Goal: Task Accomplishment & Management: Manage account settings

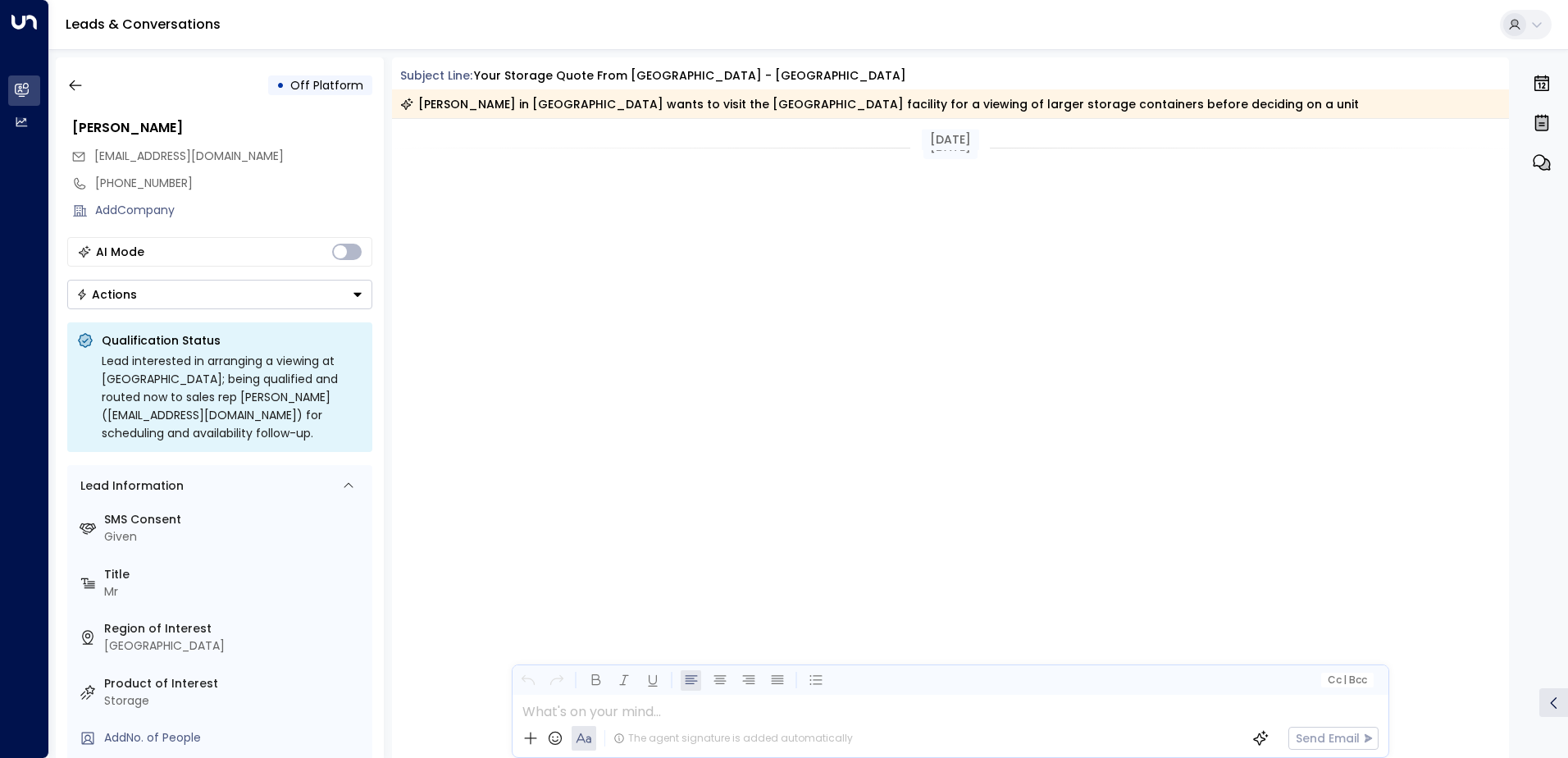
scroll to position [5699, 0]
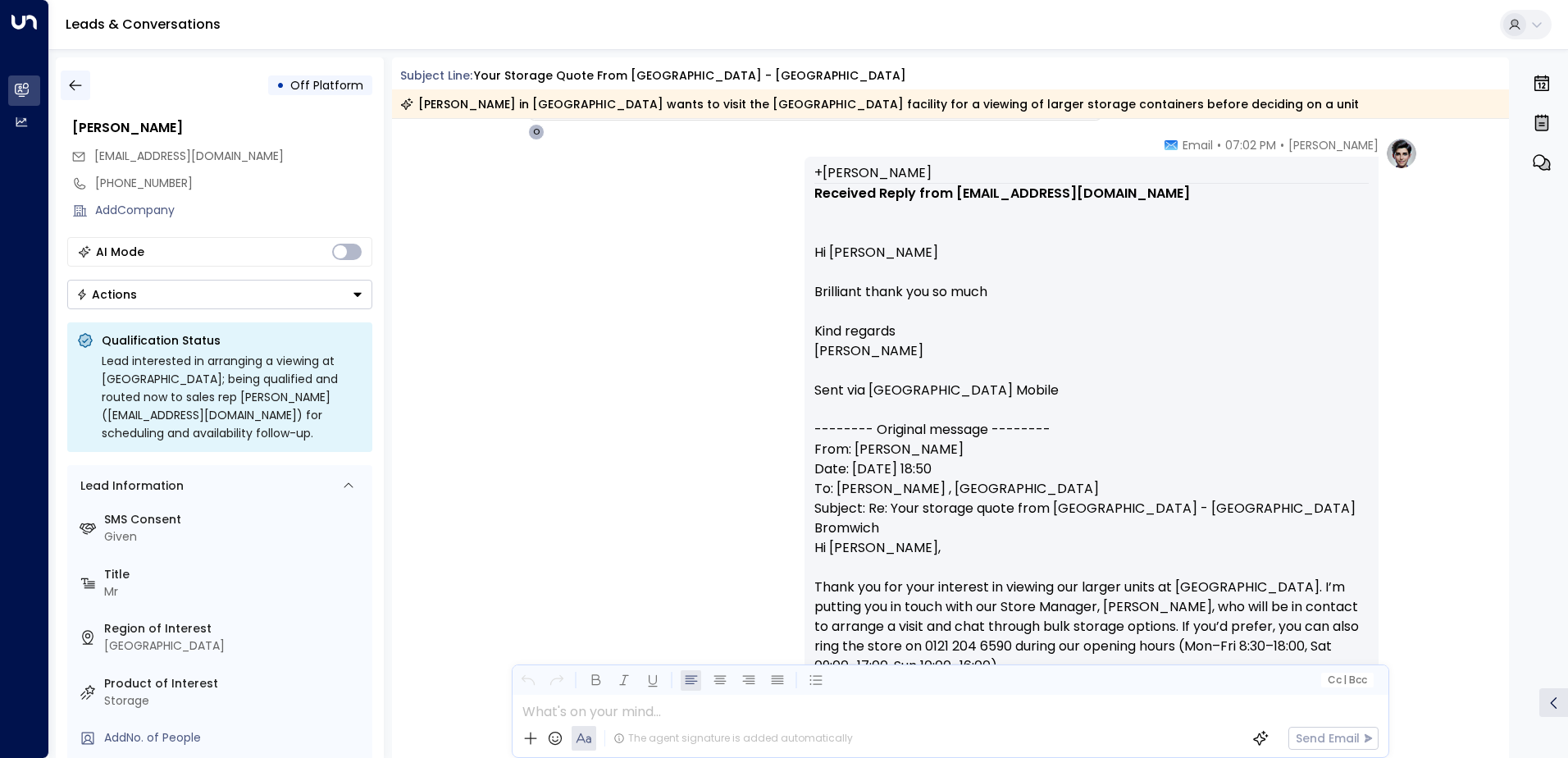
click at [67, 83] on icon "button" at bounding box center [75, 85] width 17 height 17
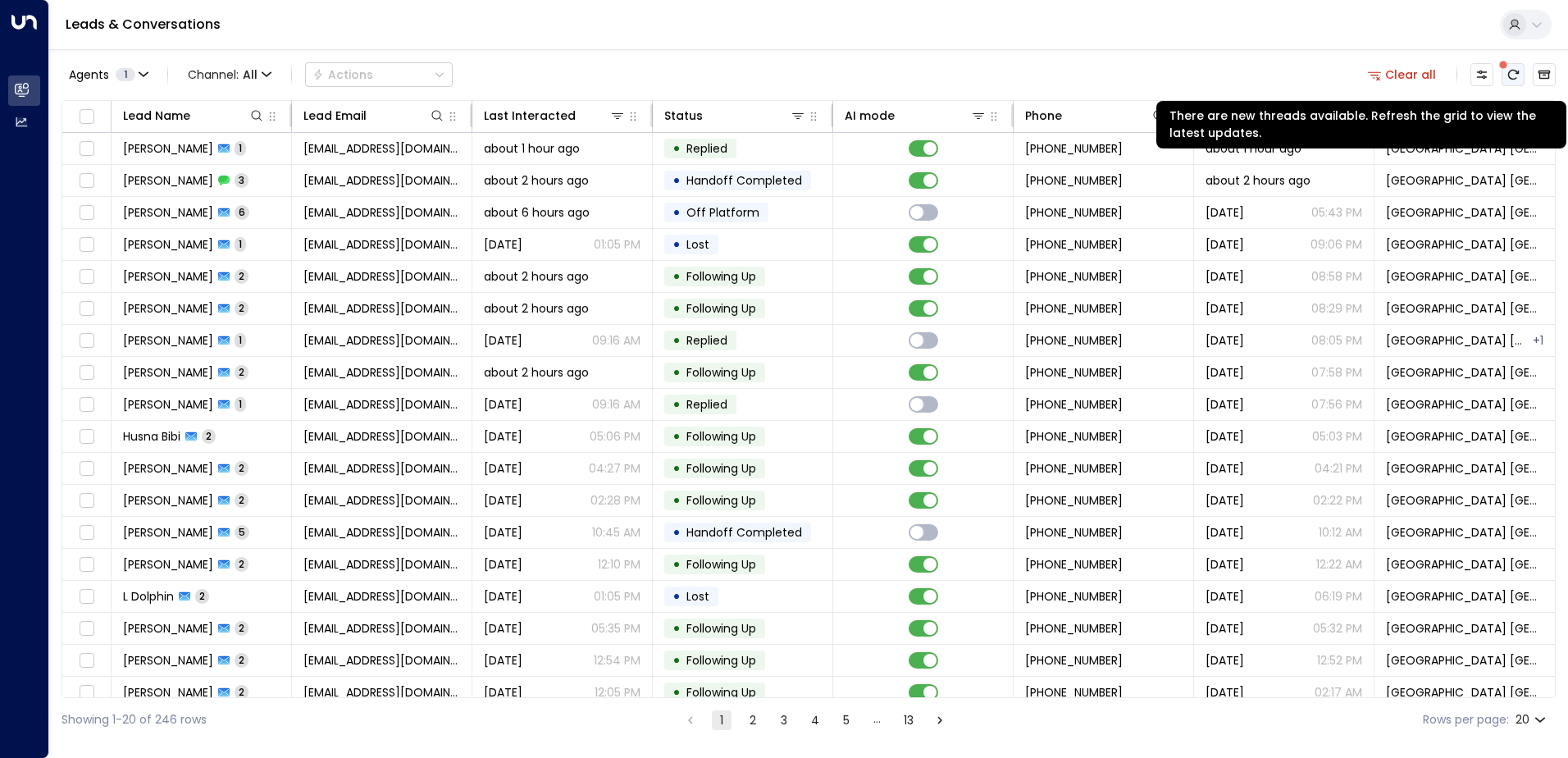
click at [1511, 81] on button "There are new threads available. Refresh the grid to view the latest updates." at bounding box center [1512, 75] width 23 height 23
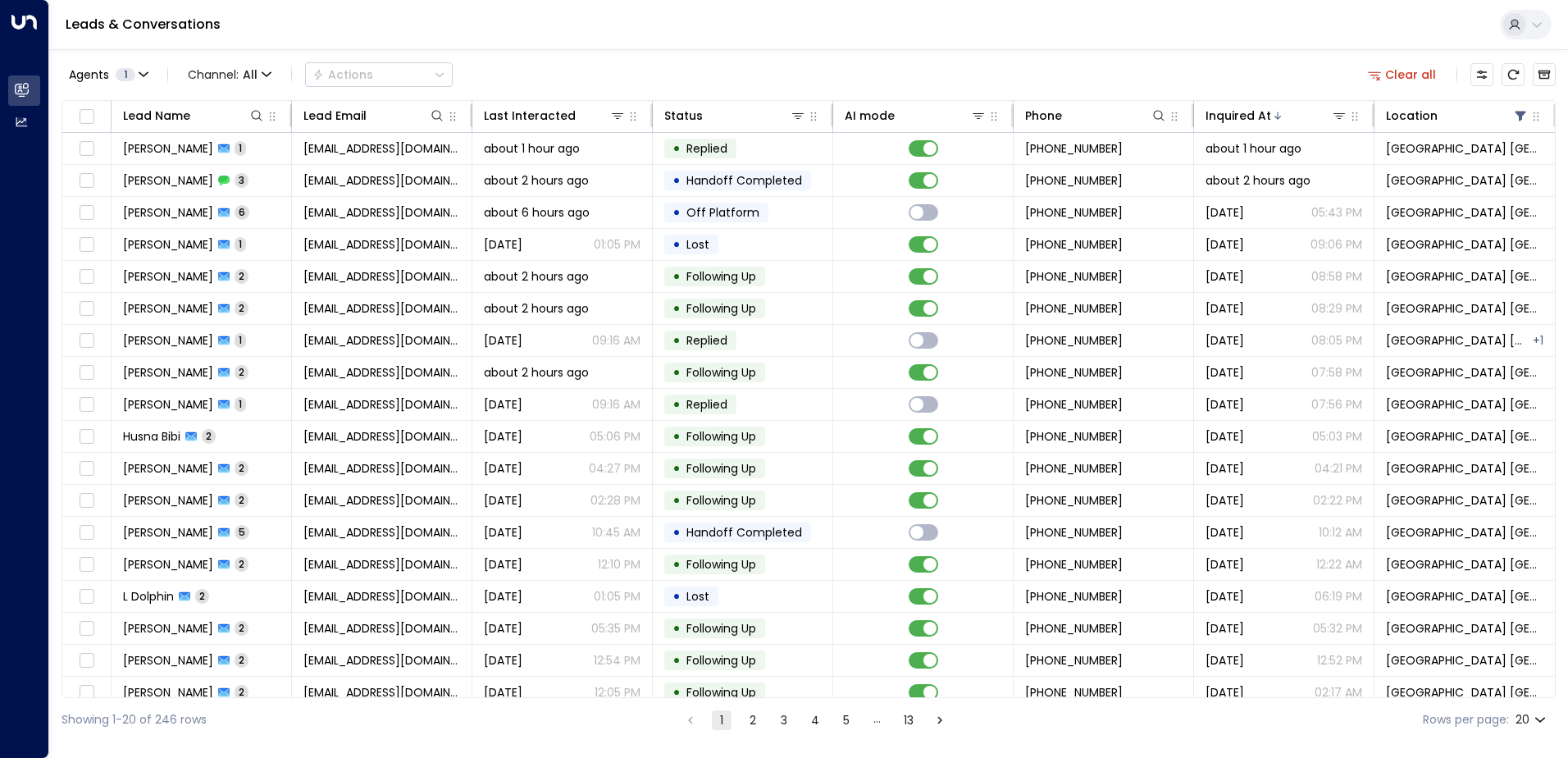
click at [512, 58] on div "Agents 1 Channel: All Actions Clear all" at bounding box center [808, 74] width 1494 height 34
click at [1512, 69] on icon "Refresh" at bounding box center [1512, 74] width 13 height 13
click at [1513, 64] on button "Refresh" at bounding box center [1512, 75] width 23 height 23
click at [1511, 73] on icon "Refresh" at bounding box center [1512, 74] width 13 height 13
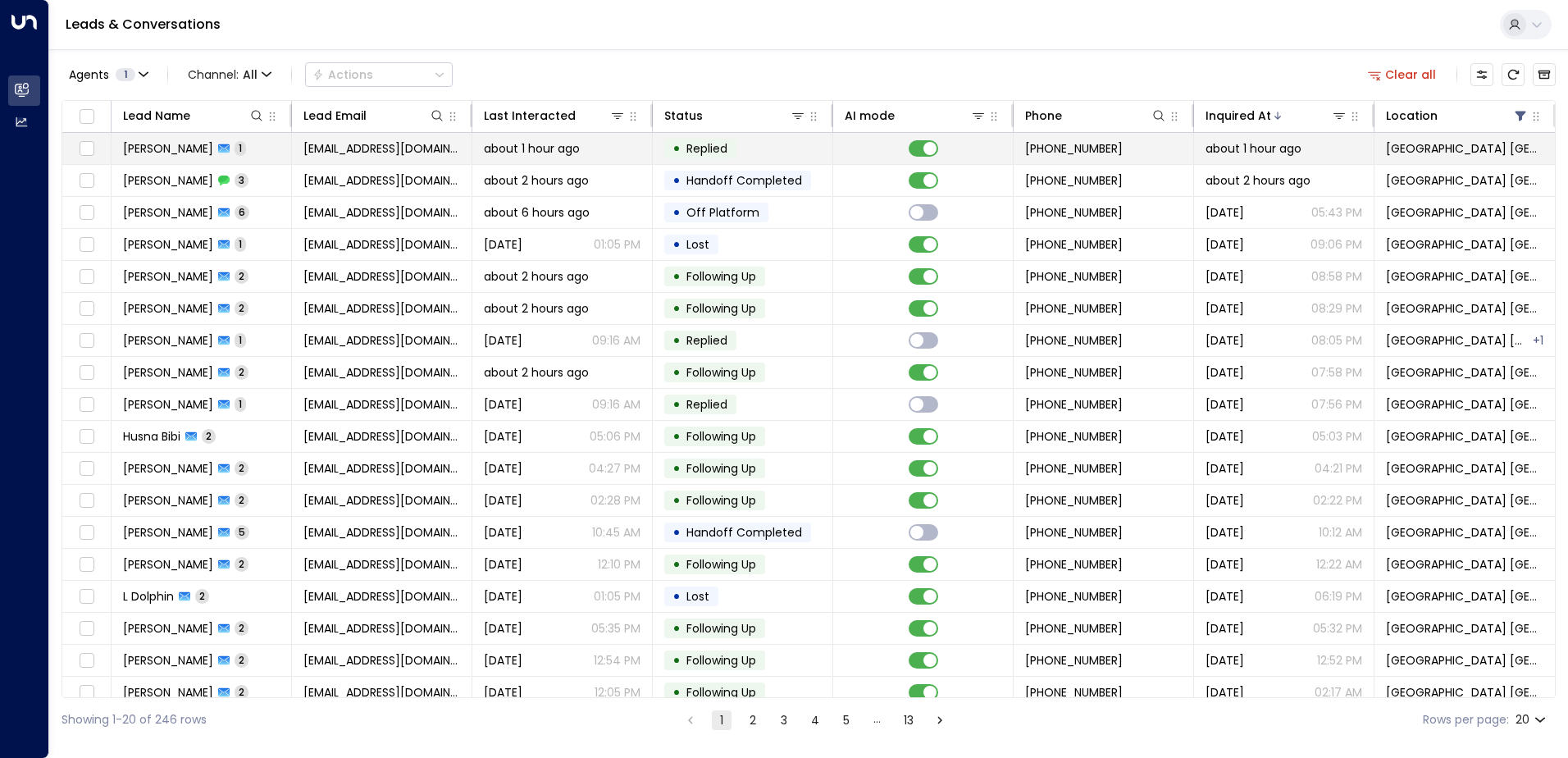
click at [372, 147] on span "[EMAIL_ADDRESS][DOMAIN_NAME]" at bounding box center [381, 148] width 156 height 17
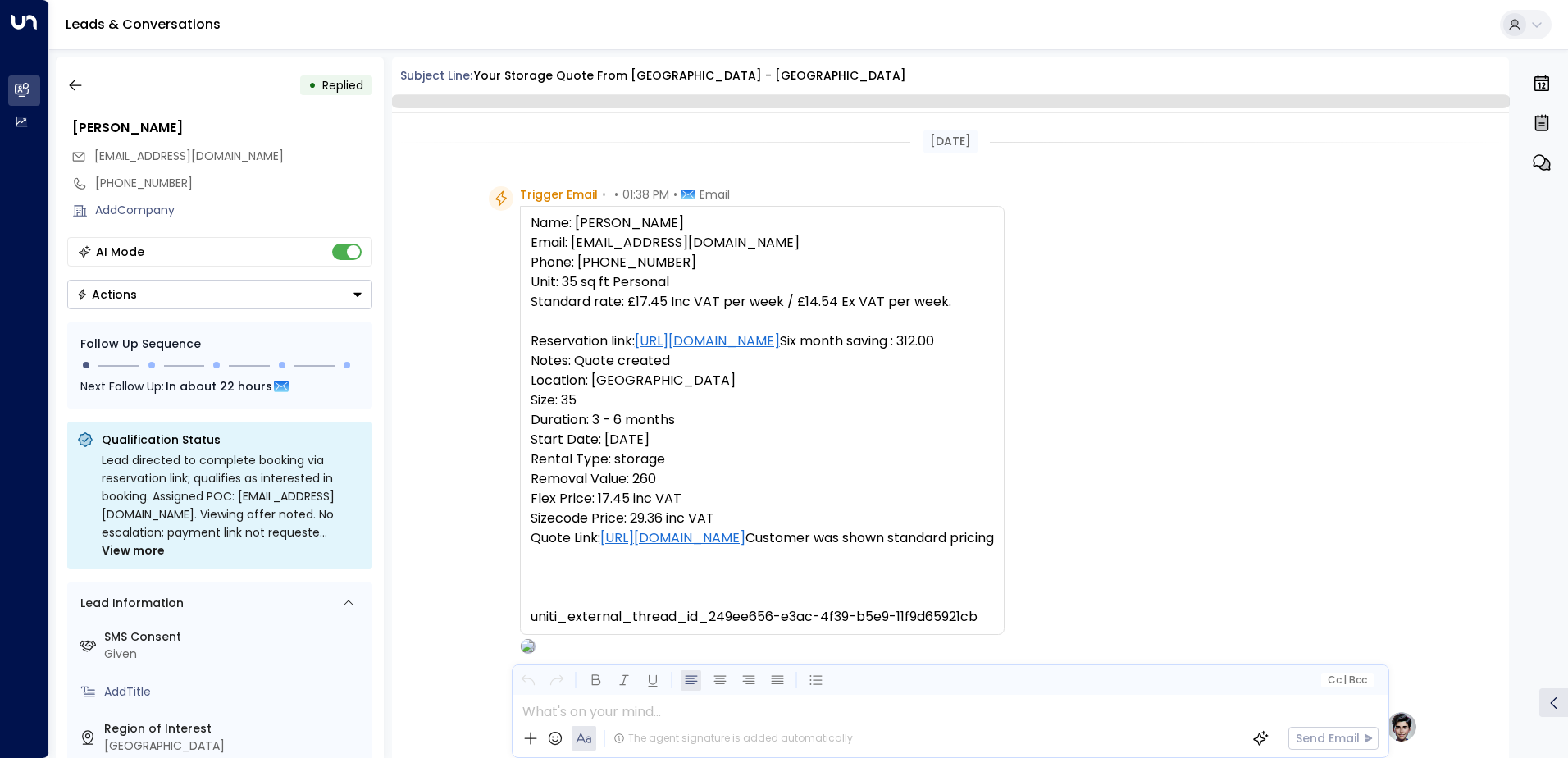
scroll to position [799, 0]
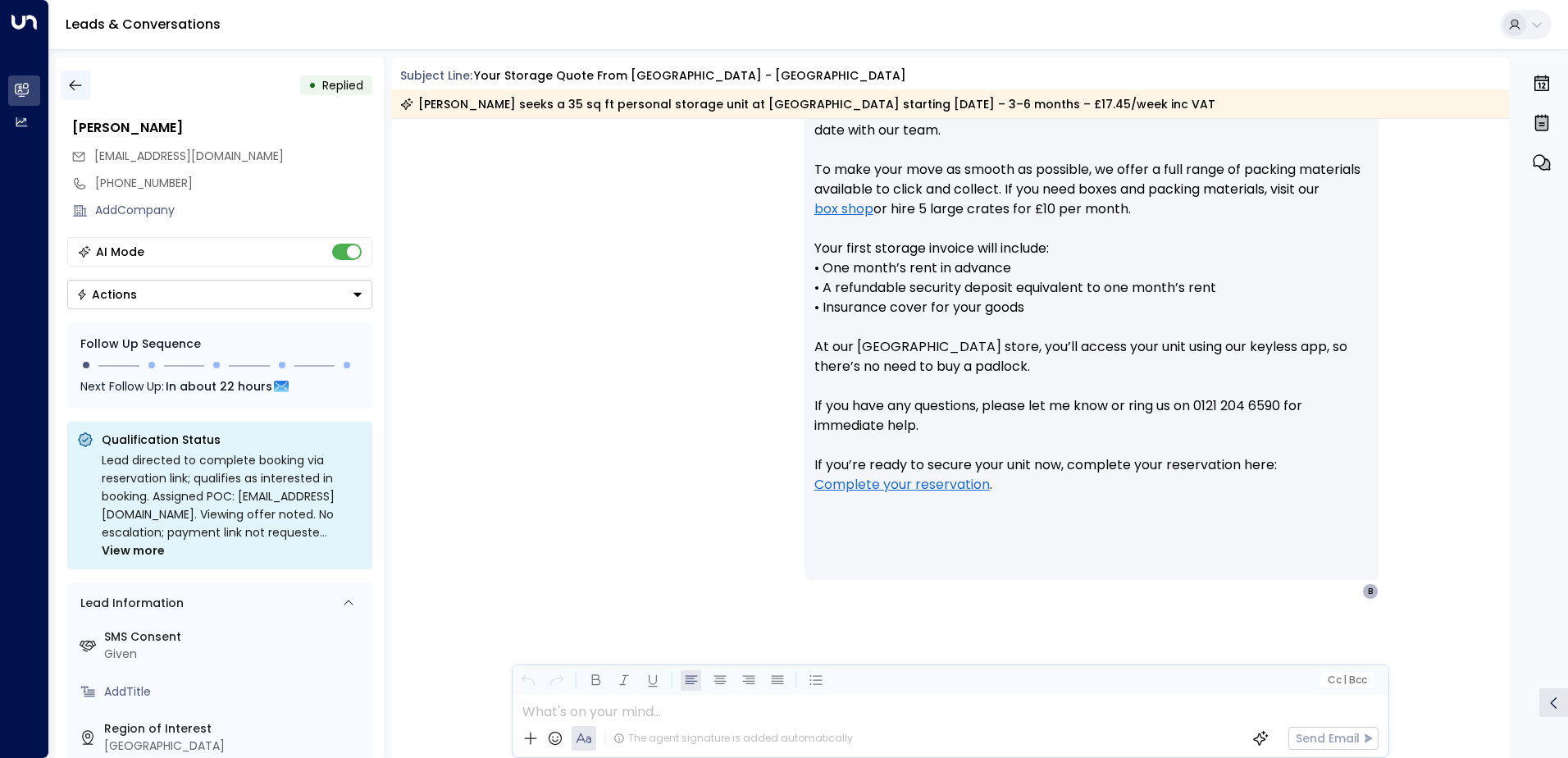
click at [75, 86] on icon "button" at bounding box center [75, 85] width 17 height 17
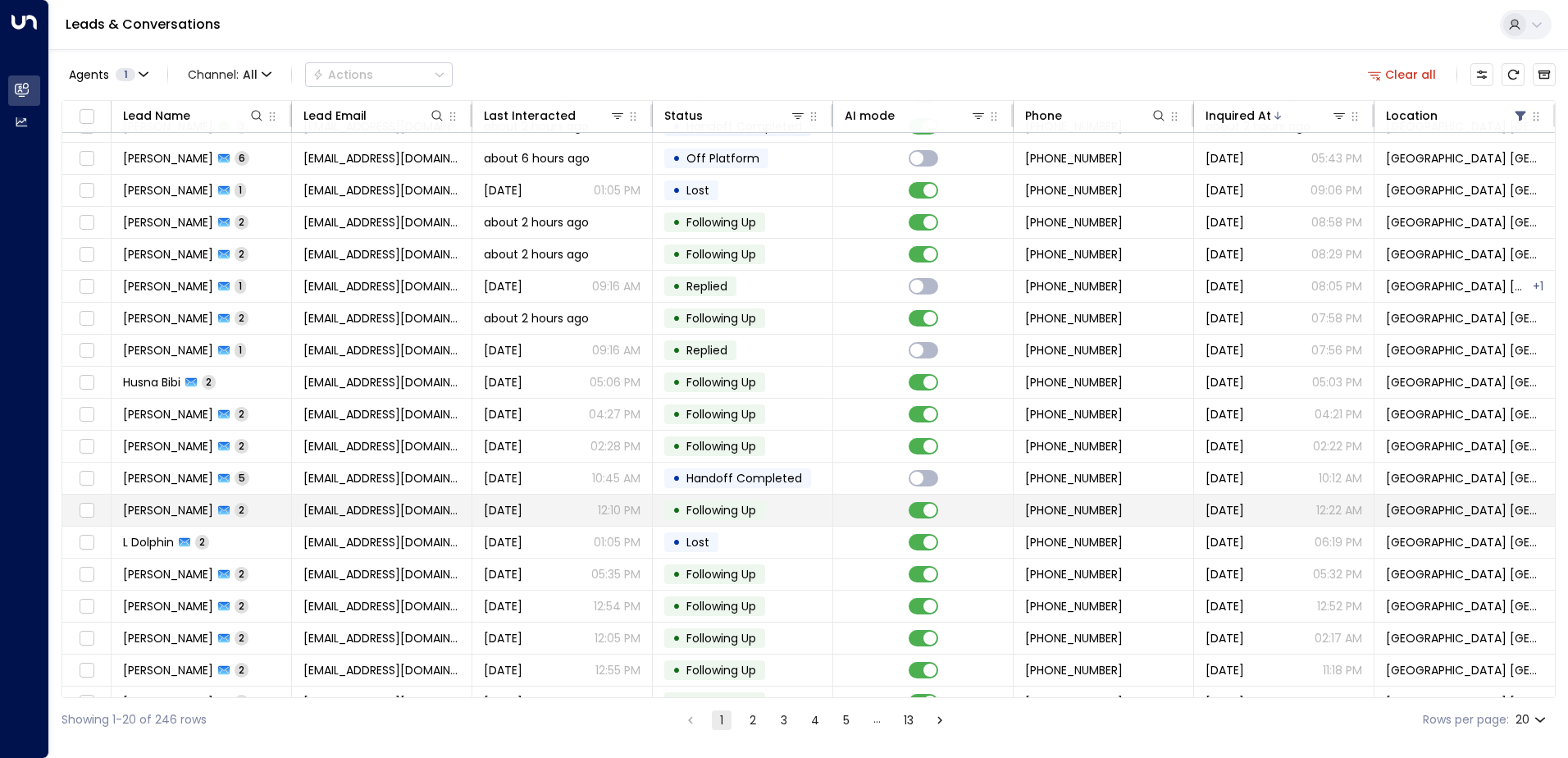
scroll to position [80, 0]
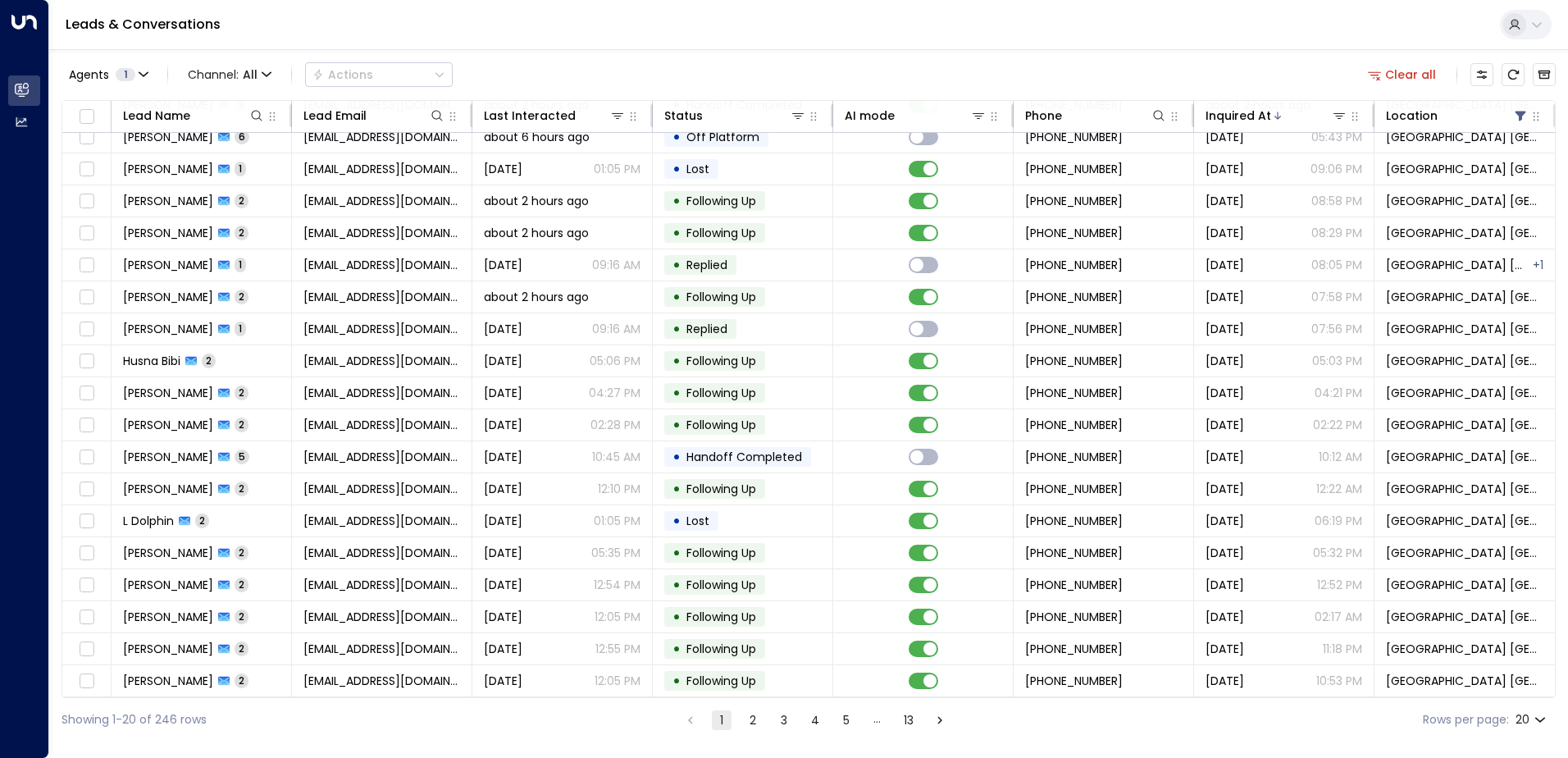
click at [900, 724] on button "13" at bounding box center [908, 720] width 19 height 19
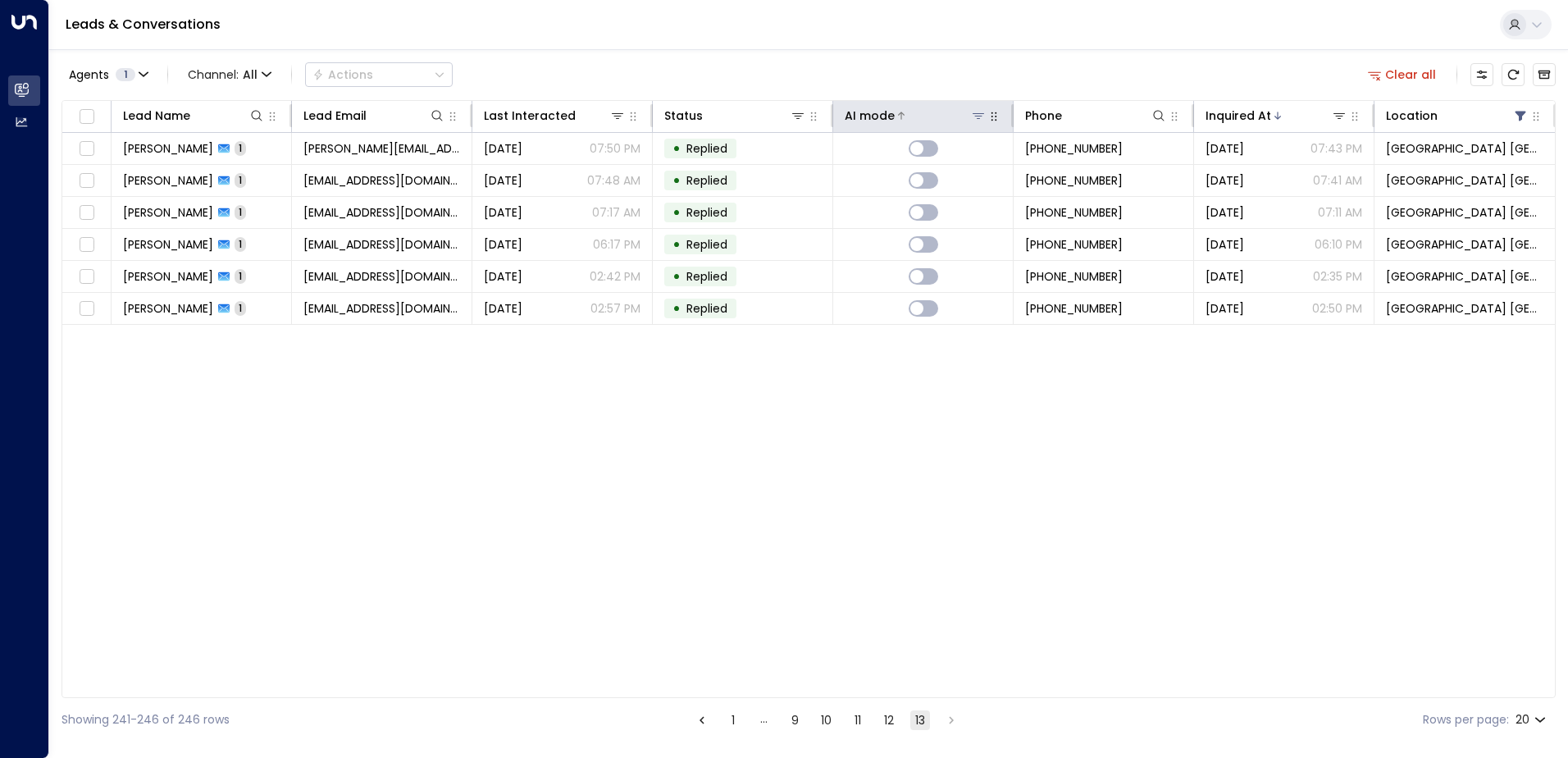
click at [971, 122] on button at bounding box center [978, 116] width 17 height 17
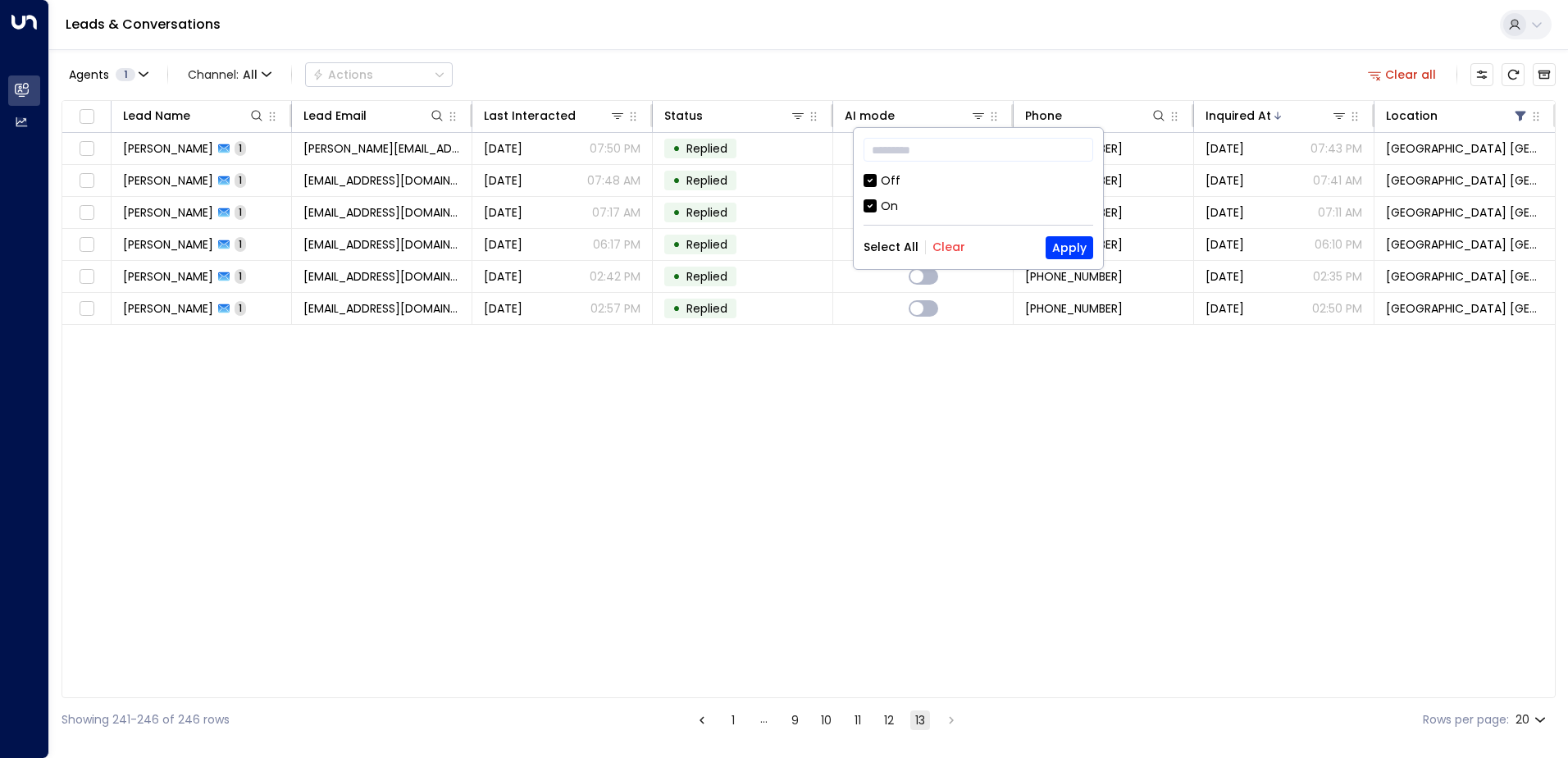
click at [884, 181] on div "Off" at bounding box center [890, 181] width 19 height 18
click at [1056, 251] on button "Apply" at bounding box center [1069, 248] width 48 height 23
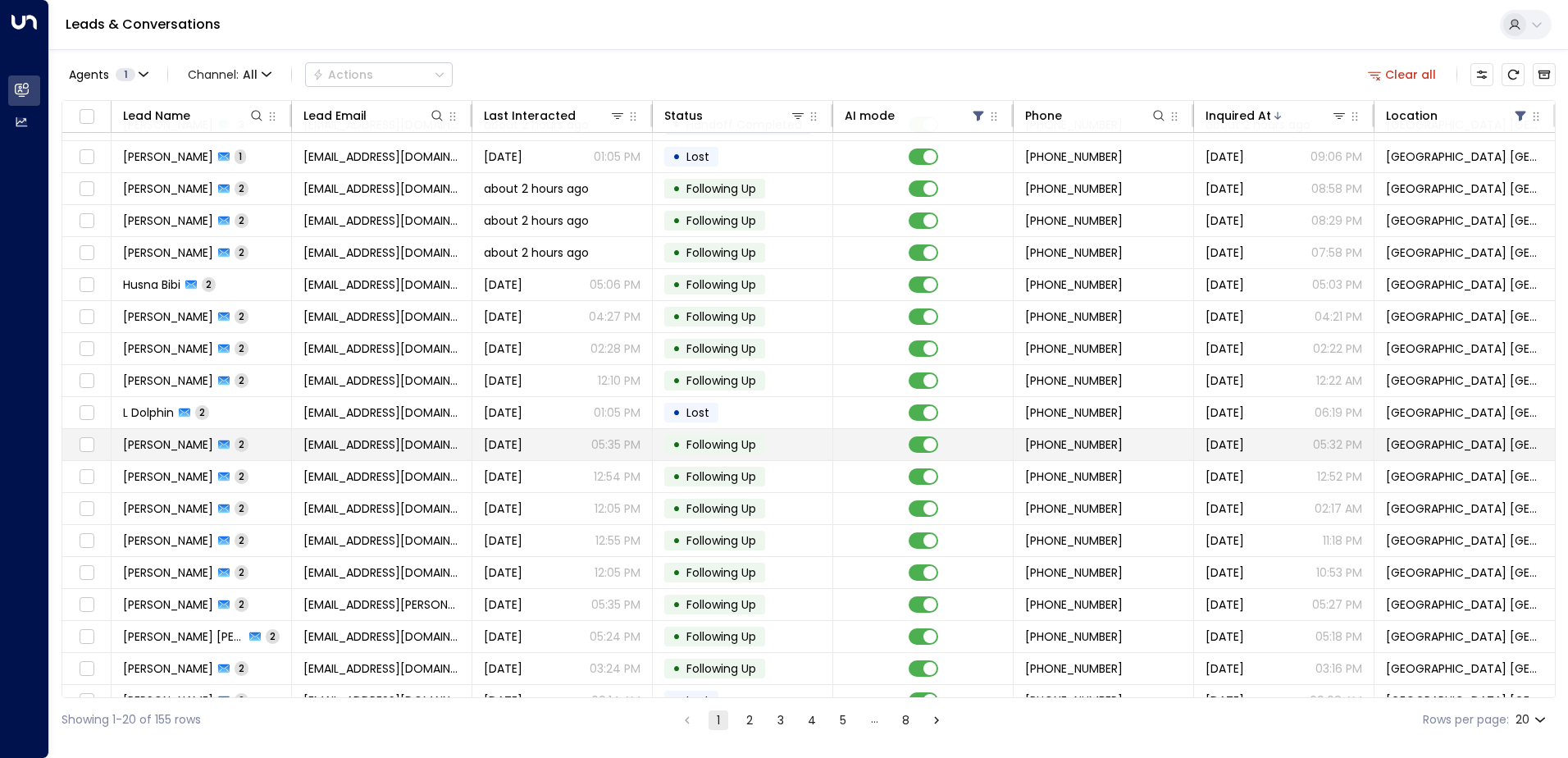
scroll to position [80, 0]
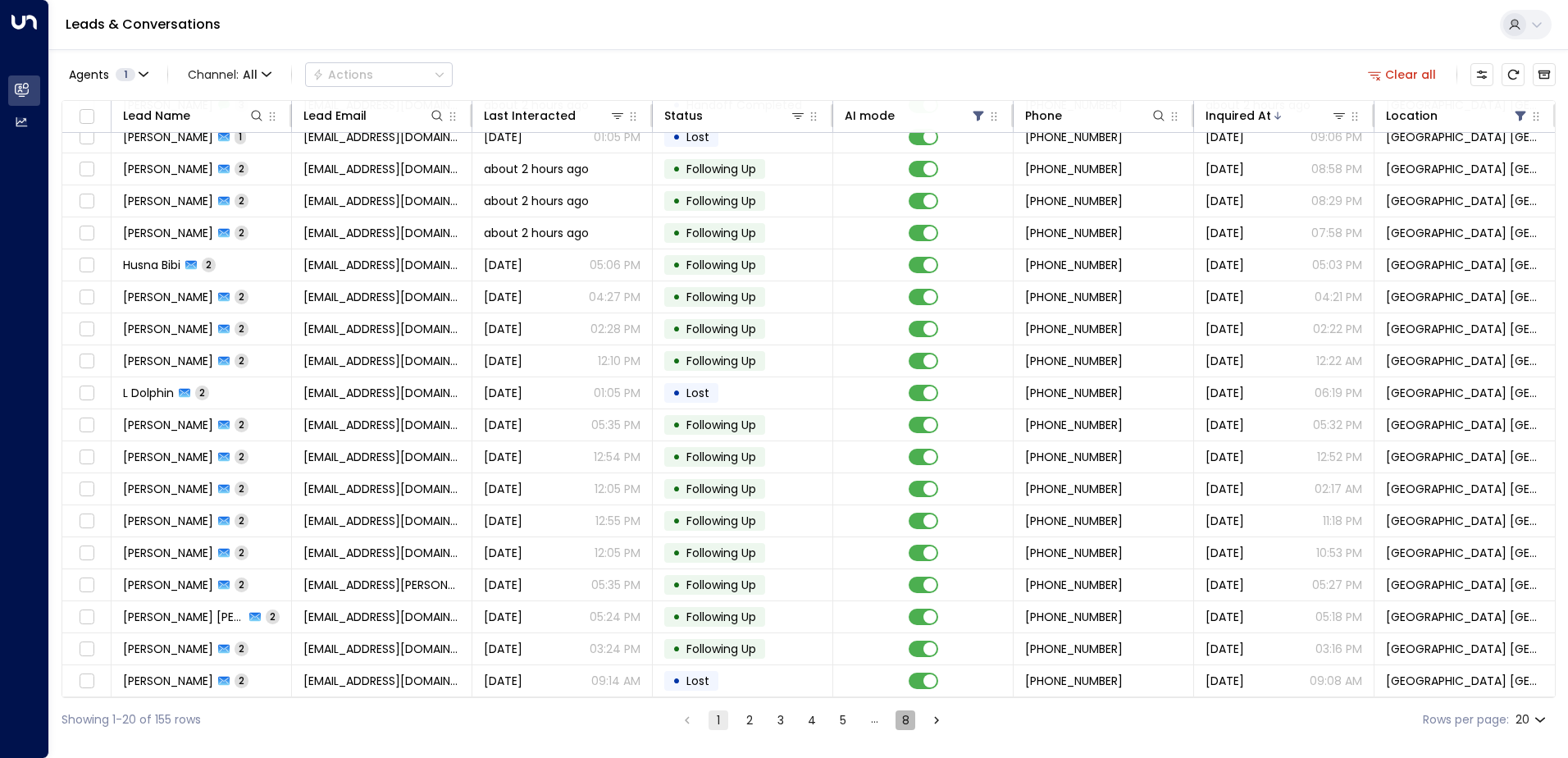
click at [915, 724] on button "8" at bounding box center [905, 720] width 19 height 19
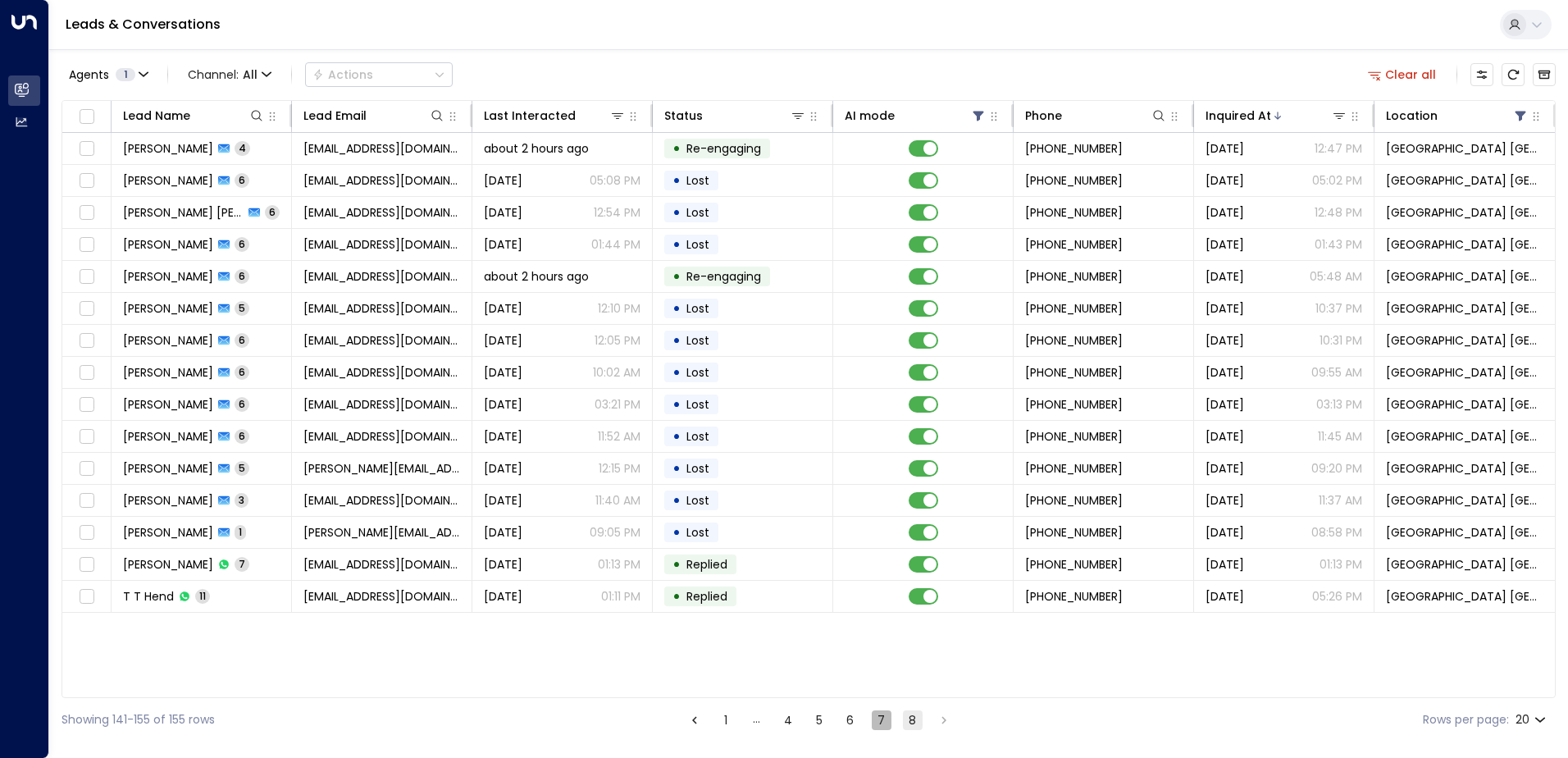
click at [885, 721] on button "7" at bounding box center [882, 720] width 19 height 19
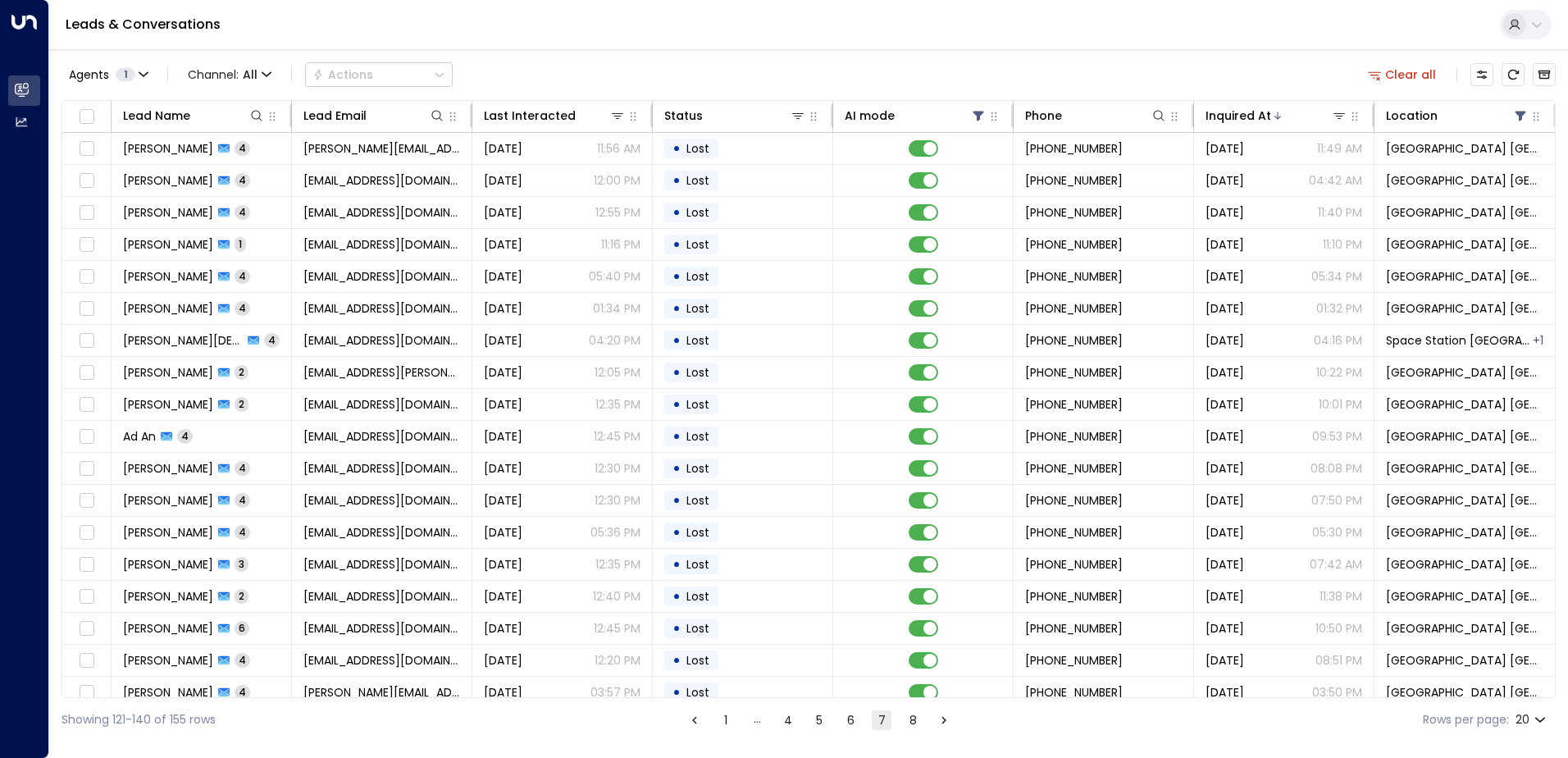
click at [851, 711] on button "6" at bounding box center [850, 720] width 19 height 19
click at [816, 724] on button "5" at bounding box center [819, 720] width 19 height 19
click at [793, 716] on button "4" at bounding box center [786, 720] width 19 height 19
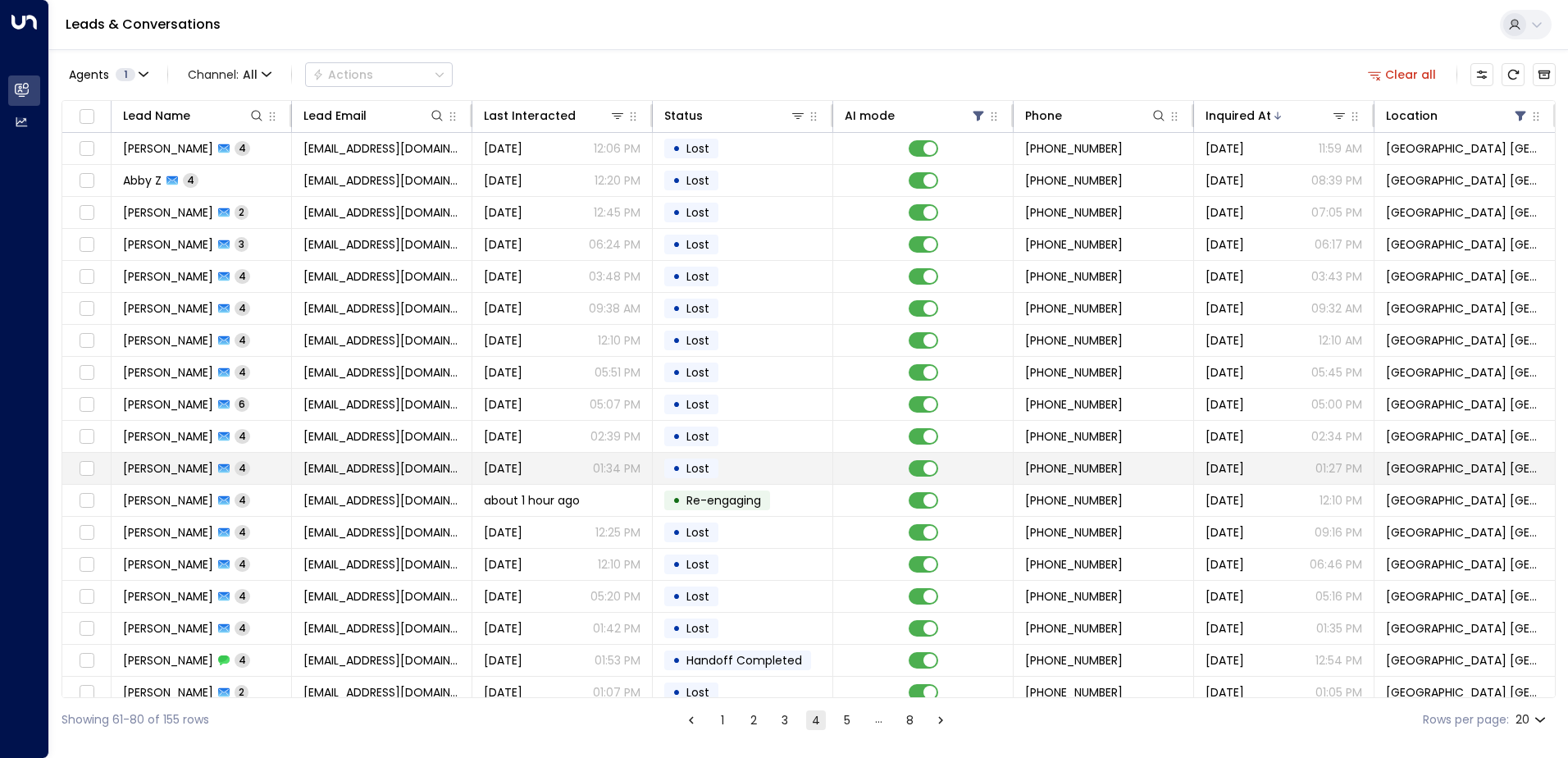
scroll to position [80, 0]
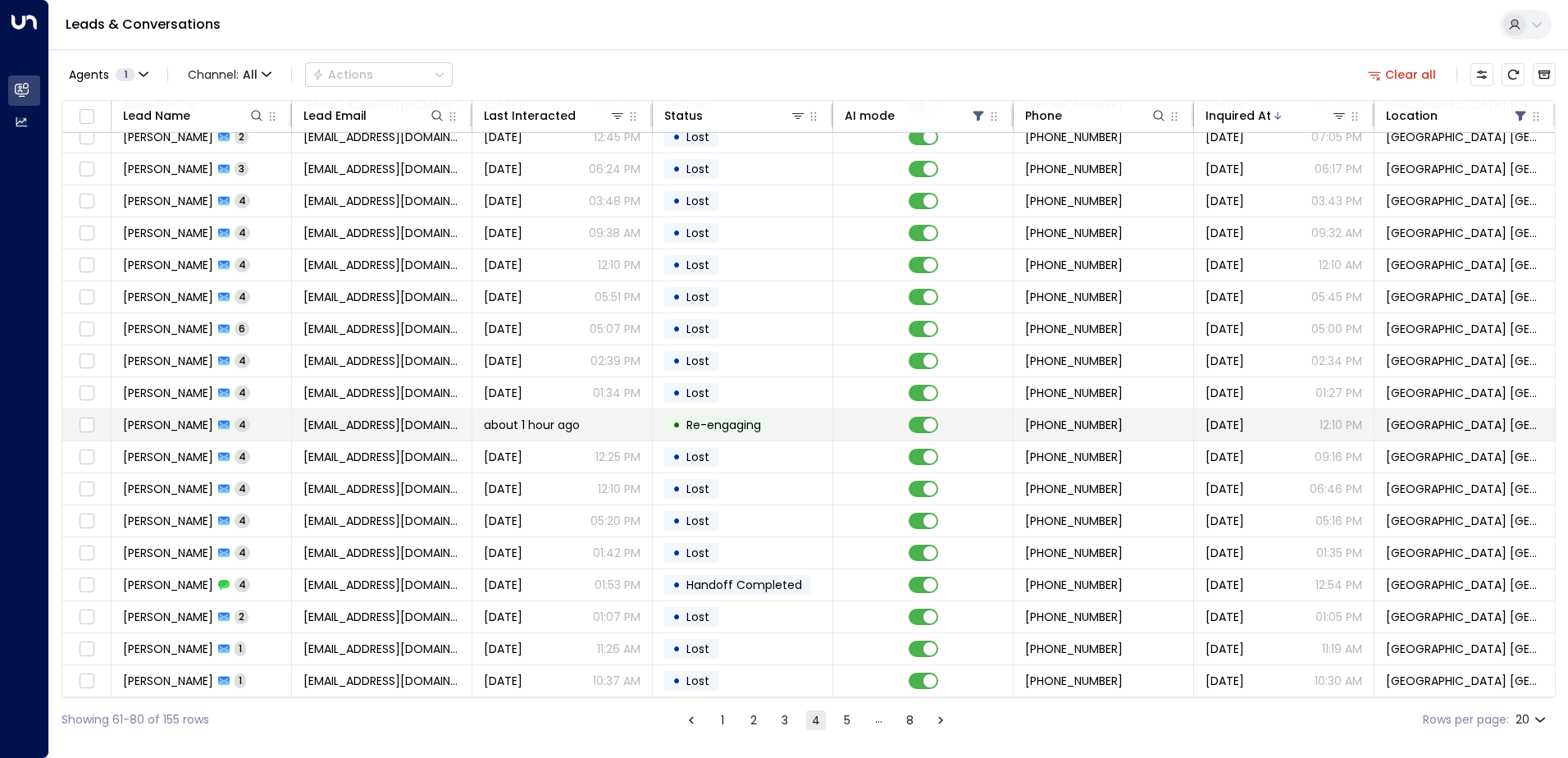
click at [347, 424] on span "[EMAIL_ADDRESS][DOMAIN_NAME]" at bounding box center [381, 424] width 156 height 17
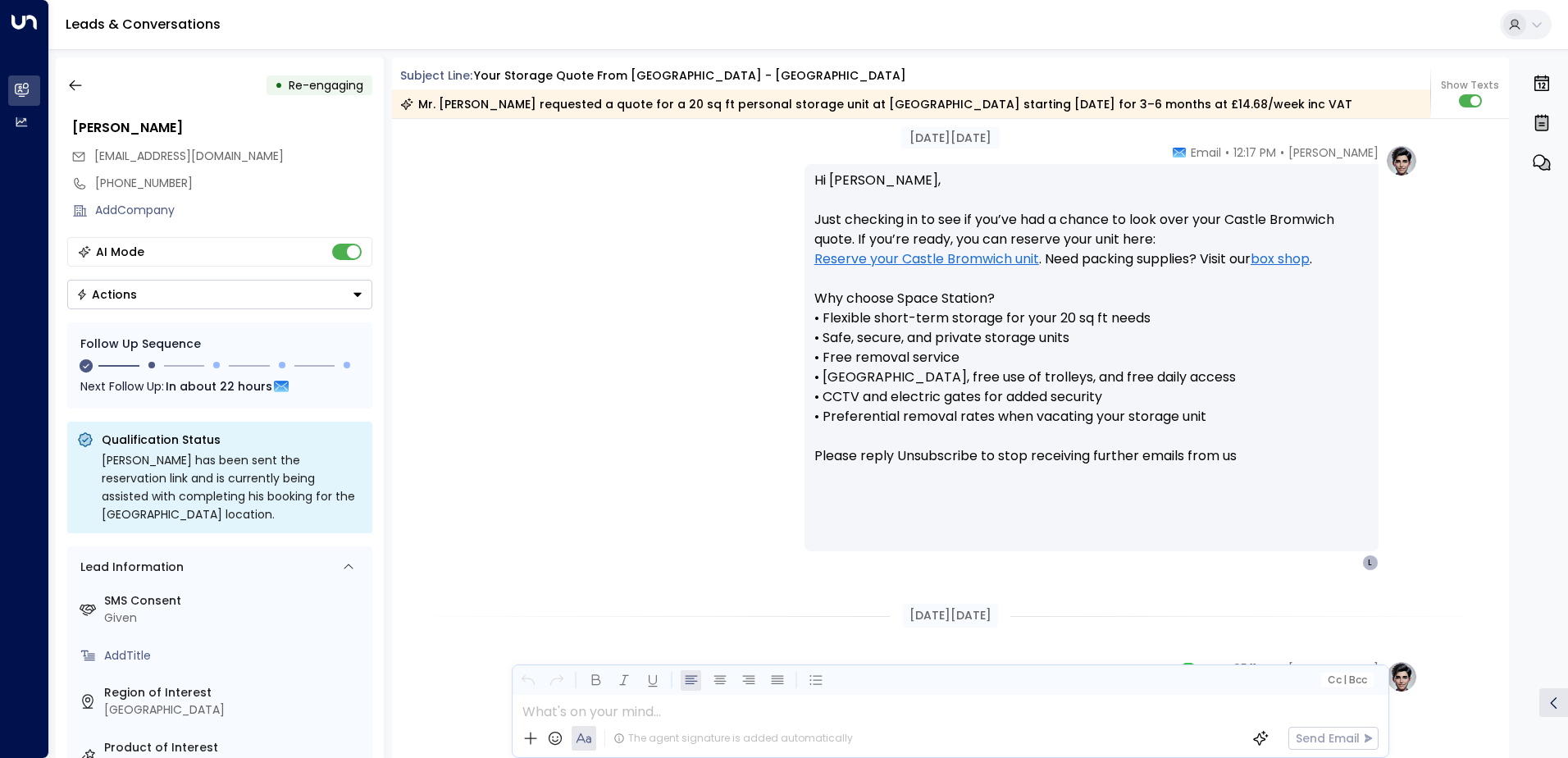
scroll to position [1476, 0]
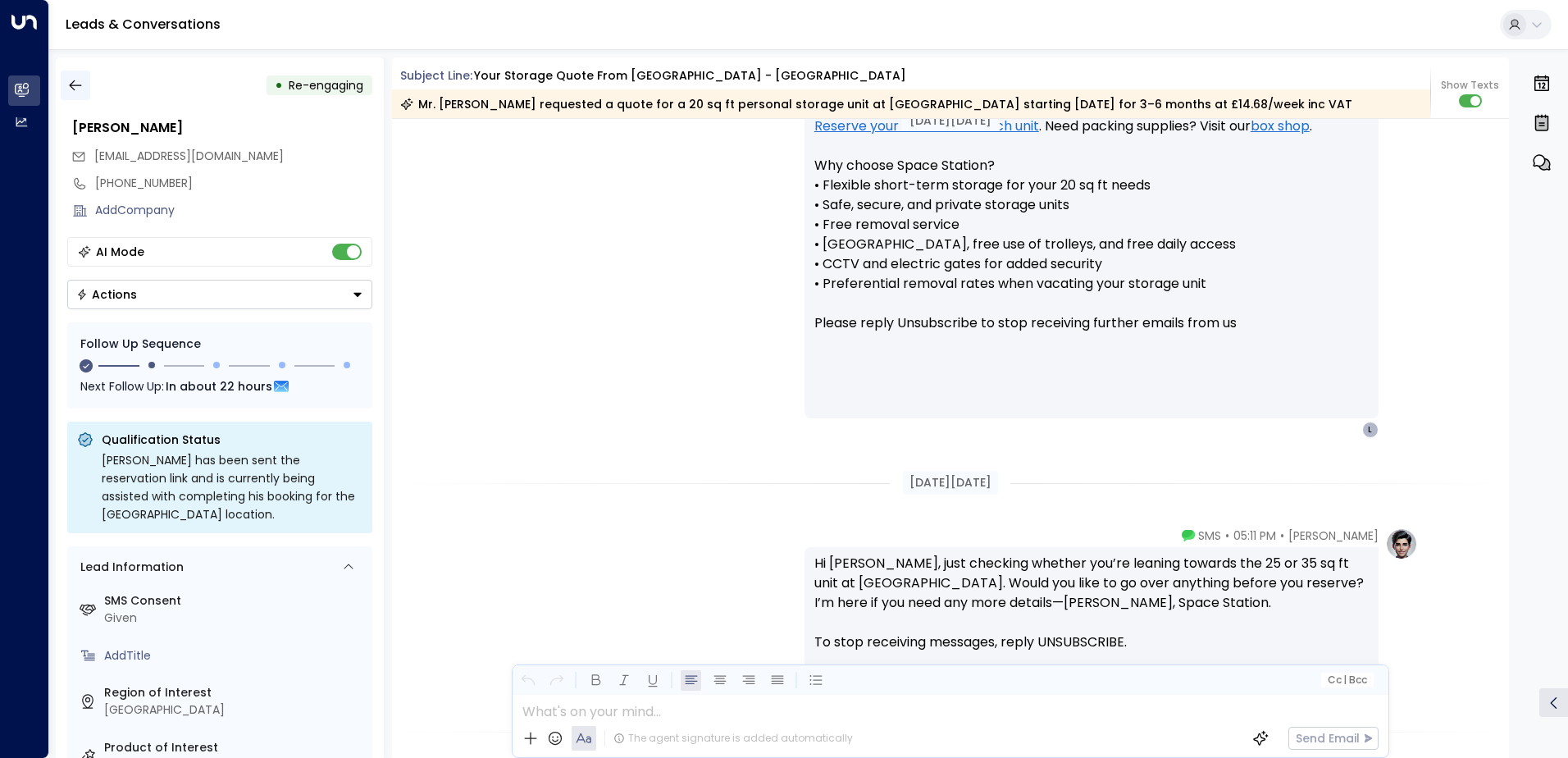
click at [71, 83] on icon "button" at bounding box center [75, 86] width 12 height 11
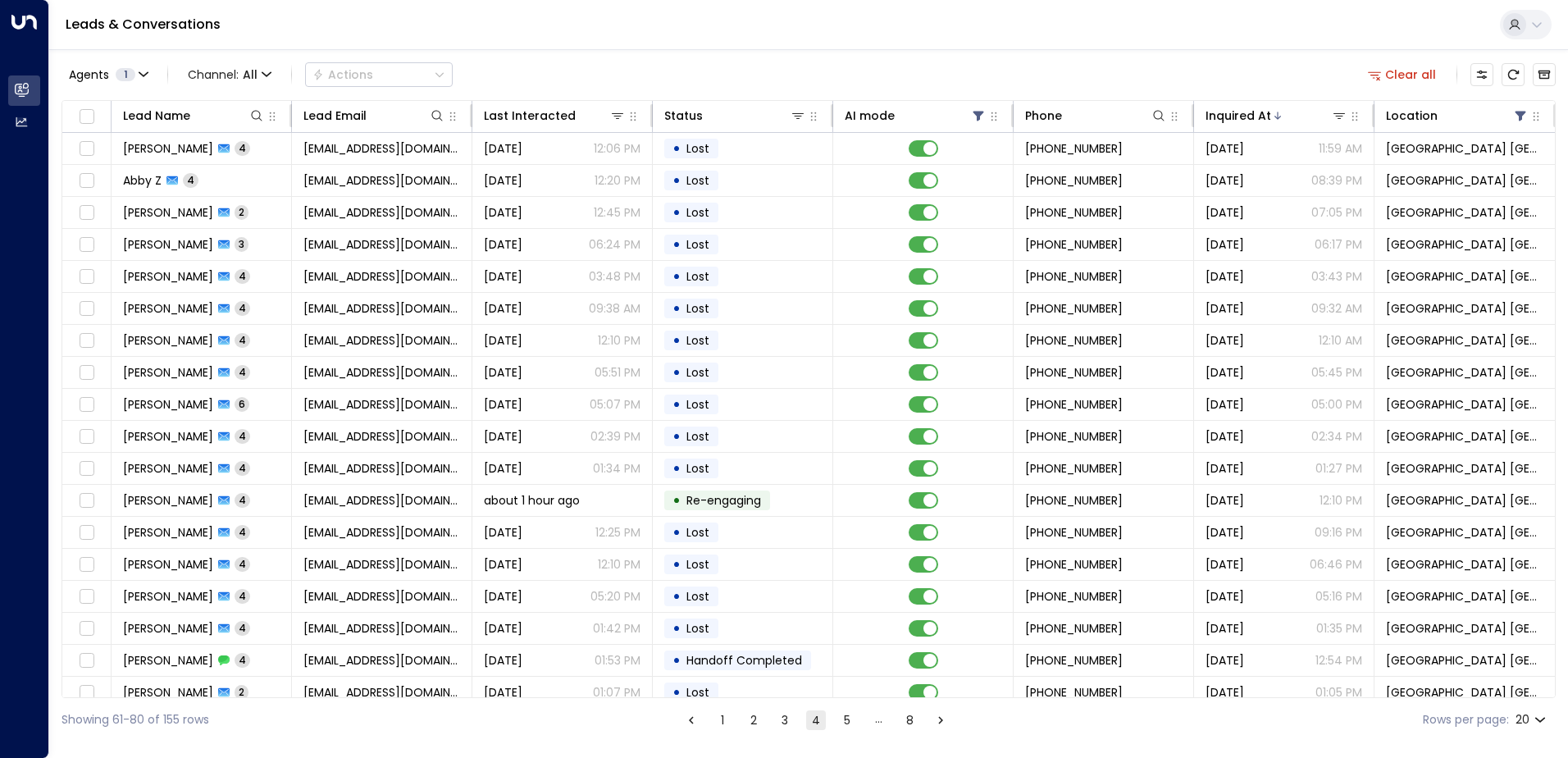
click at [784, 716] on button "3" at bounding box center [784, 720] width 19 height 19
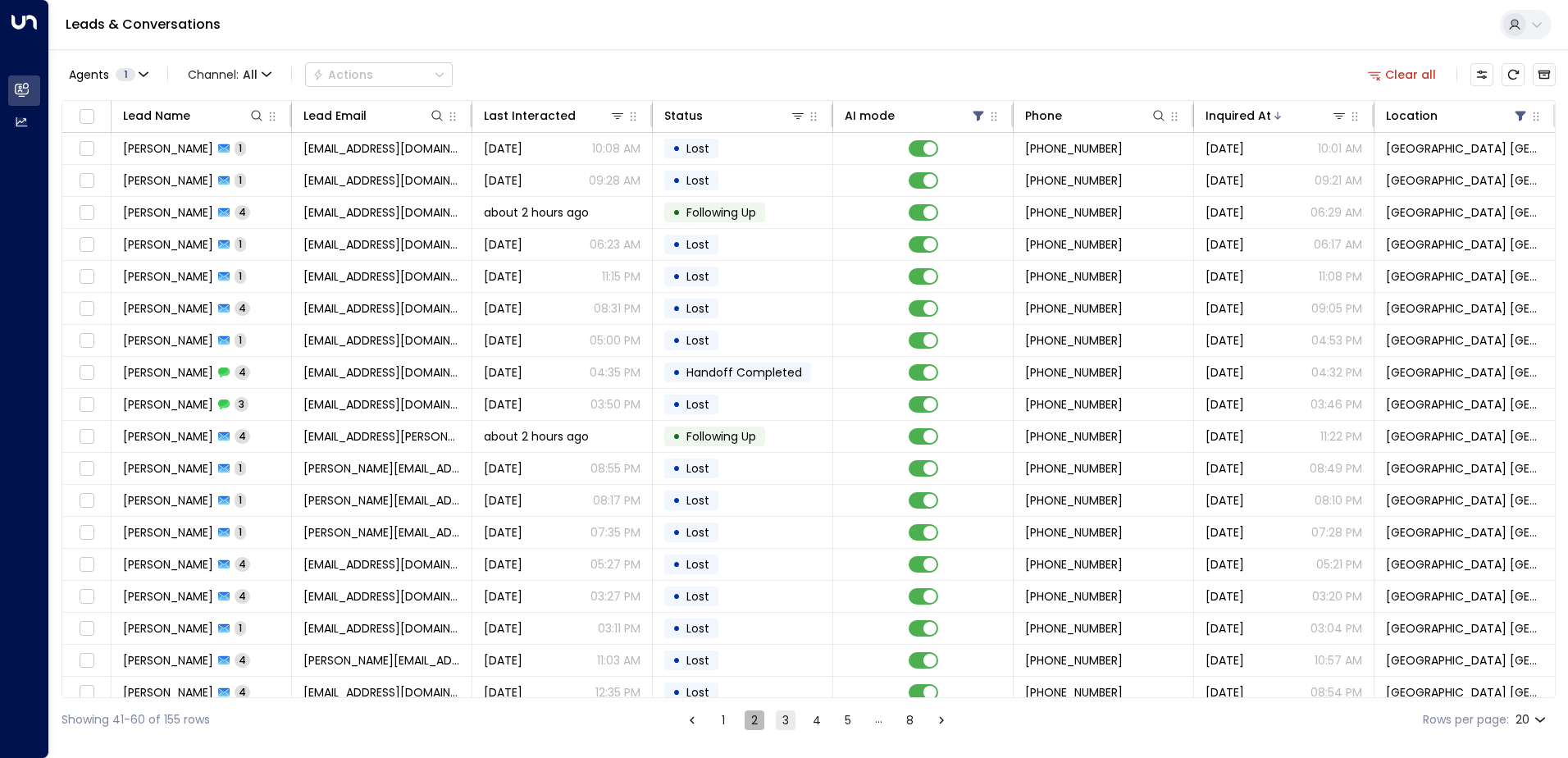
click at [757, 727] on button "2" at bounding box center [754, 720] width 19 height 19
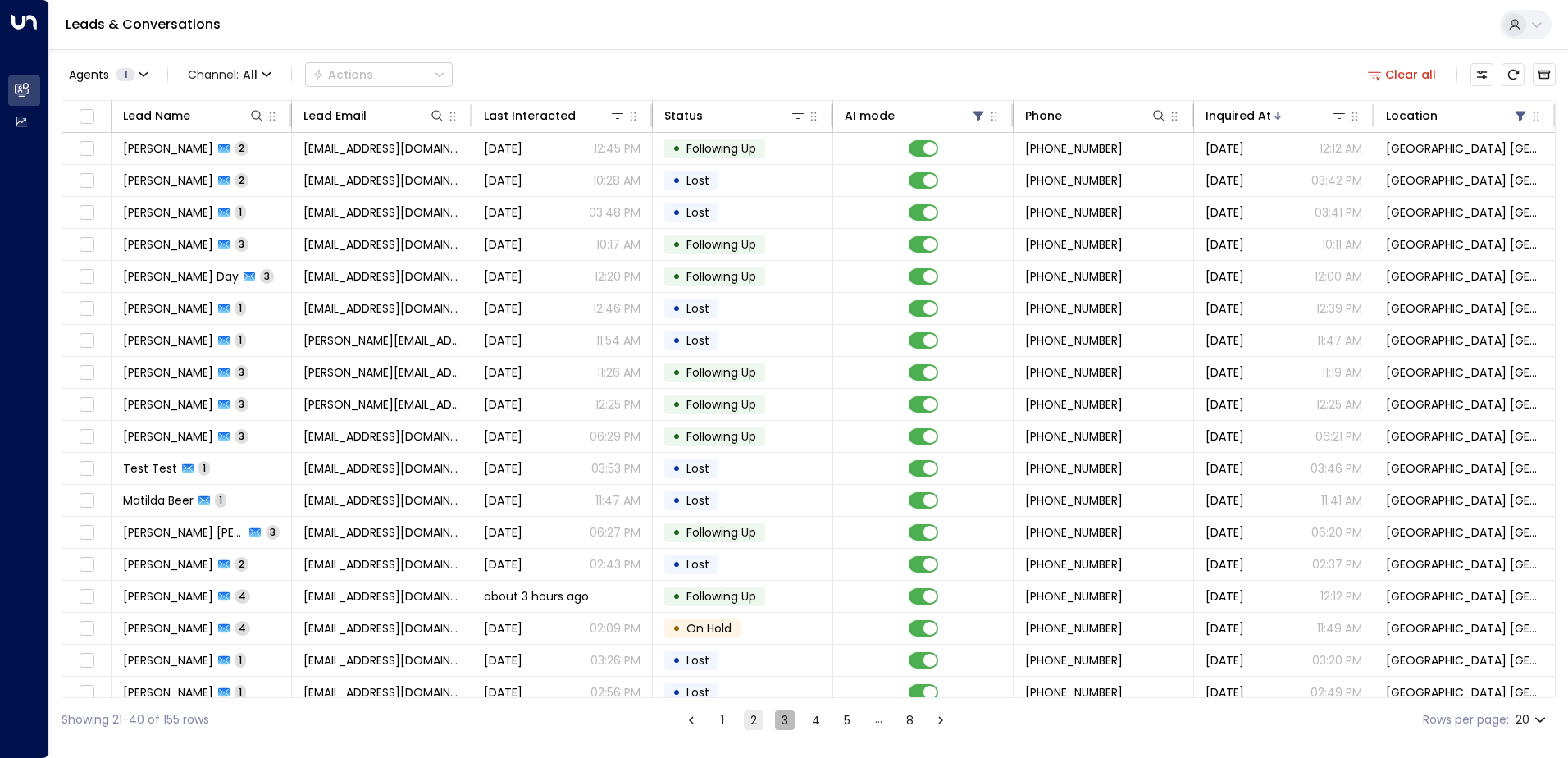
click at [788, 720] on button "3" at bounding box center [784, 720] width 19 height 19
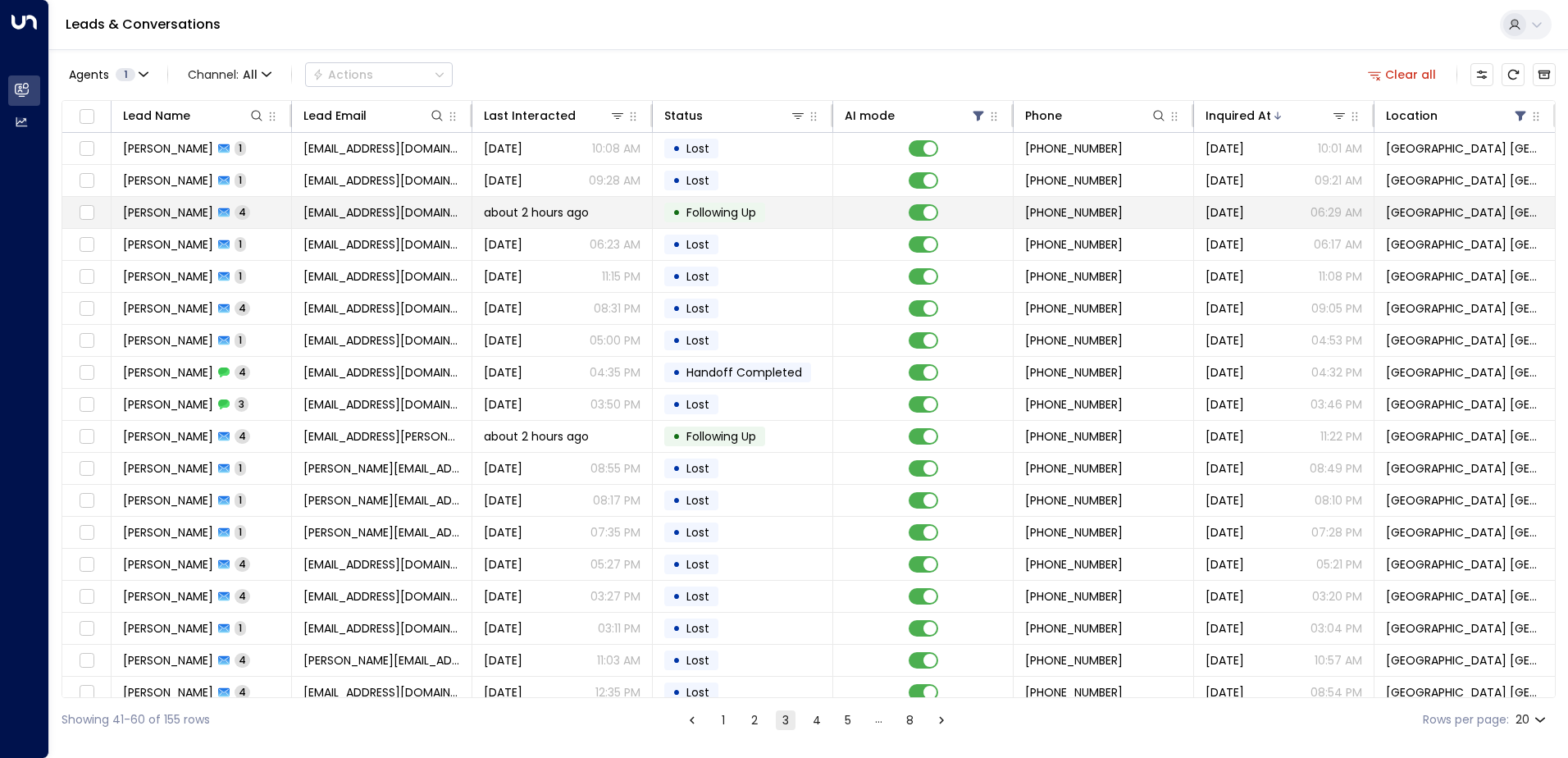
click at [500, 210] on span "about 2 hours ago" at bounding box center [536, 212] width 105 height 17
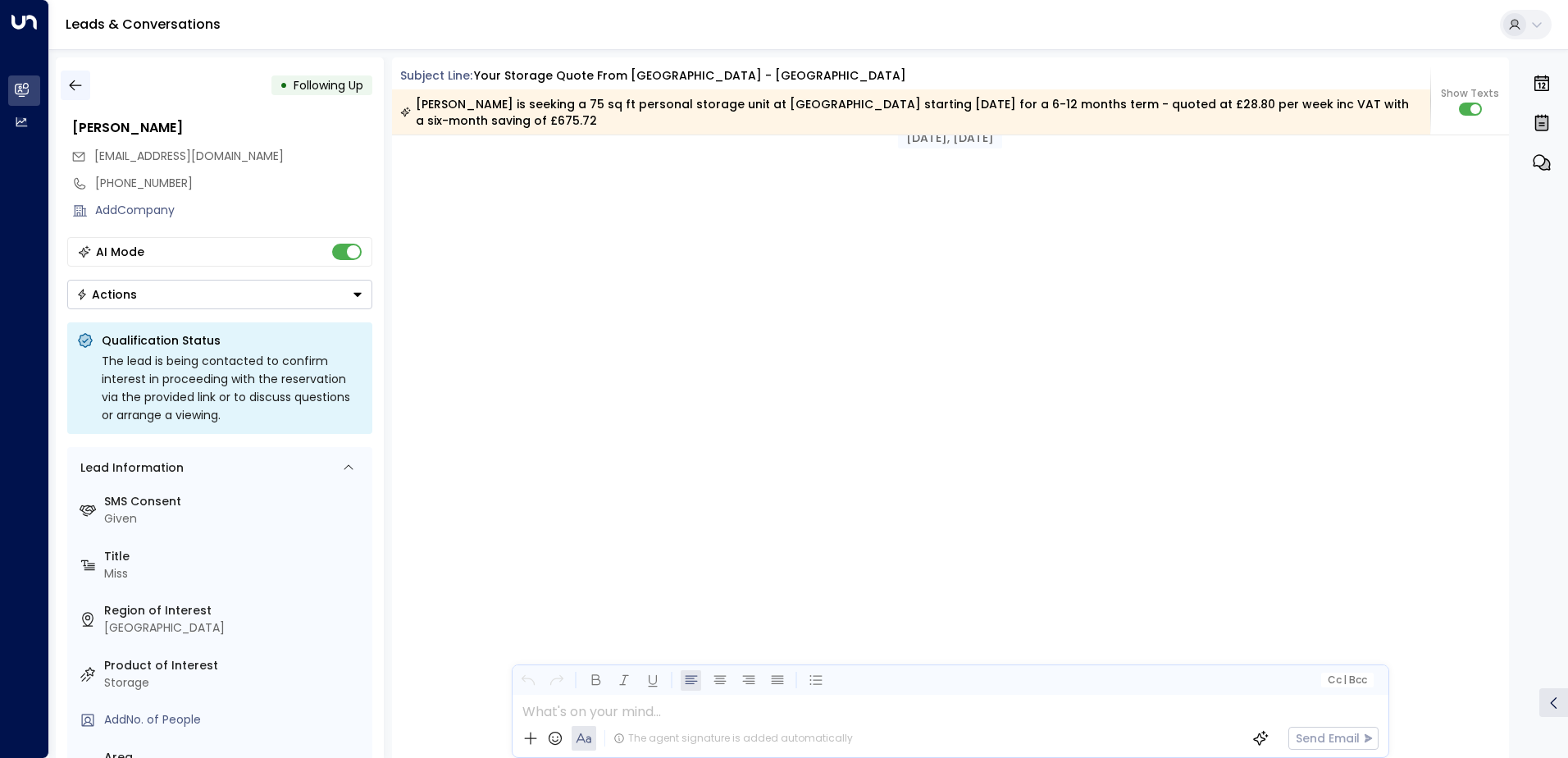
scroll to position [2481, 0]
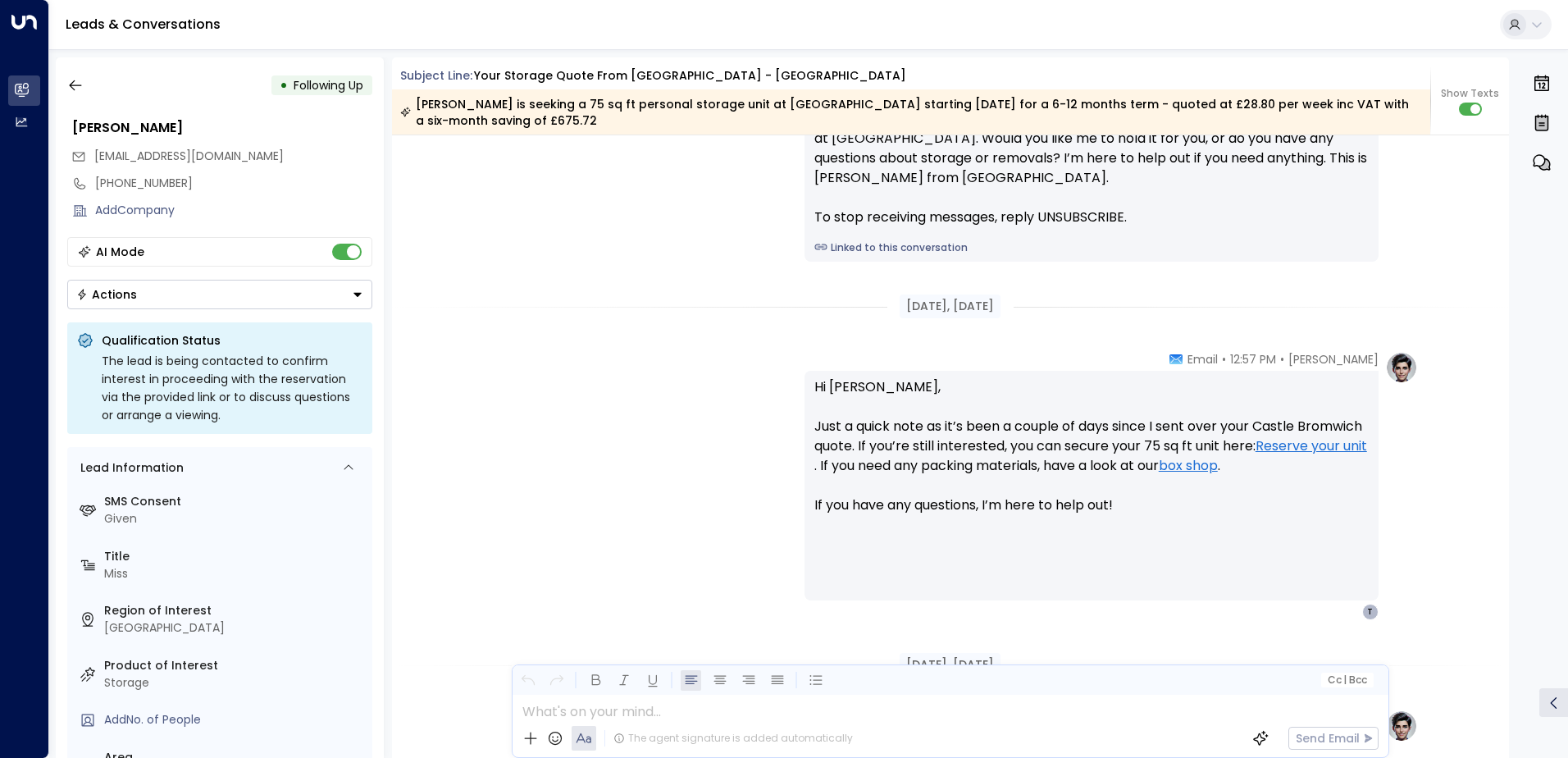
drag, startPoint x: 675, startPoint y: 353, endPoint x: 677, endPoint y: 343, distance: 10.2
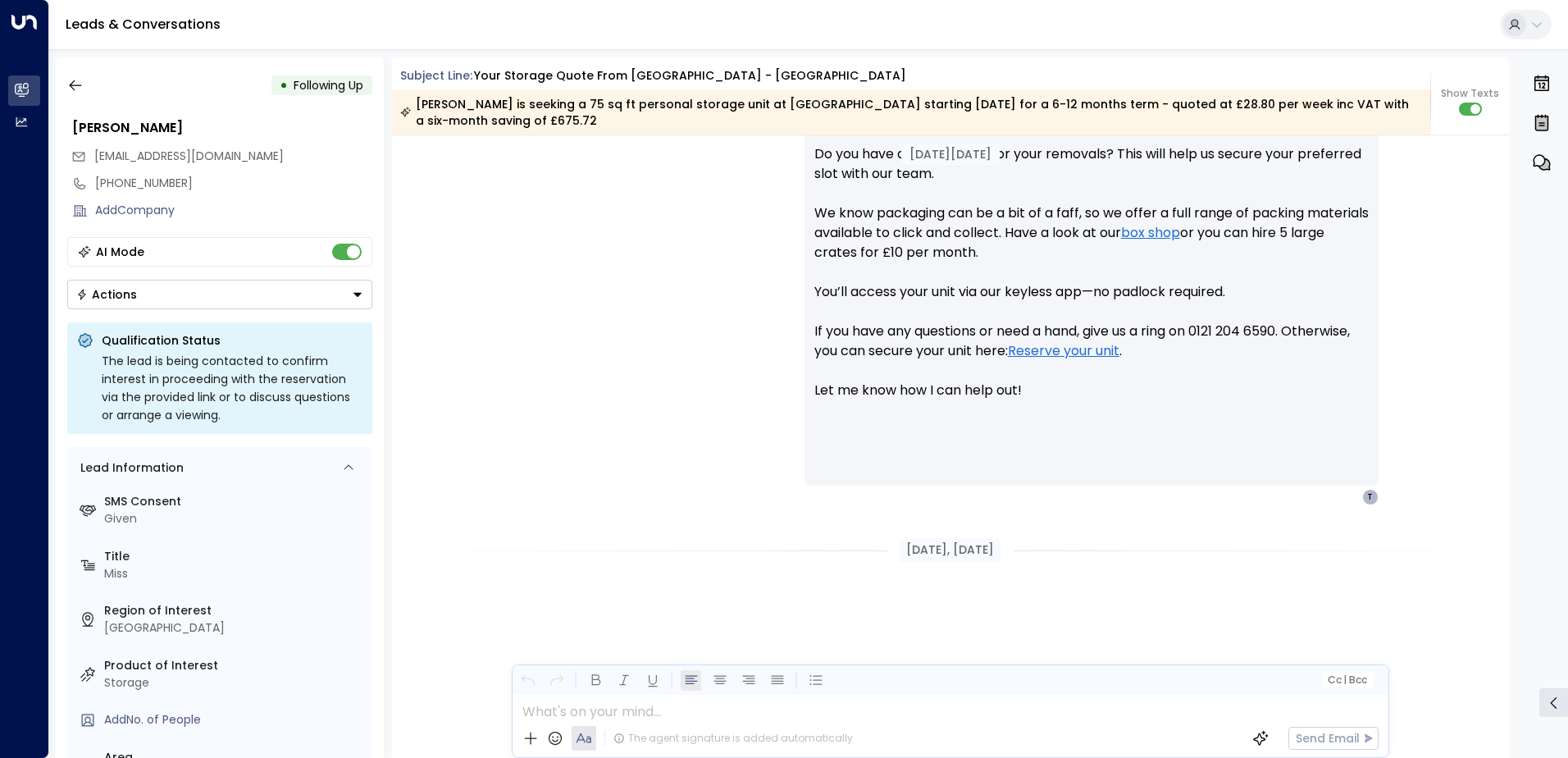
scroll to position [2353, 0]
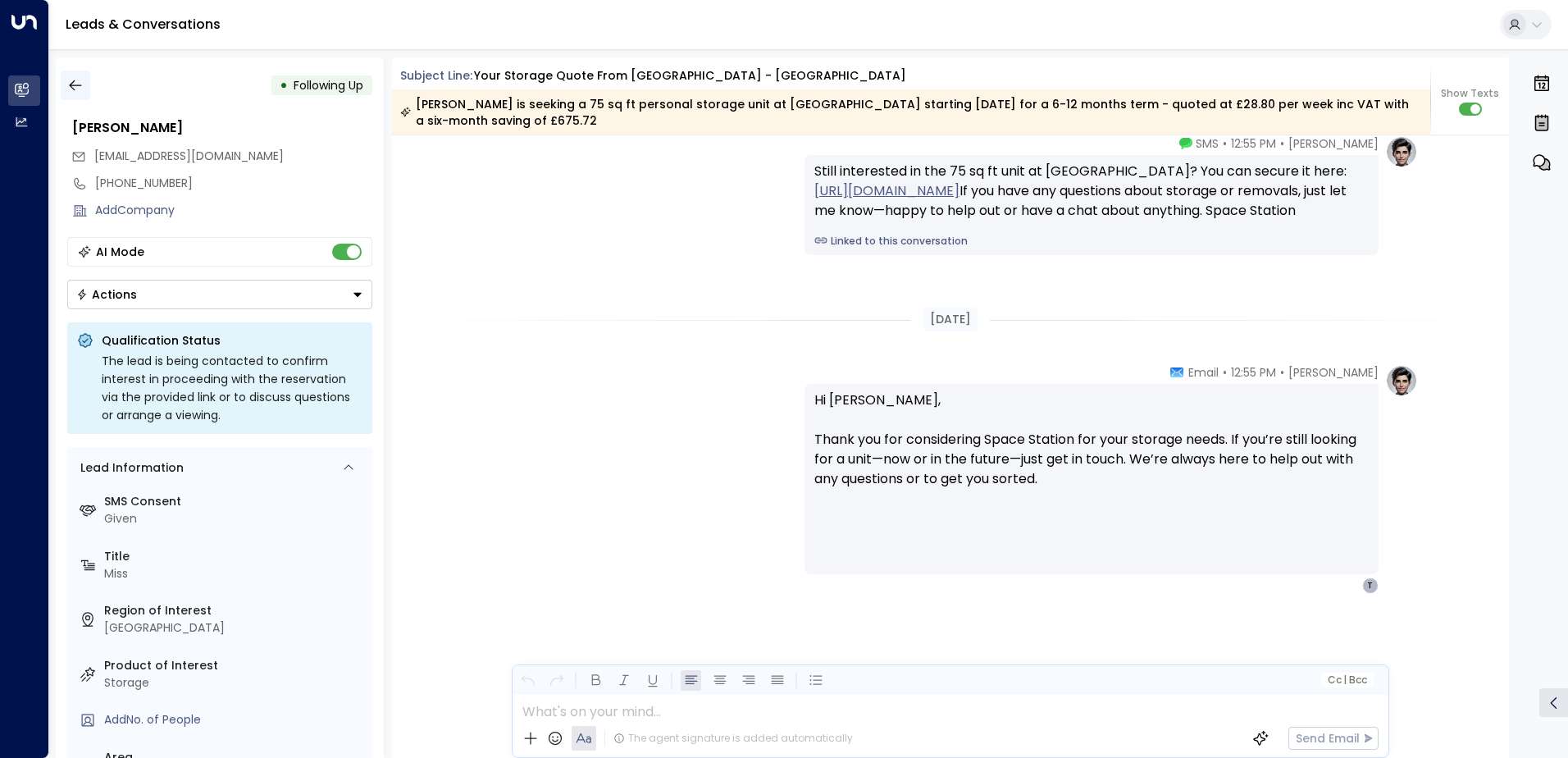
click at [69, 86] on icon "button" at bounding box center [75, 86] width 12 height 11
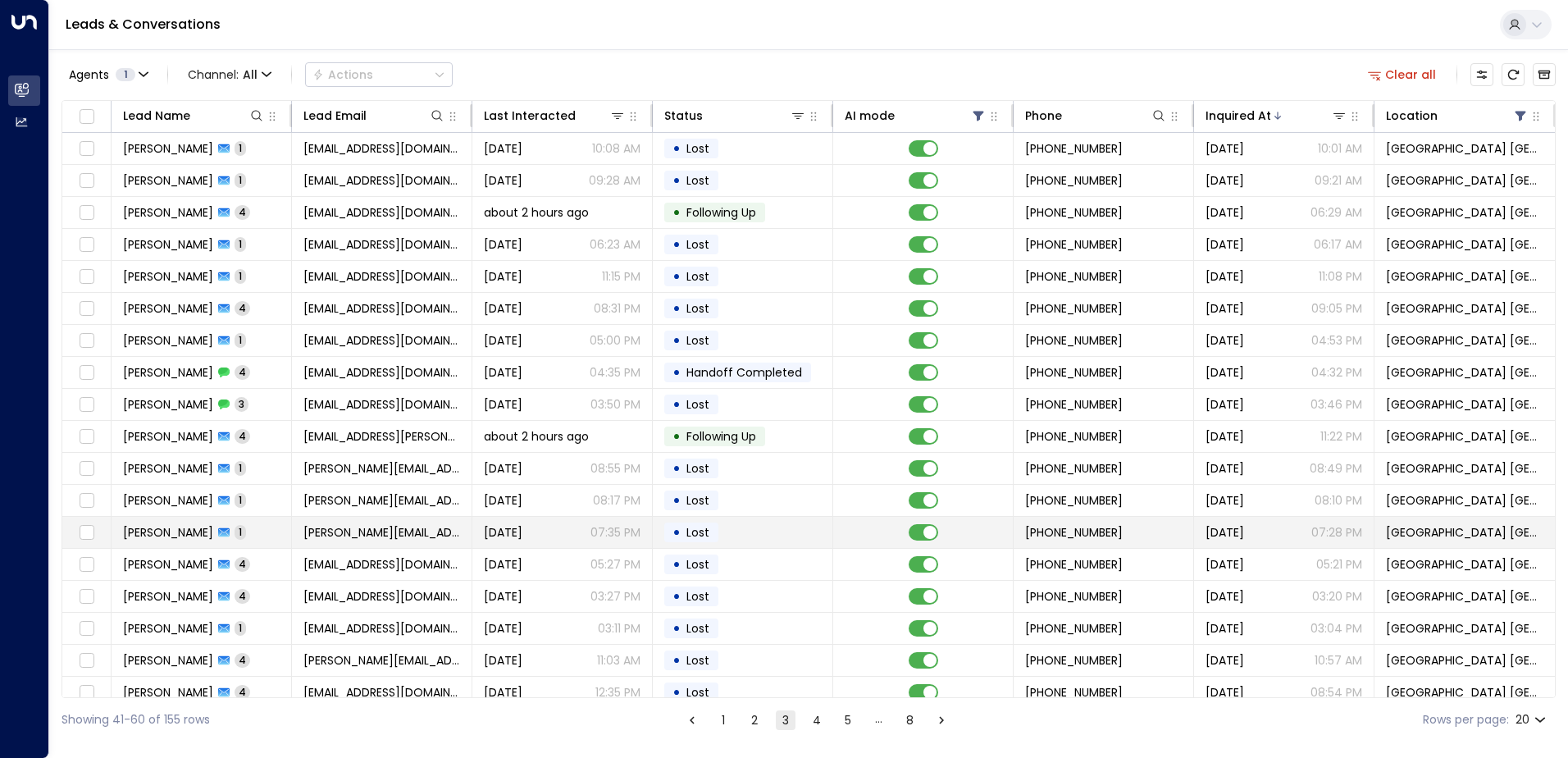
scroll to position [80, 0]
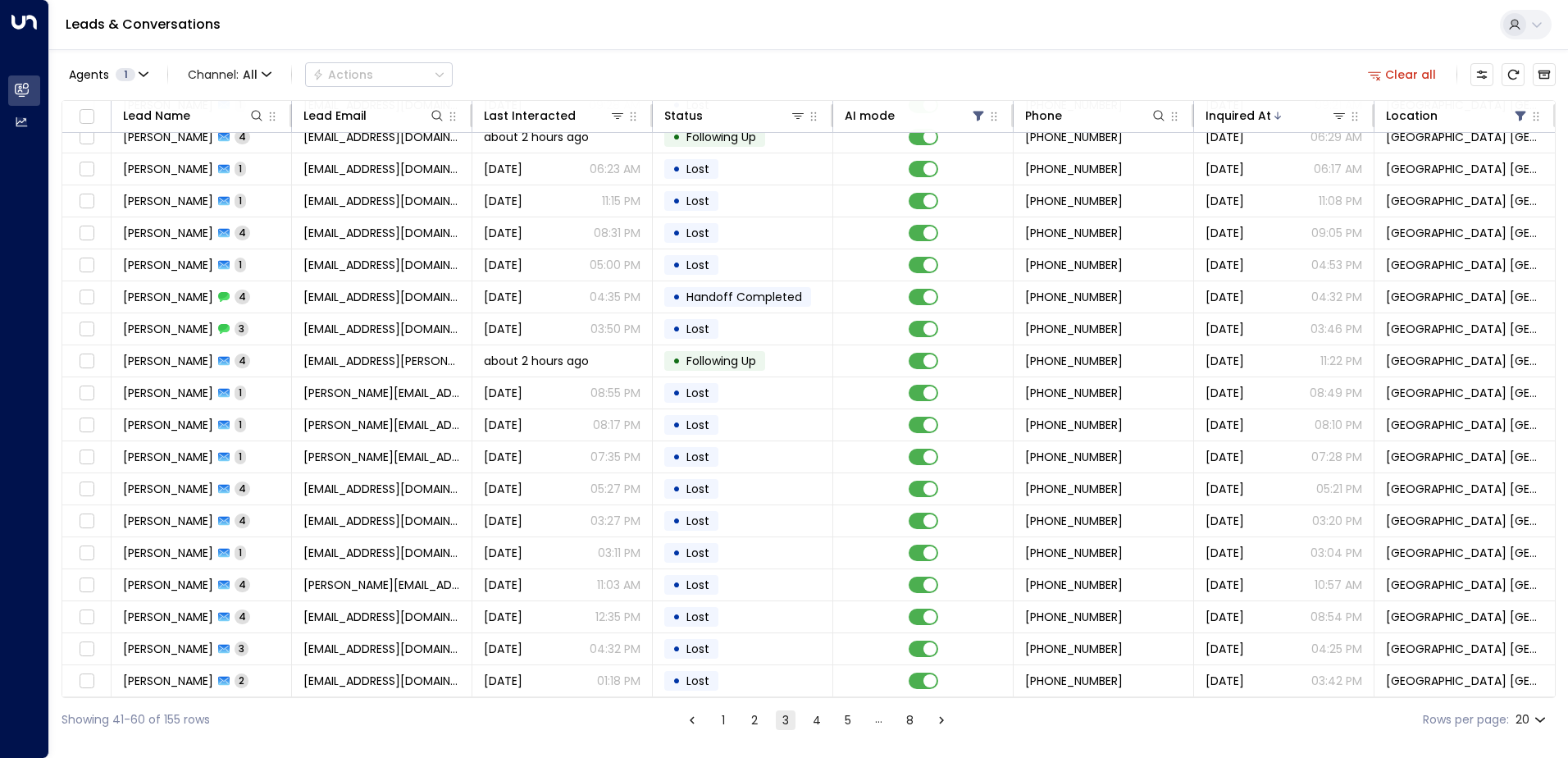
click at [765, 717] on ul "1 2 3 4 5 … 8" at bounding box center [816, 719] width 271 height 20
click at [758, 717] on button "2" at bounding box center [754, 720] width 19 height 19
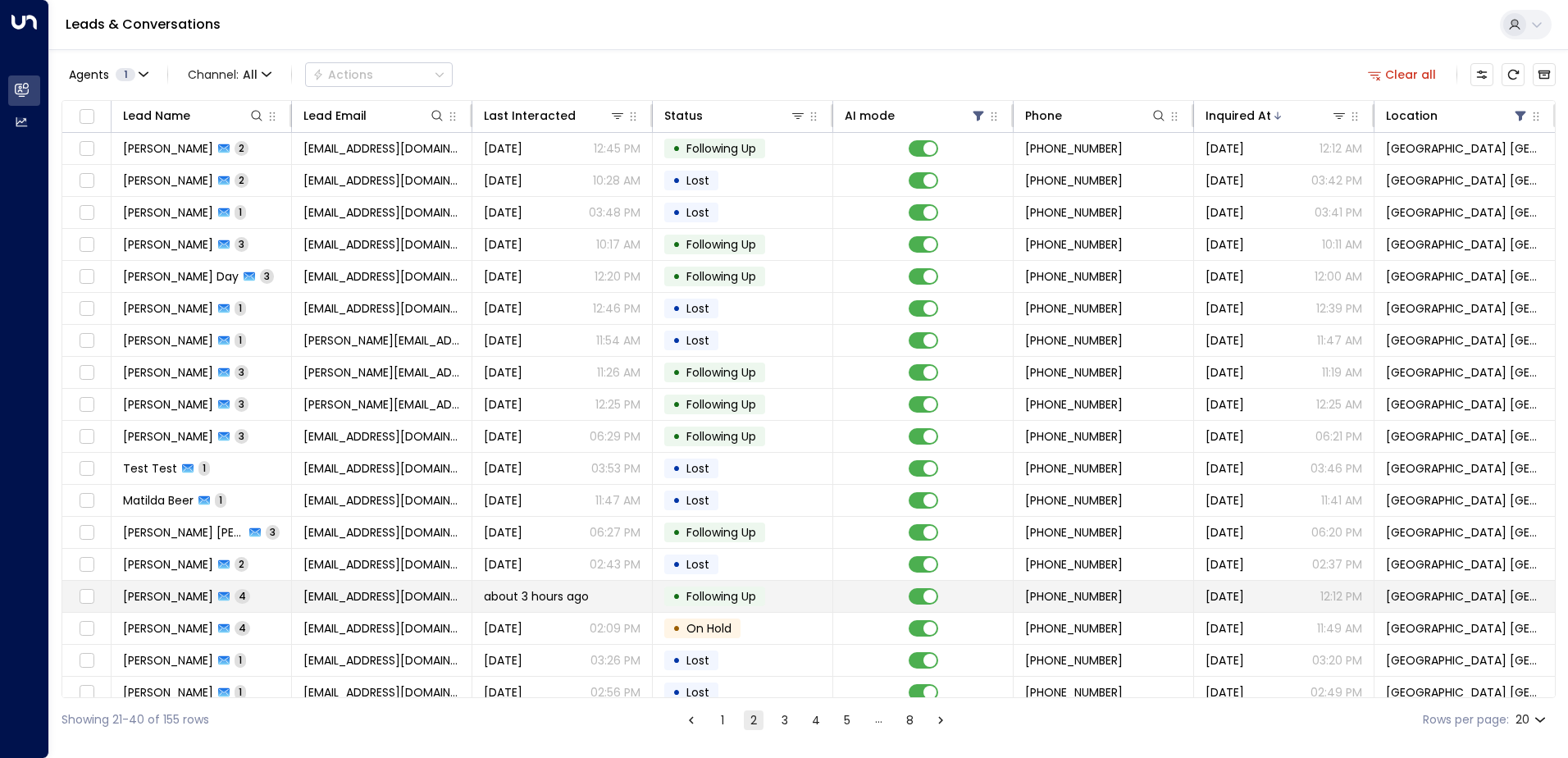
scroll to position [80, 0]
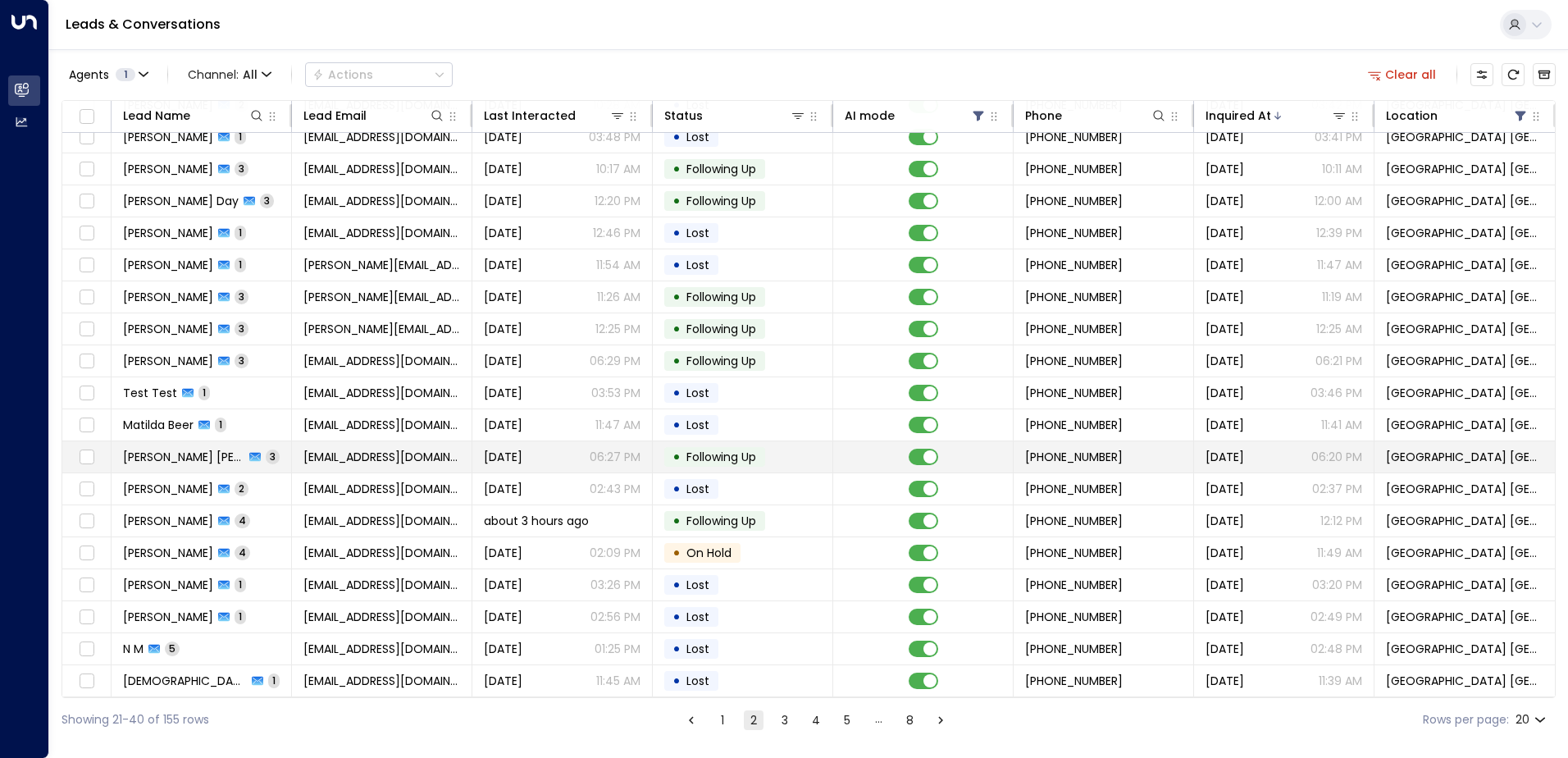
click at [459, 446] on td "[EMAIL_ADDRESS][DOMAIN_NAME]" at bounding box center [382, 456] width 180 height 31
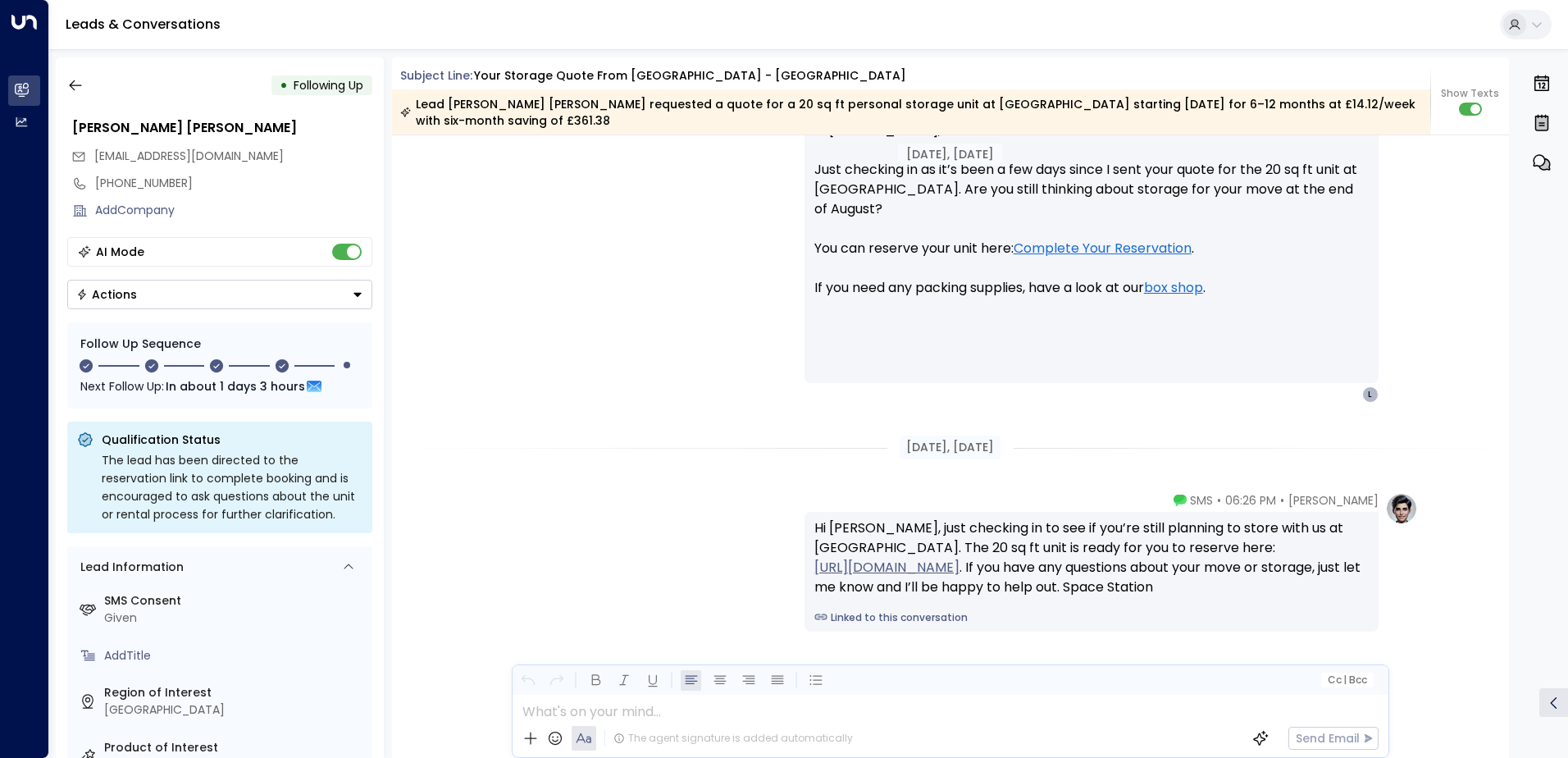
scroll to position [1789, 0]
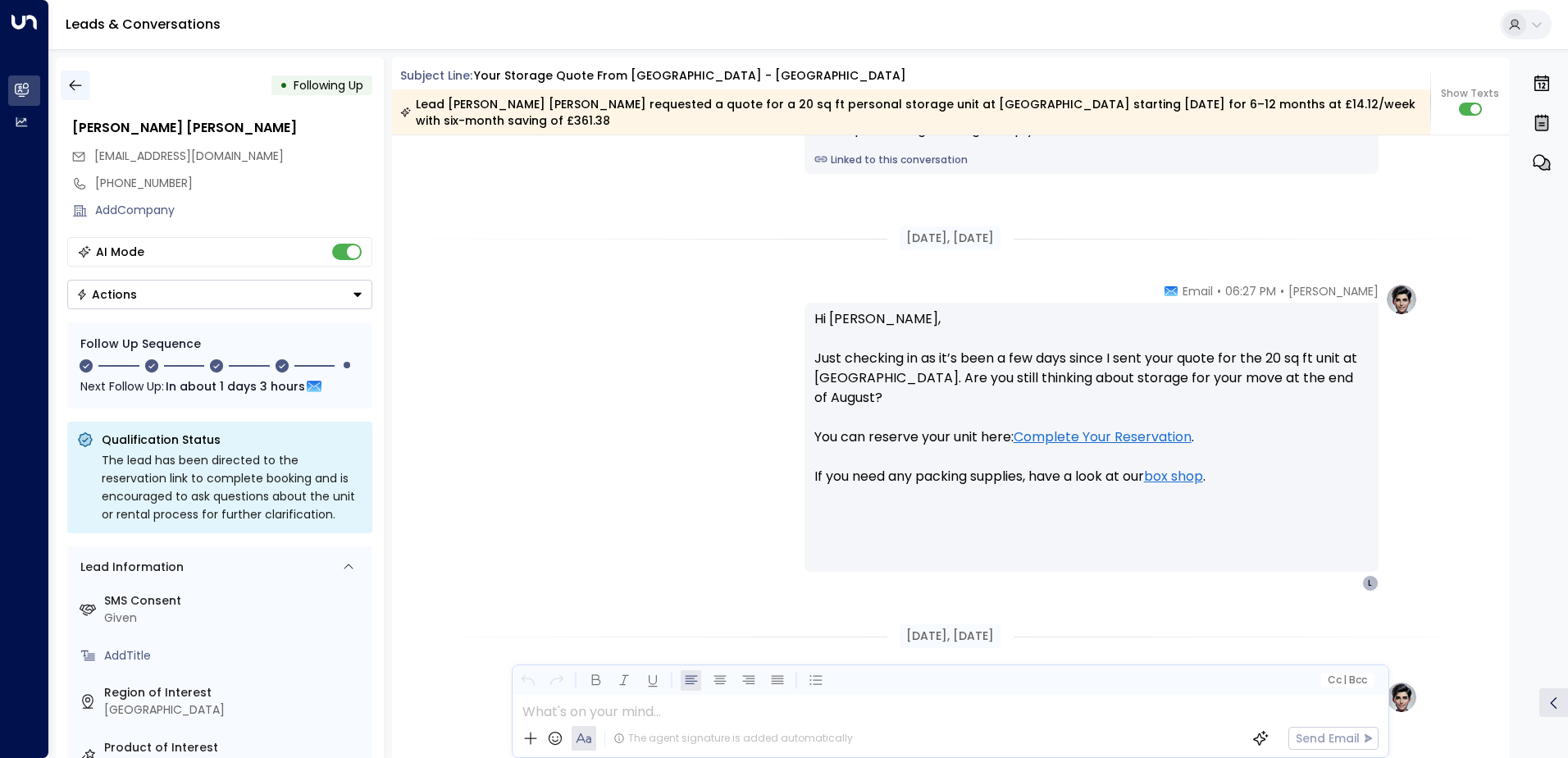
click at [77, 80] on icon "button" at bounding box center [75, 85] width 17 height 17
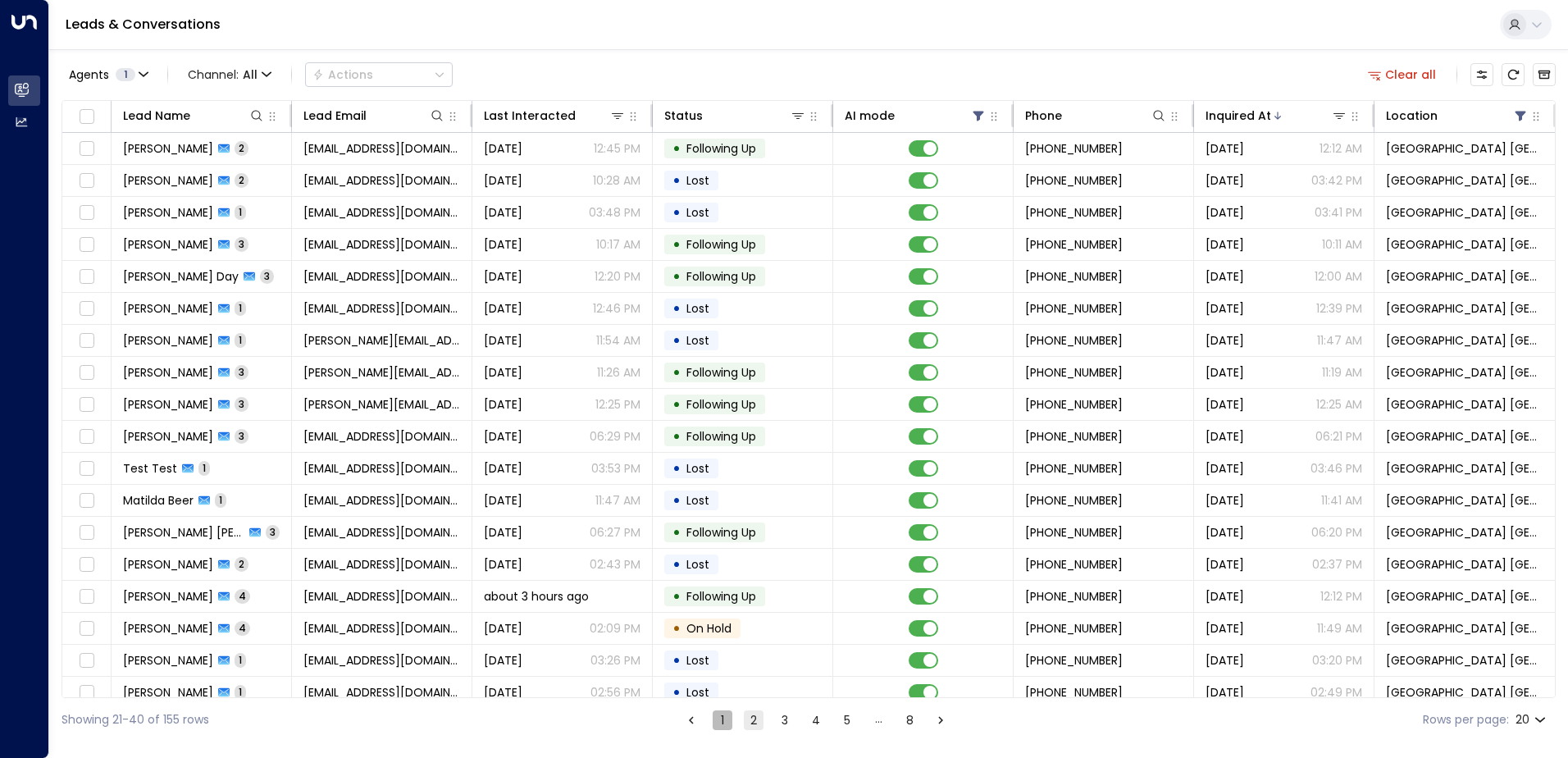
click at [724, 714] on button "1" at bounding box center [722, 720] width 19 height 19
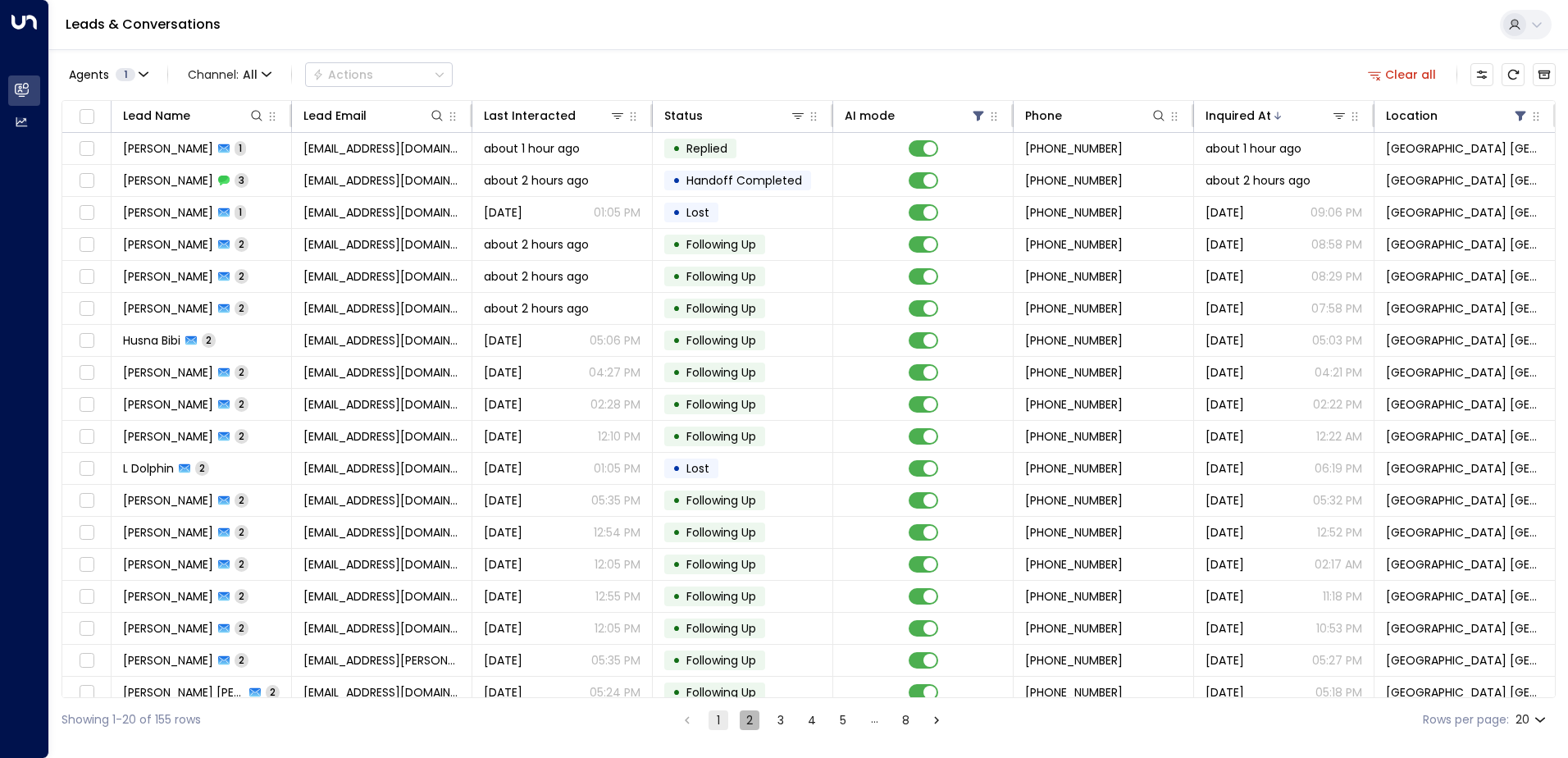
click at [753, 717] on button "2" at bounding box center [749, 720] width 19 height 19
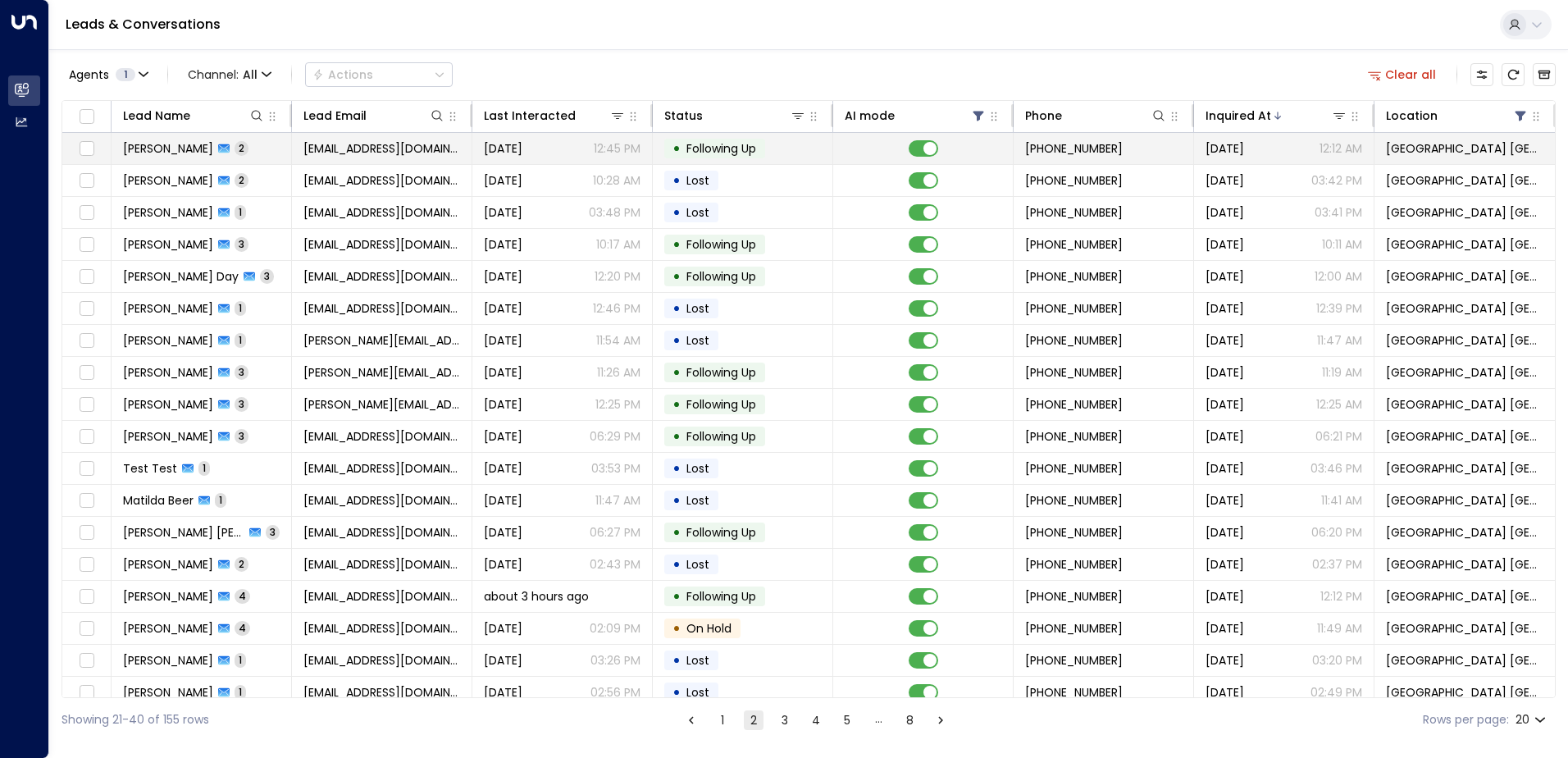
click at [589, 150] on div "[DATE] 12:45 PM" at bounding box center [561, 148] width 156 height 17
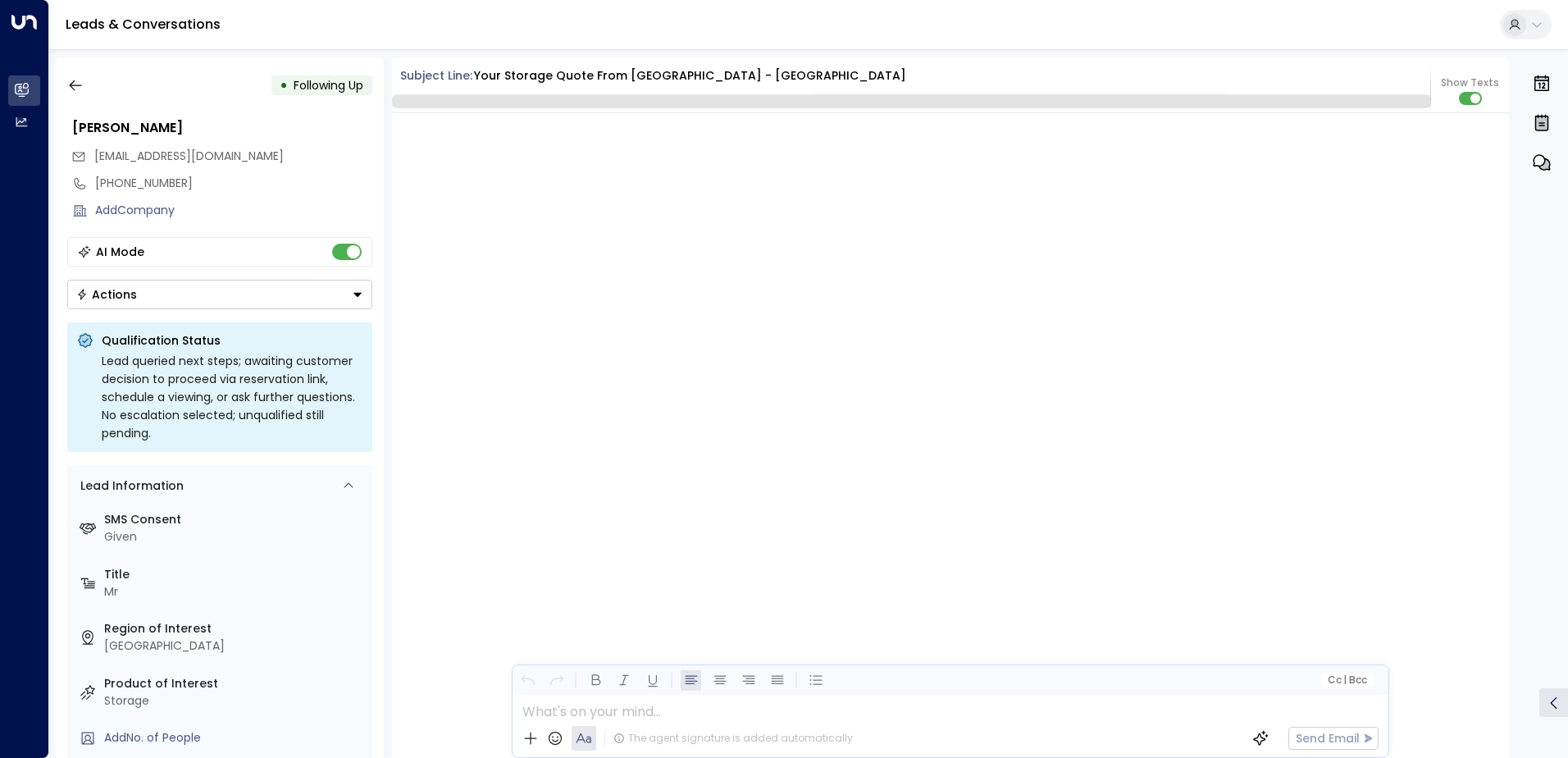
scroll to position [1769, 0]
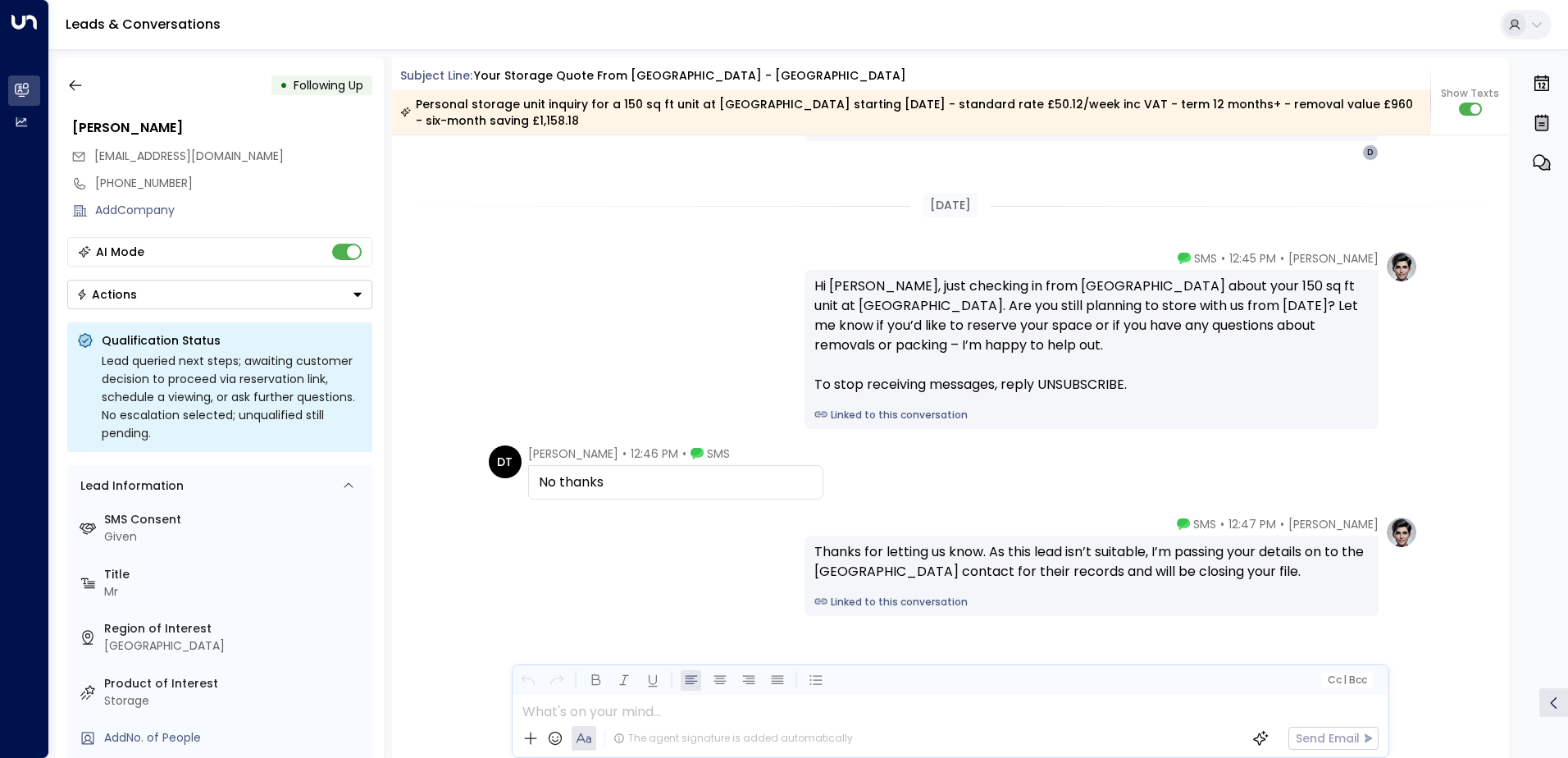
click at [153, 297] on button "Actions" at bounding box center [220, 294] width 305 height 29
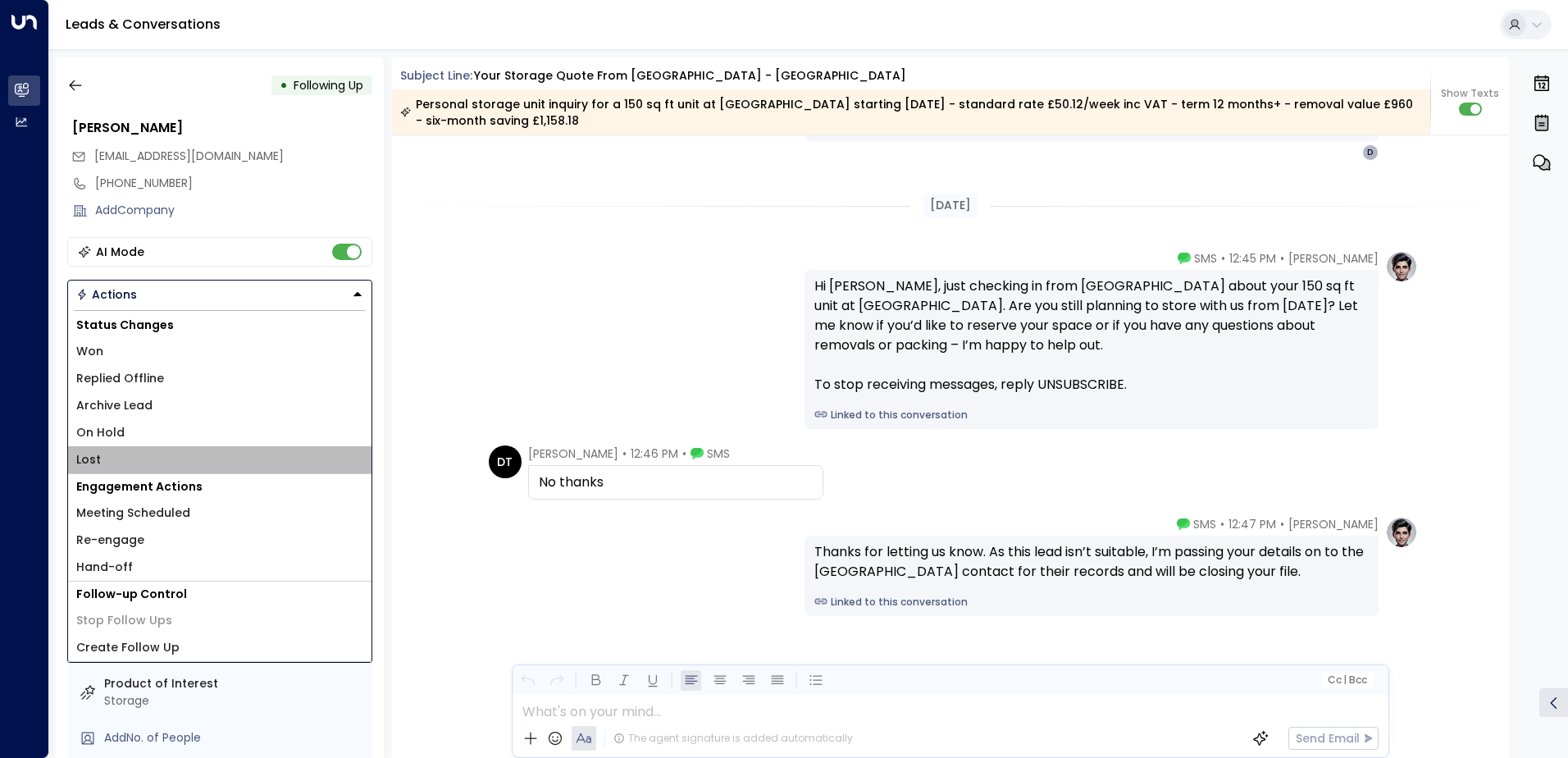
click at [110, 454] on li "Lost" at bounding box center [220, 459] width 304 height 27
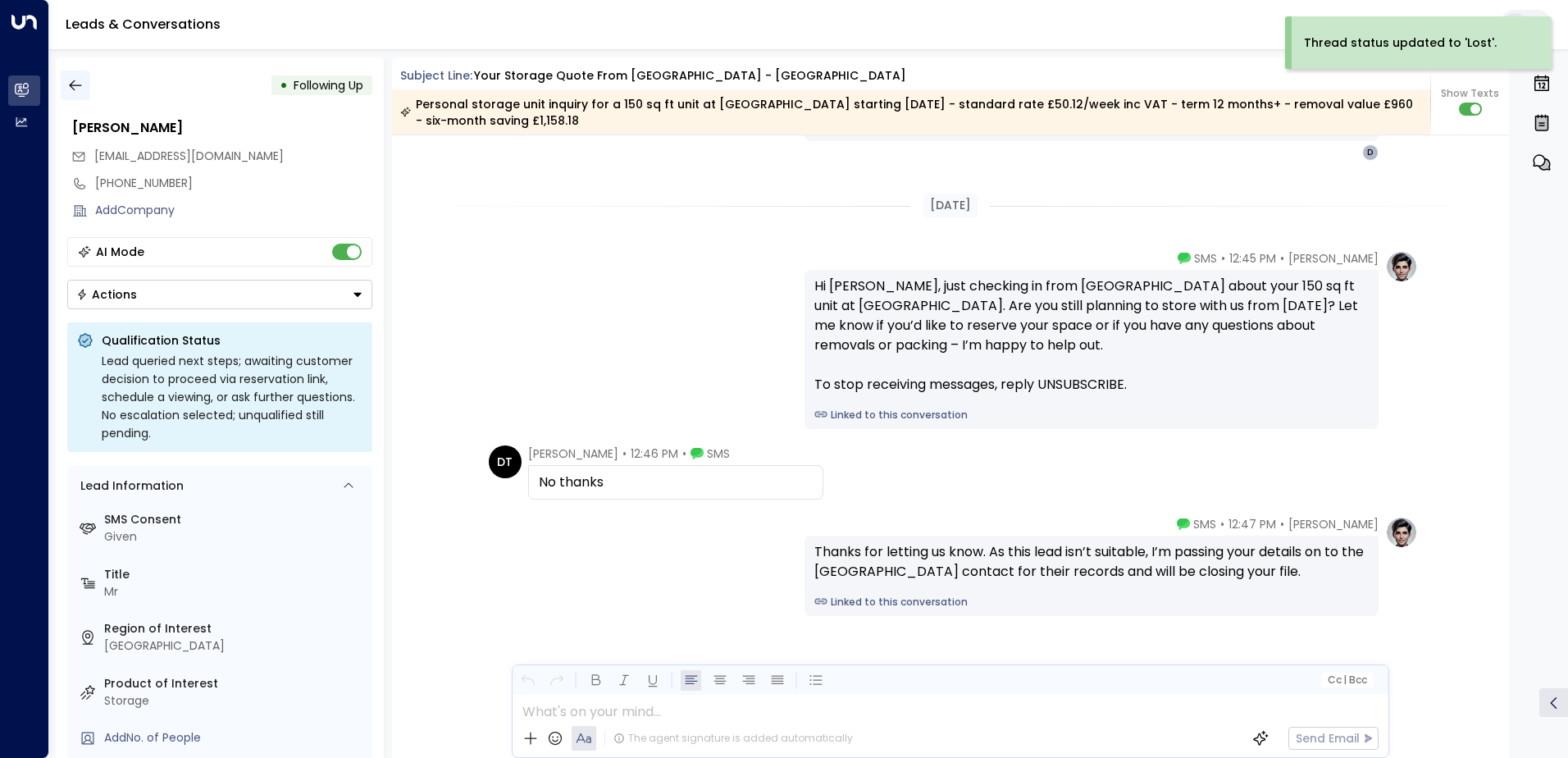
click at [76, 83] on icon "button" at bounding box center [75, 85] width 17 height 17
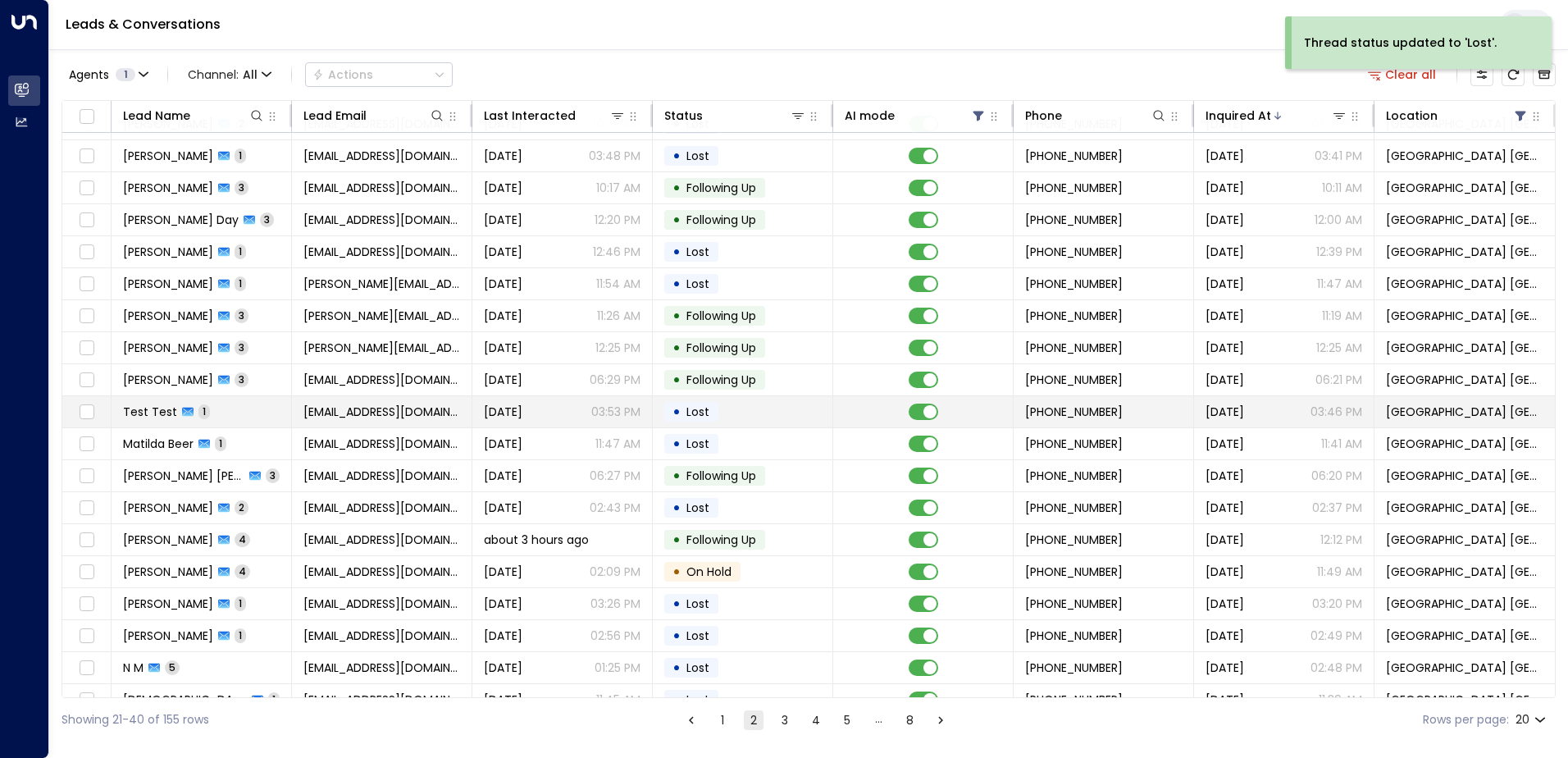
scroll to position [80, 0]
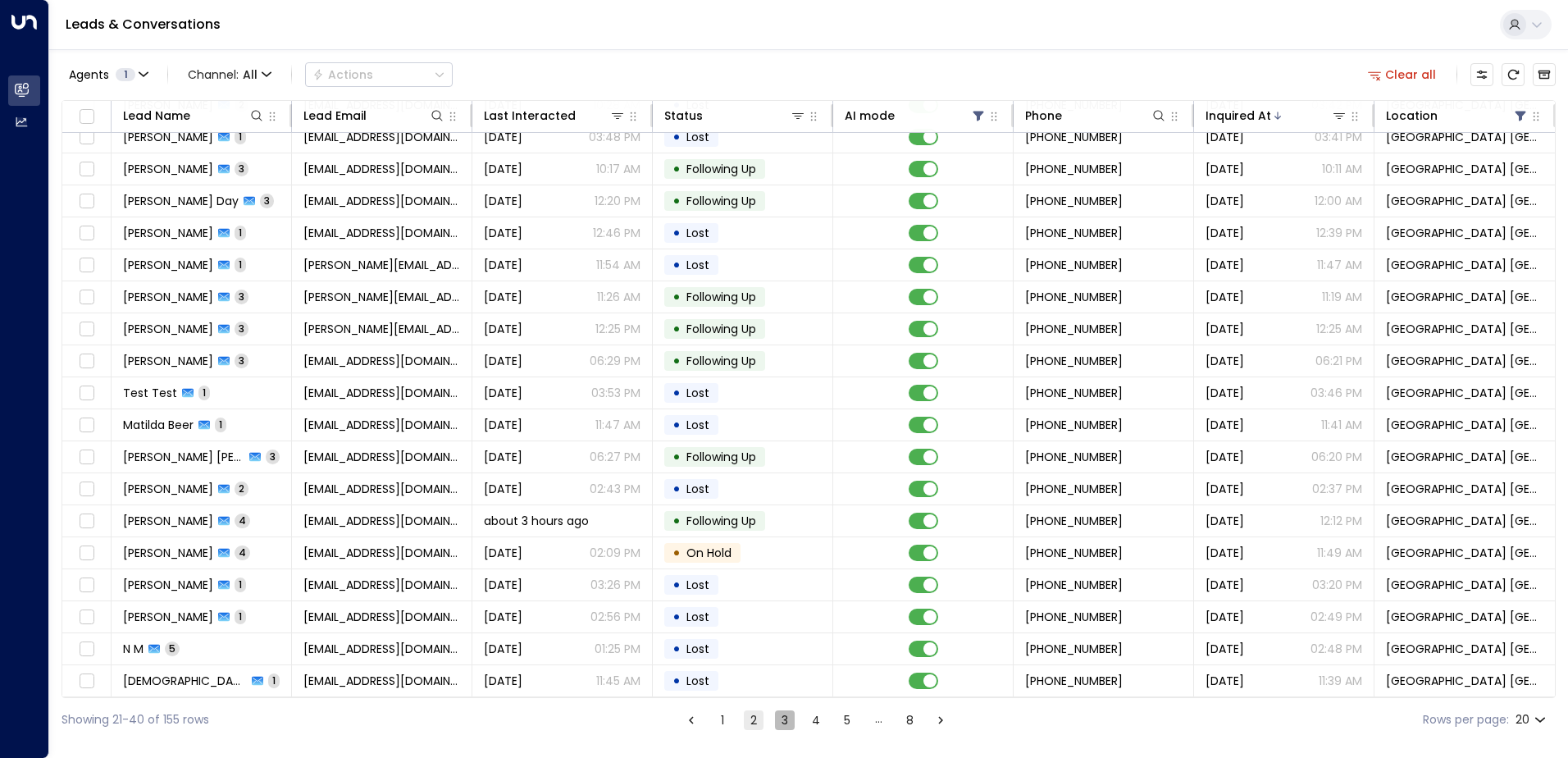
click at [781, 720] on button "3" at bounding box center [784, 720] width 19 height 19
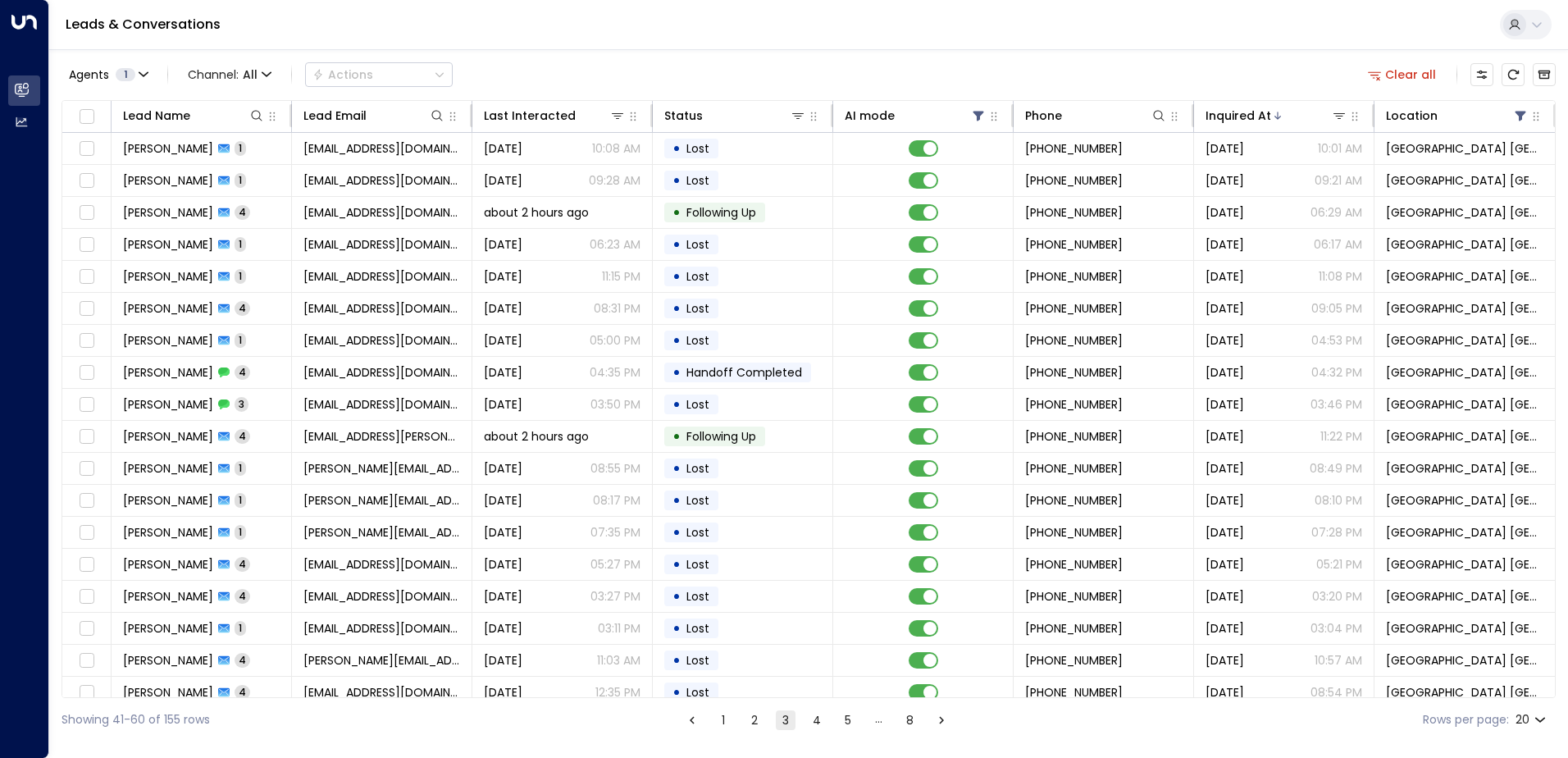
click at [817, 715] on button "4" at bounding box center [816, 720] width 19 height 19
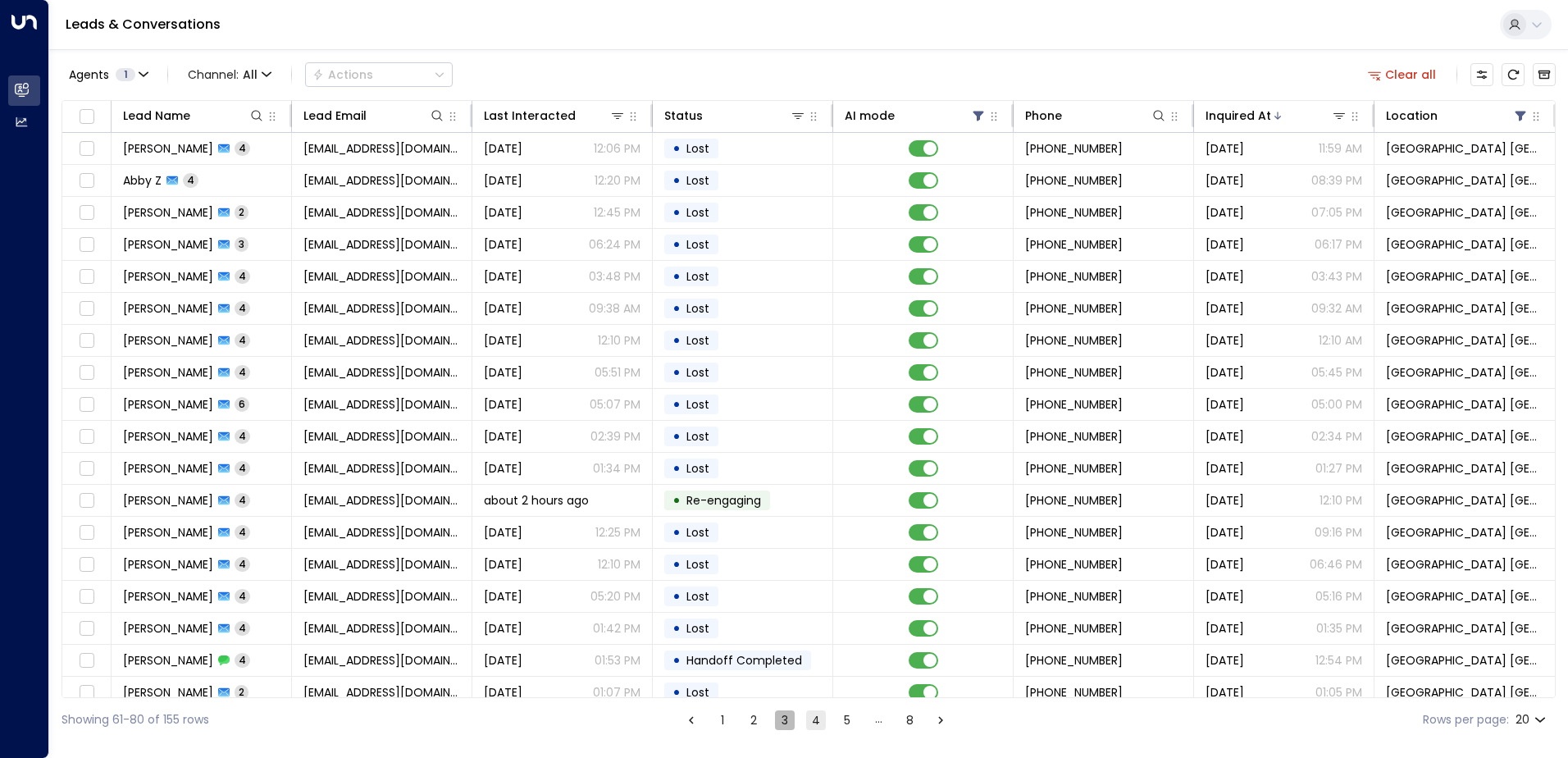
click at [787, 723] on button "3" at bounding box center [784, 720] width 19 height 19
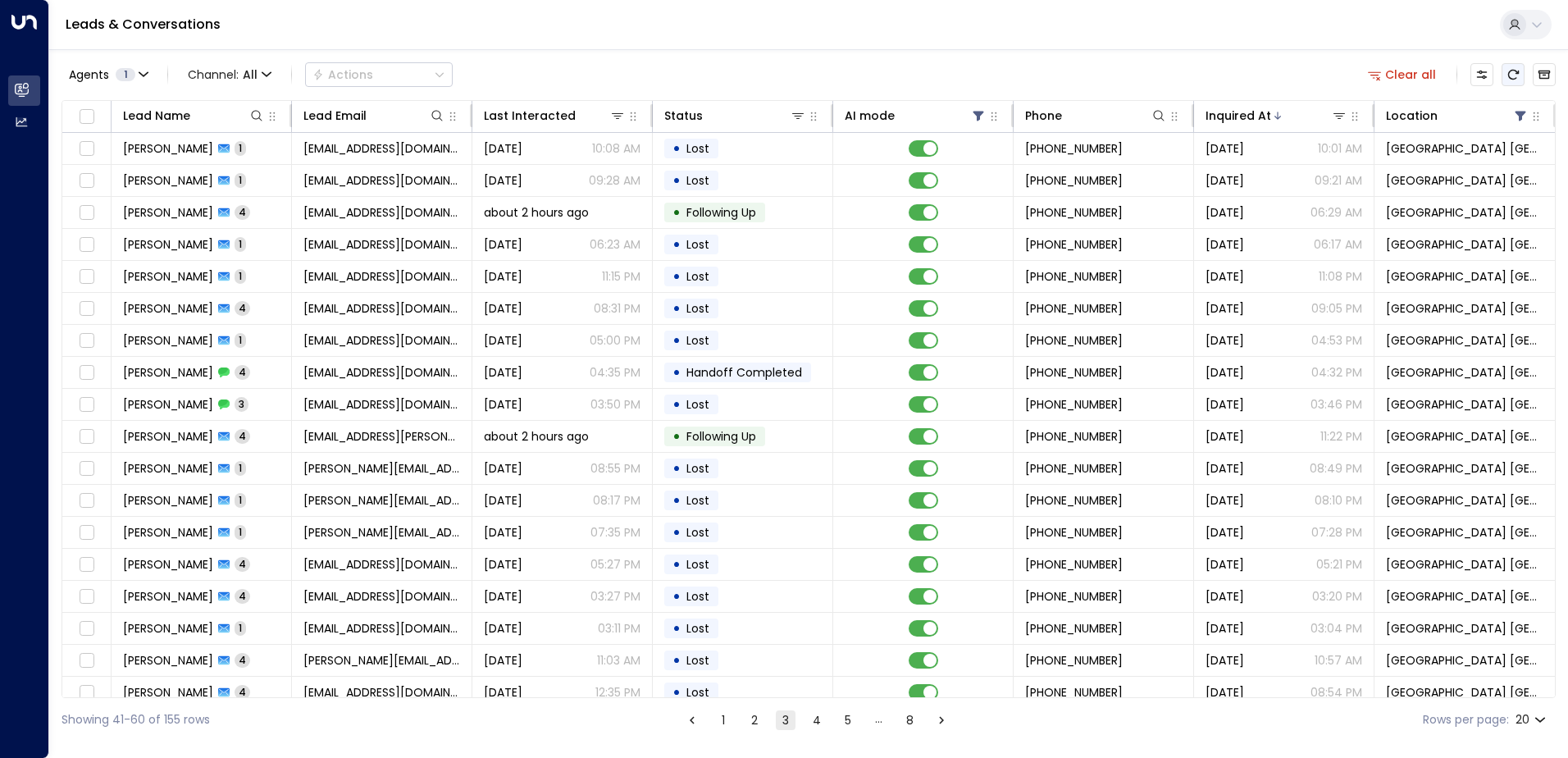
click at [1504, 80] on button "Refresh" at bounding box center [1512, 75] width 23 height 23
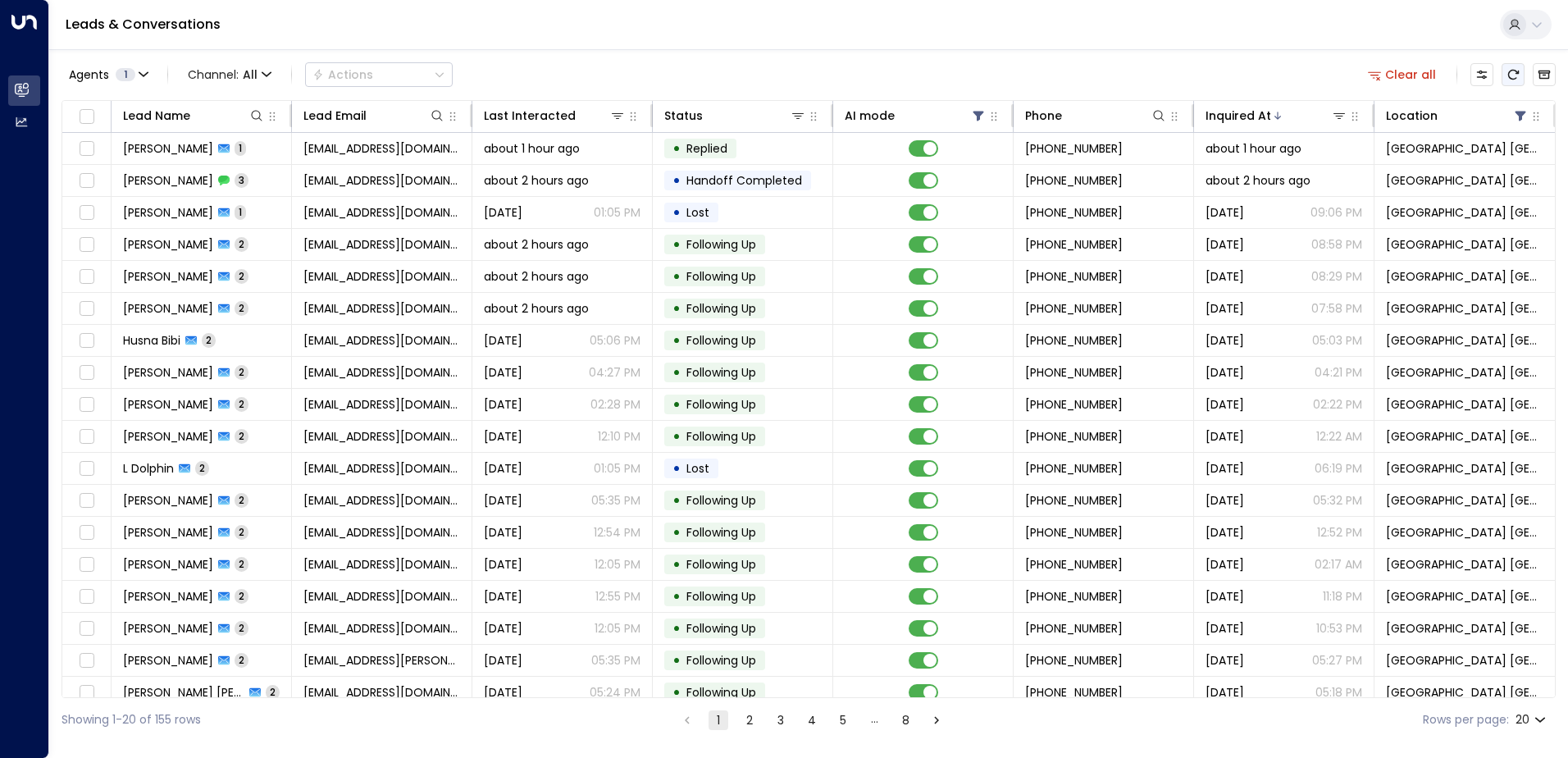
click at [1519, 74] on button "Refresh" at bounding box center [1512, 75] width 23 height 23
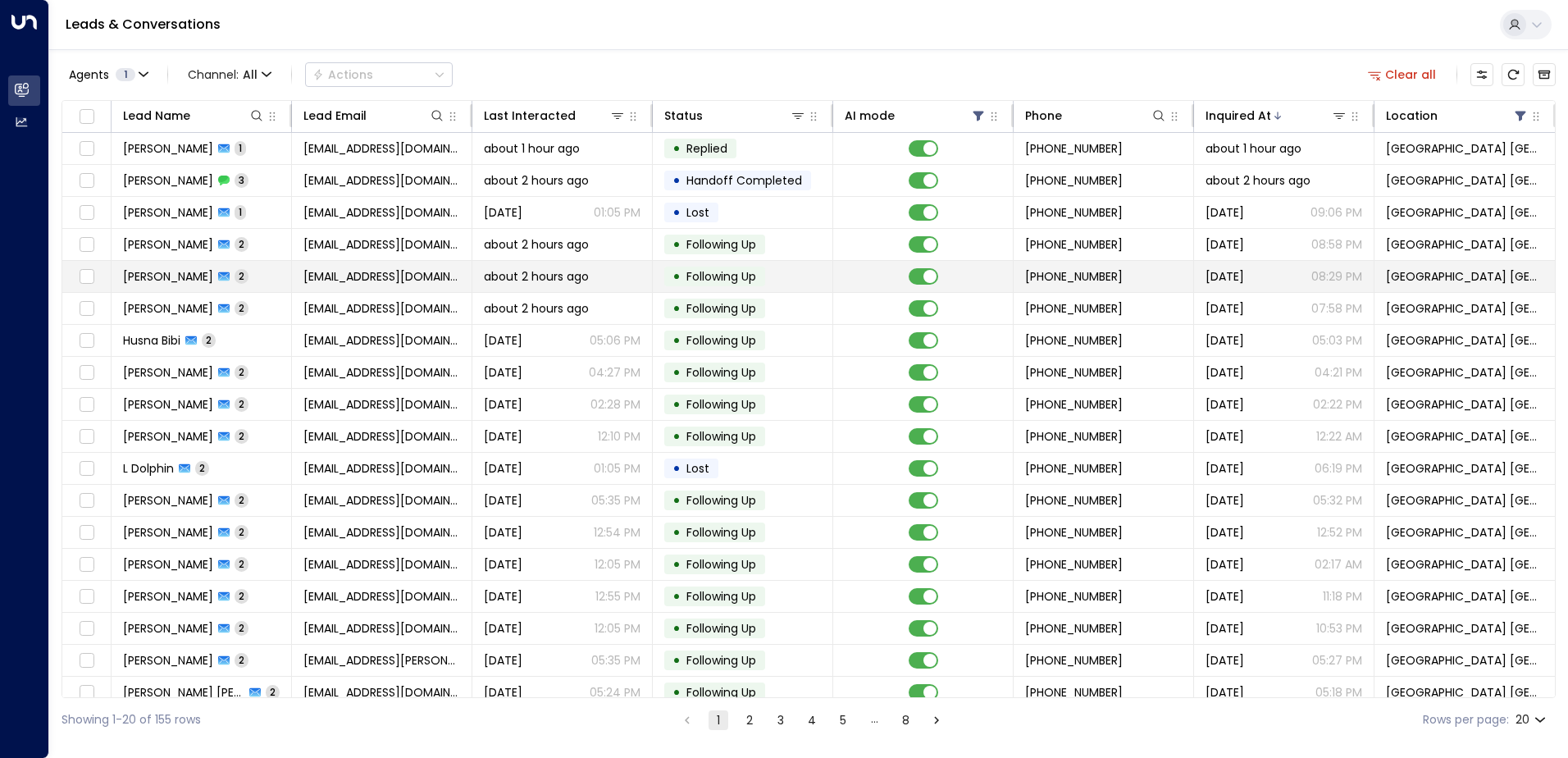
click at [349, 275] on span "[EMAIL_ADDRESS][DOMAIN_NAME]" at bounding box center [381, 276] width 156 height 17
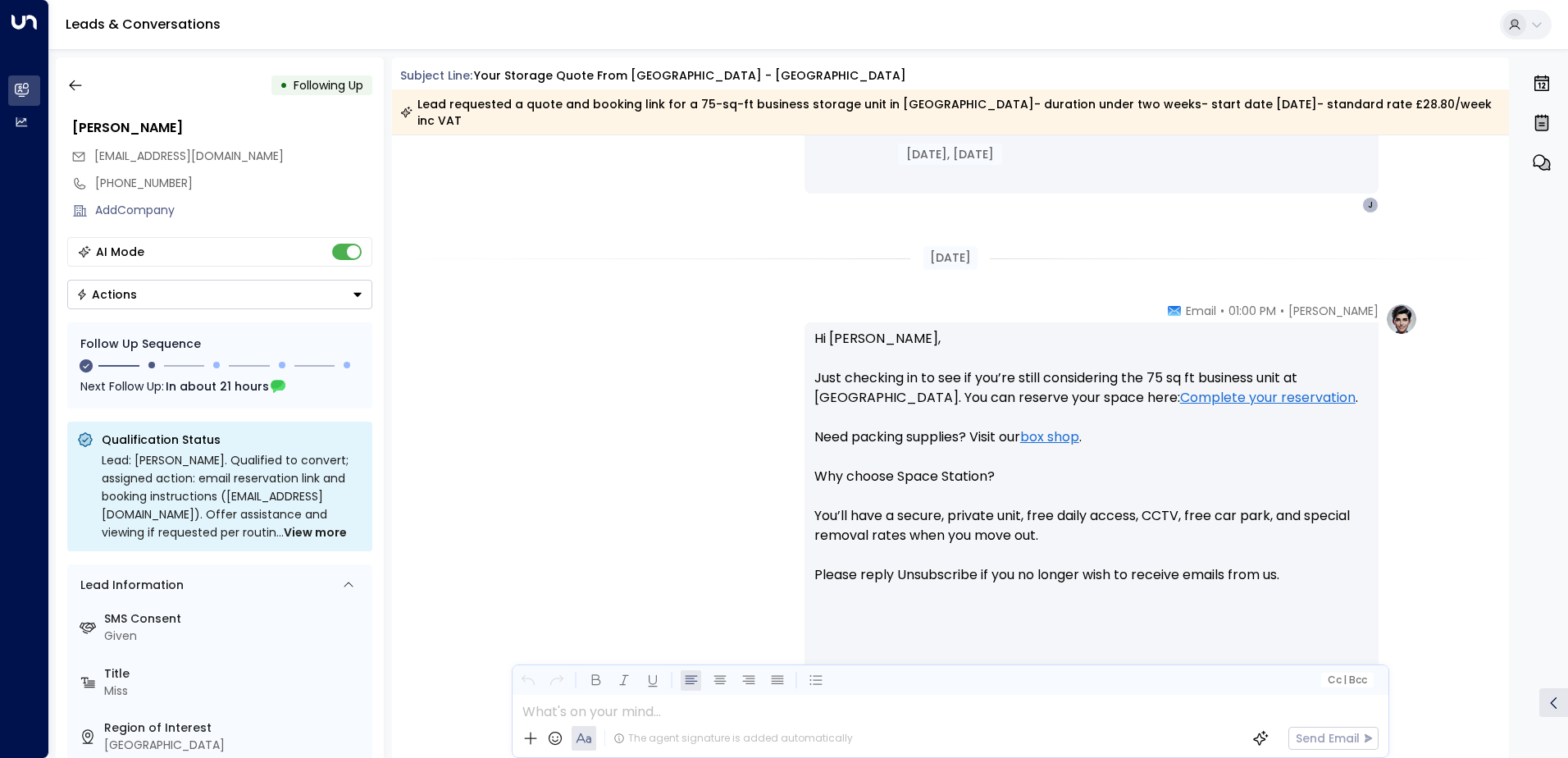
scroll to position [1064, 0]
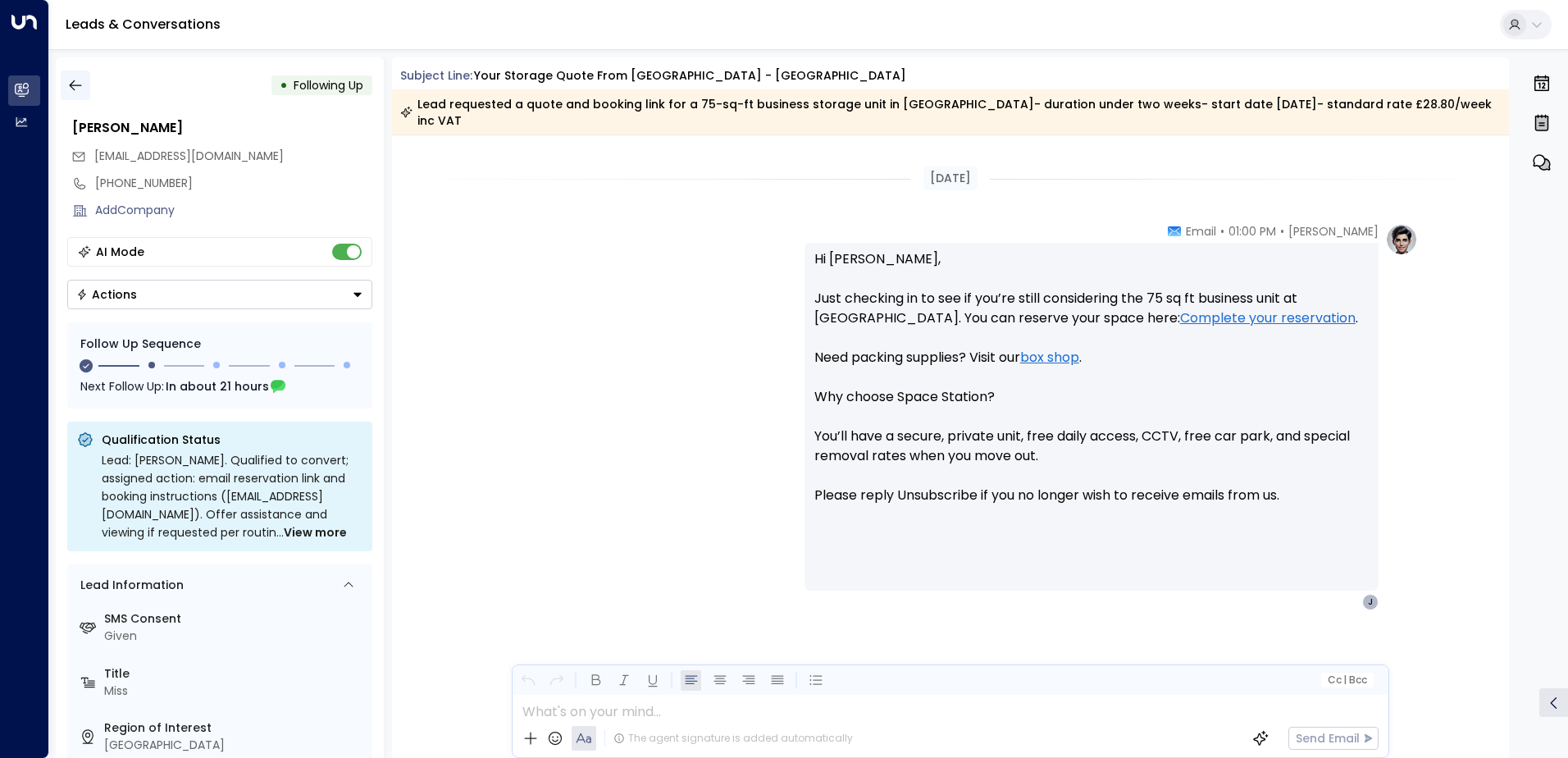
click at [81, 79] on icon "button" at bounding box center [75, 85] width 17 height 17
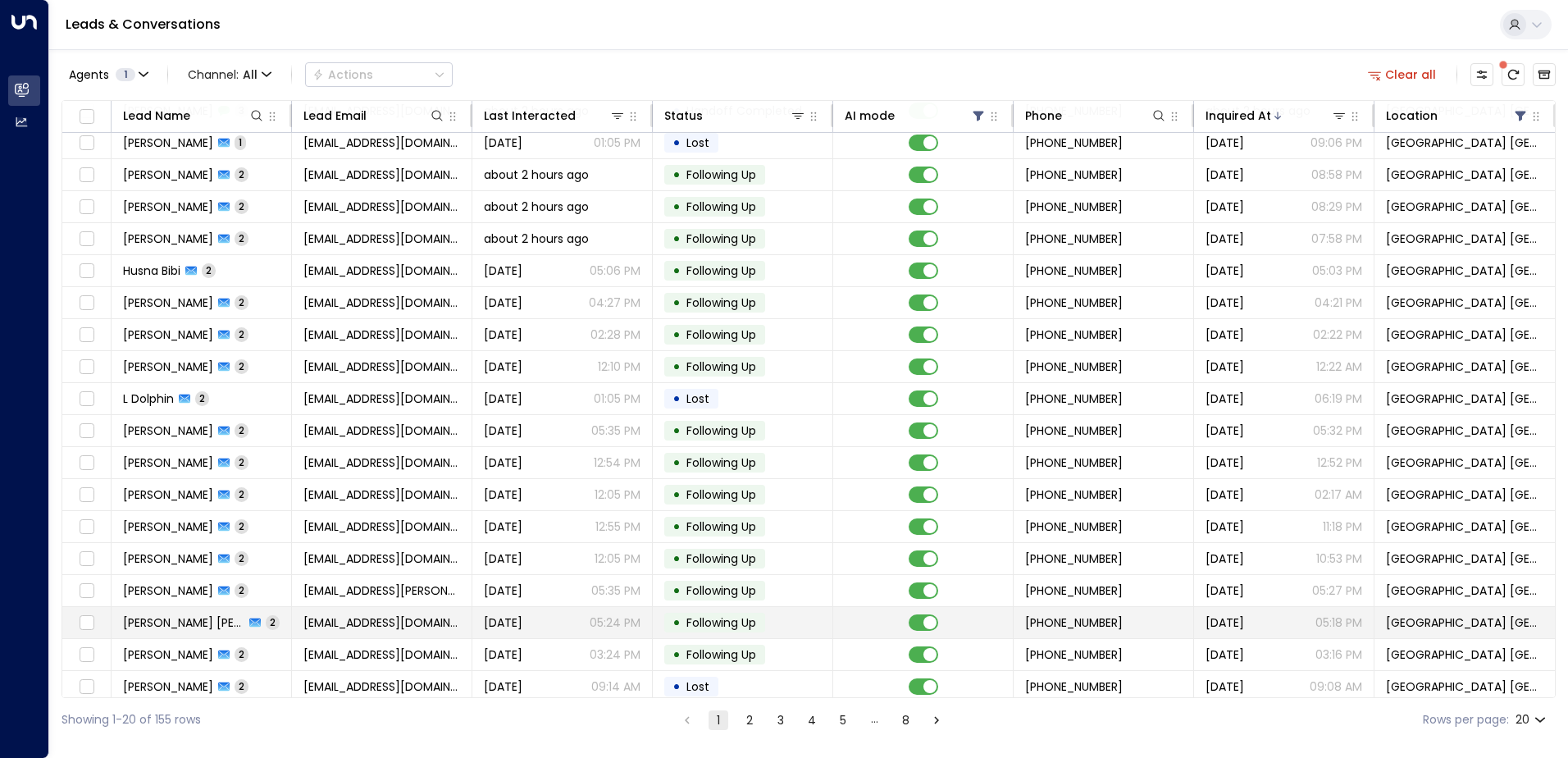
scroll to position [80, 0]
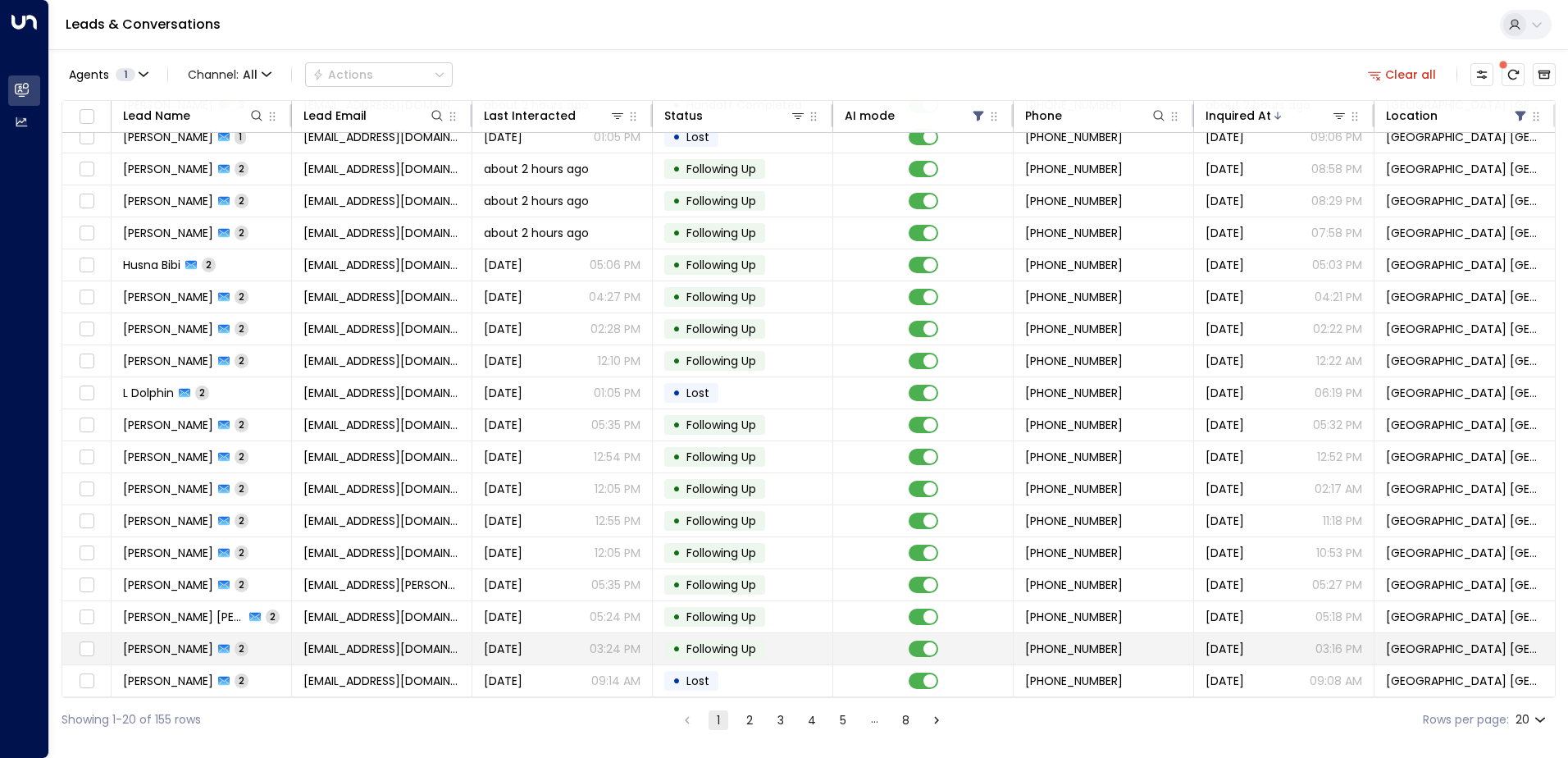
click at [451, 650] on td "[EMAIL_ADDRESS][DOMAIN_NAME]" at bounding box center [382, 648] width 180 height 31
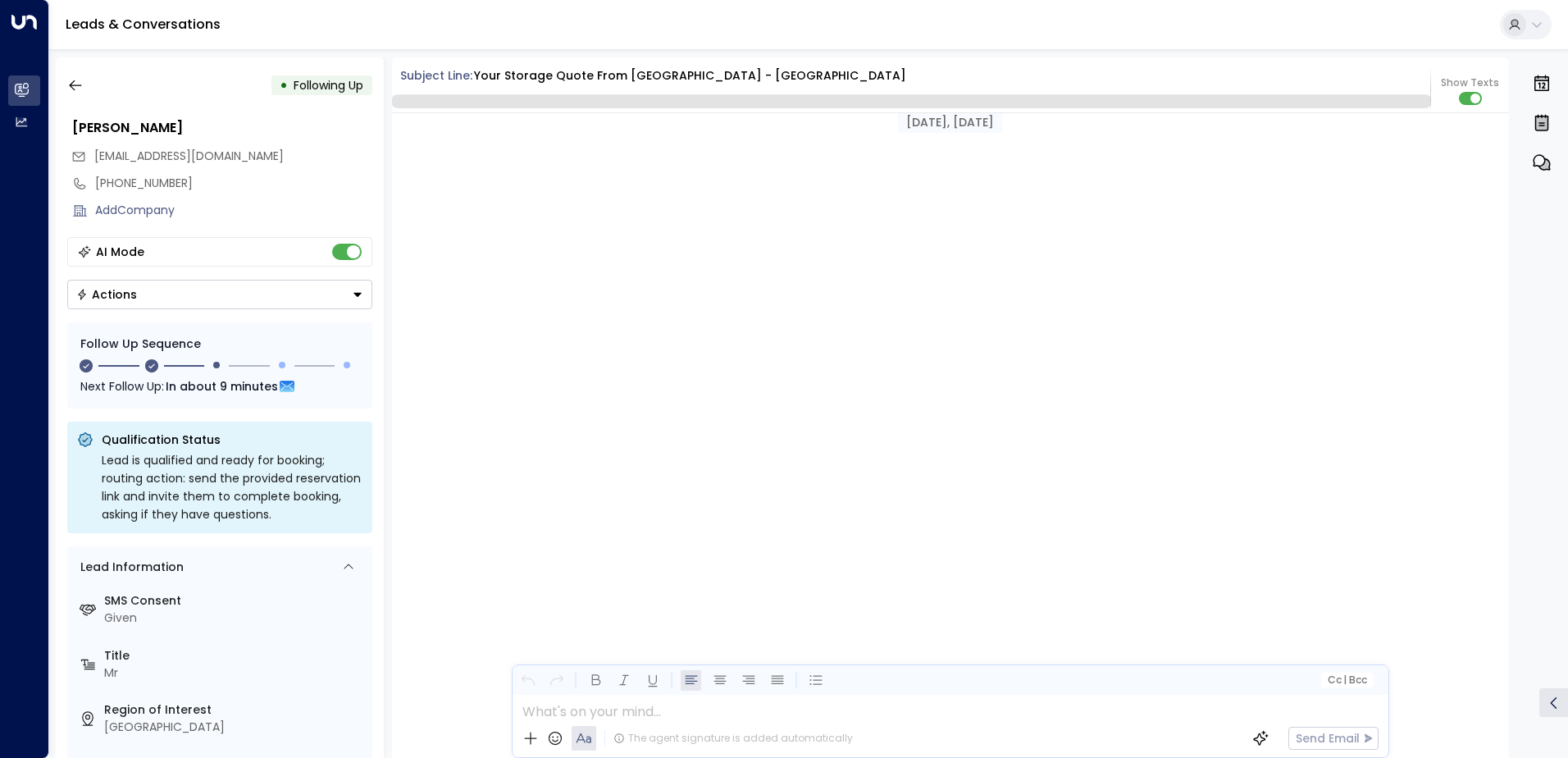
scroll to position [1681, 0]
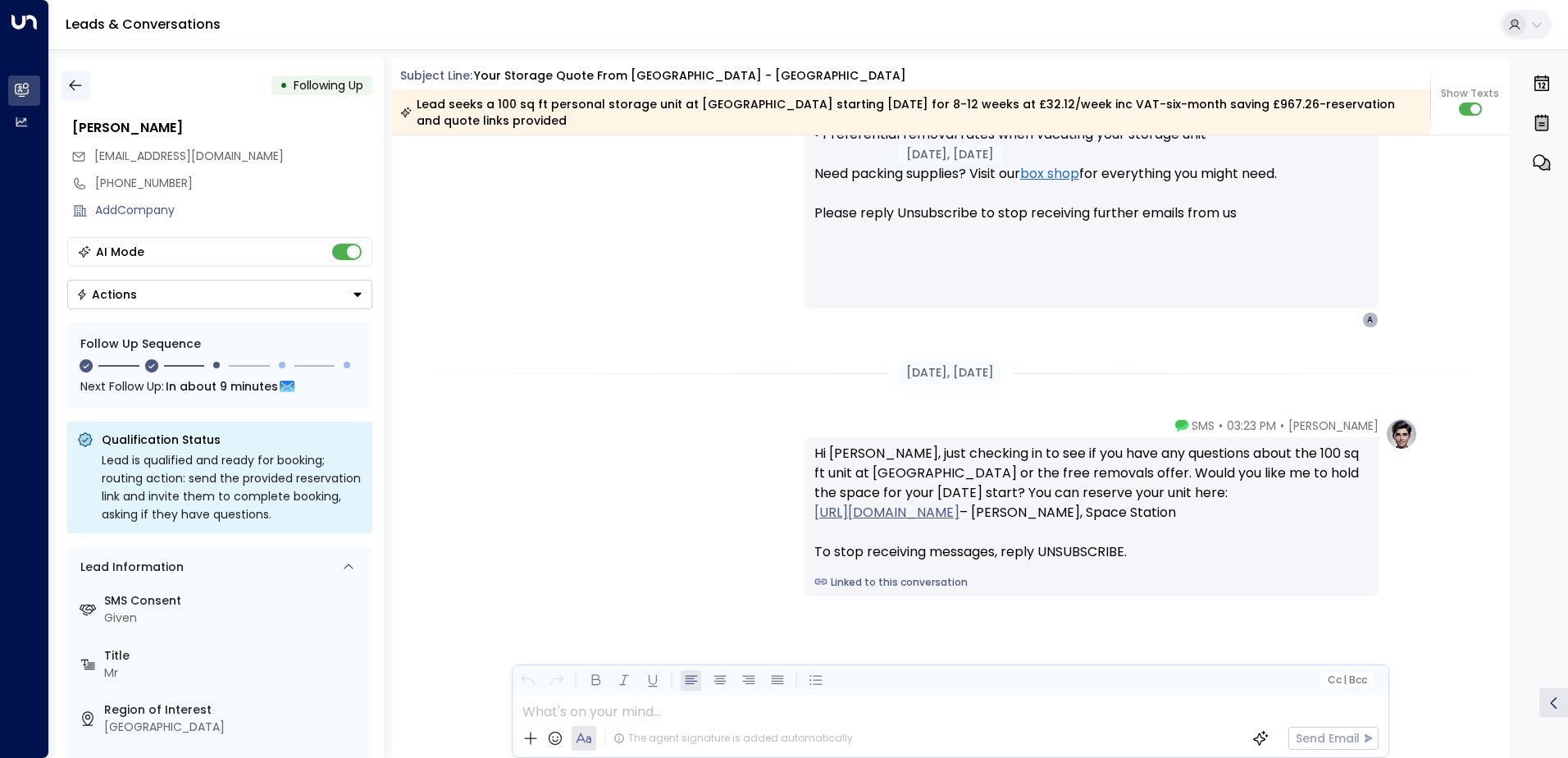
click at [79, 78] on icon "button" at bounding box center [75, 85] width 17 height 17
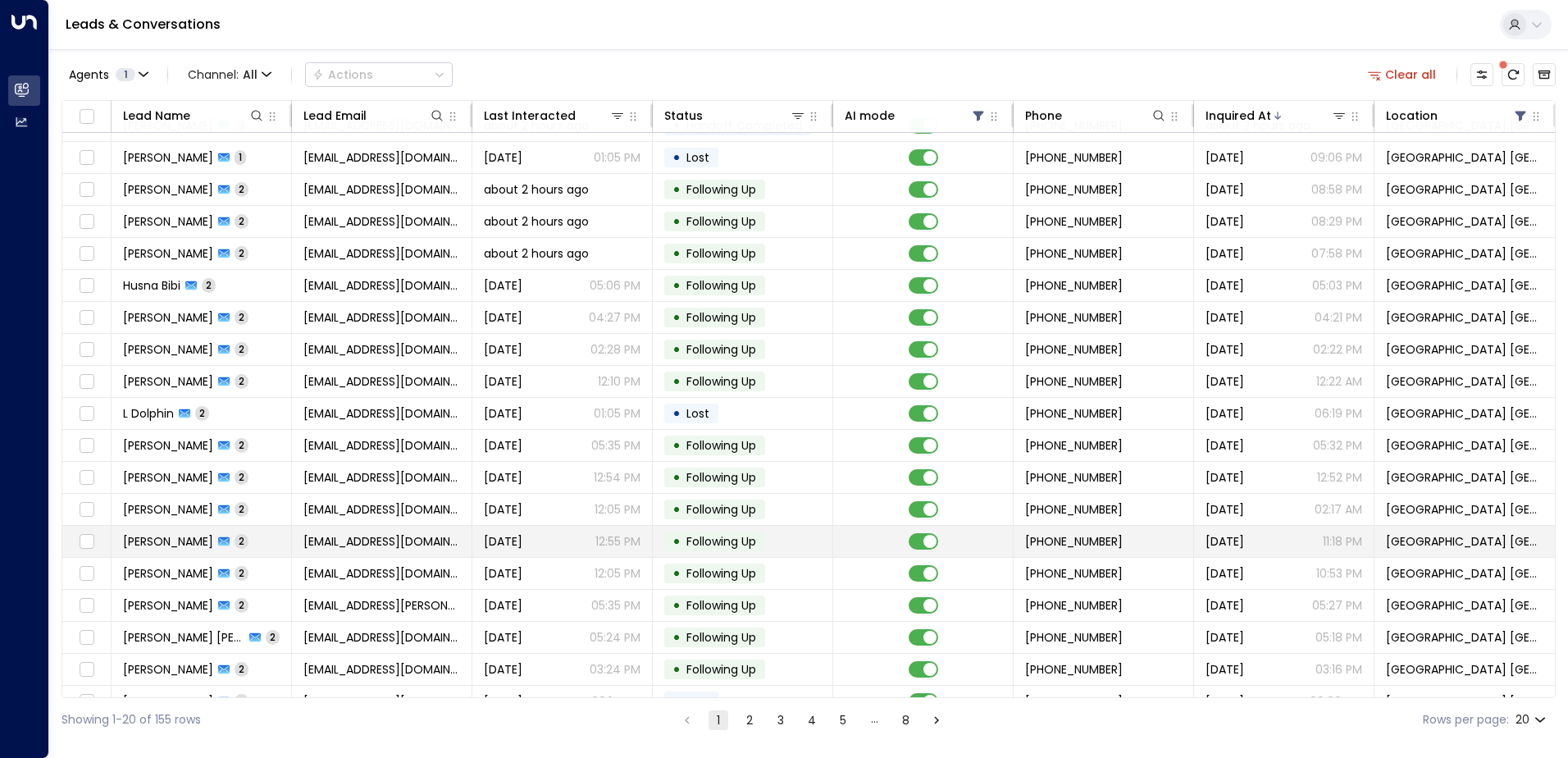
scroll to position [80, 0]
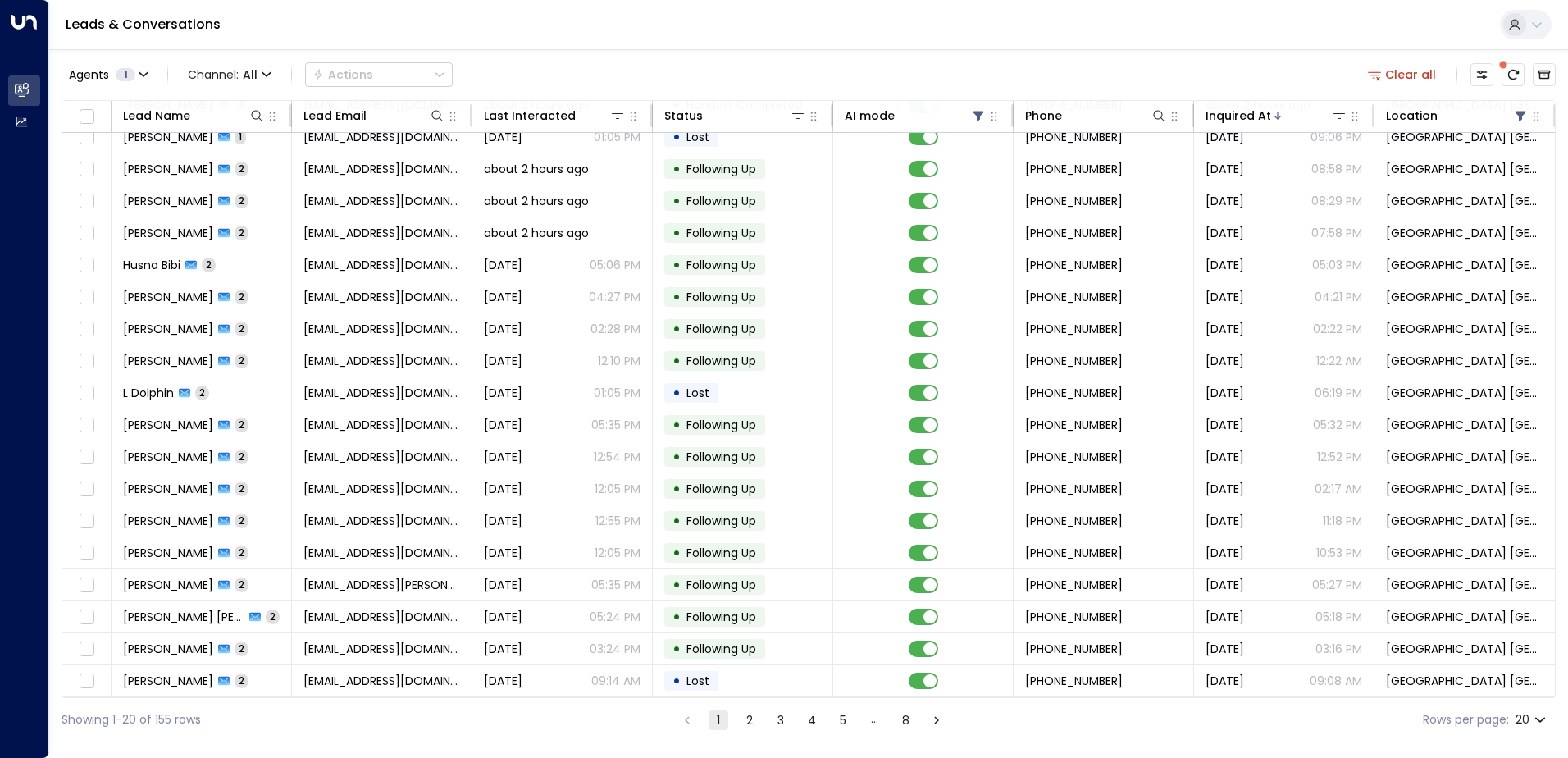
click at [746, 717] on button "2" at bounding box center [749, 720] width 19 height 19
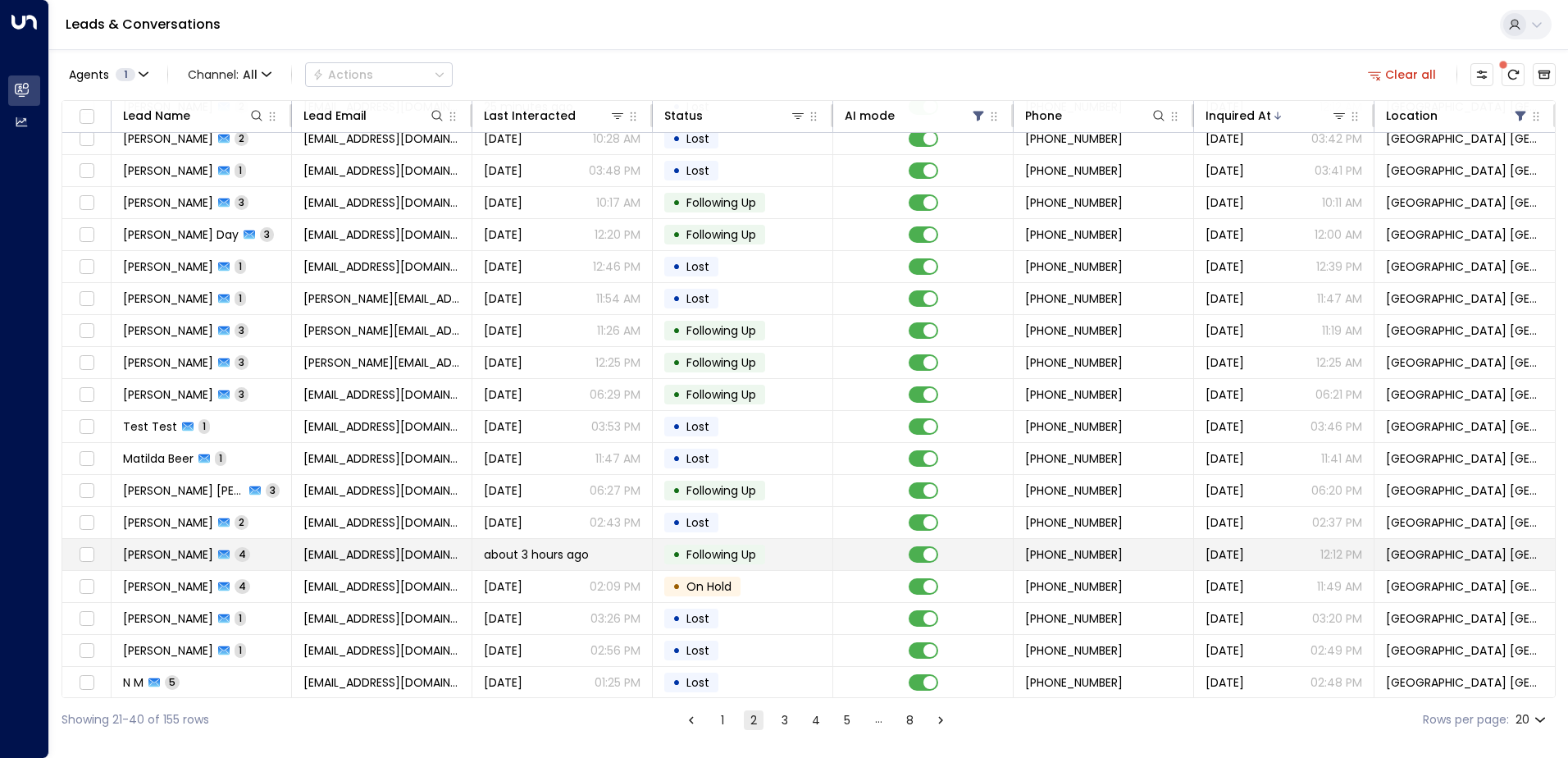
scroll to position [80, 0]
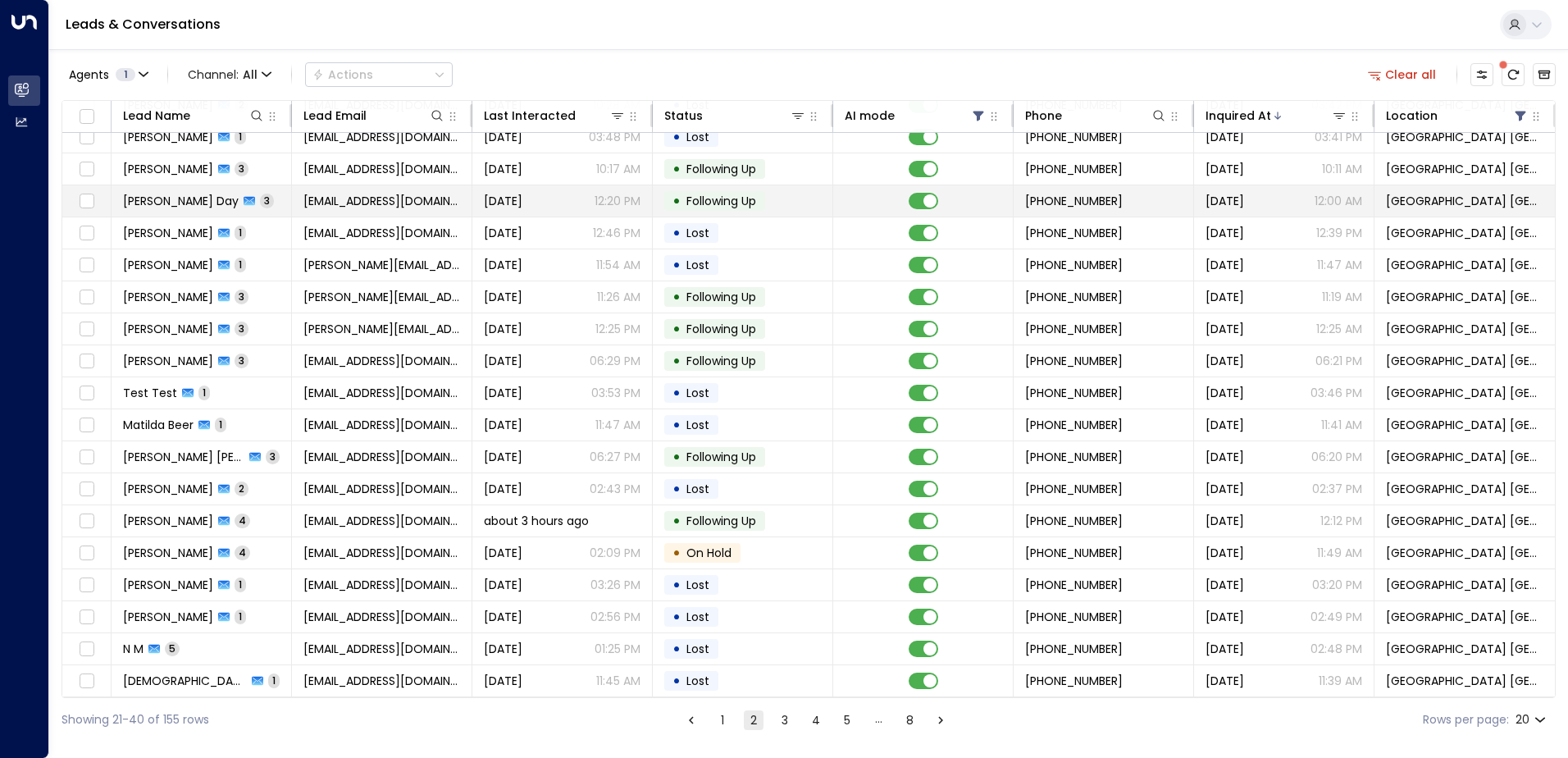
click at [379, 201] on span "[EMAIL_ADDRESS][DOMAIN_NAME]" at bounding box center [381, 200] width 156 height 17
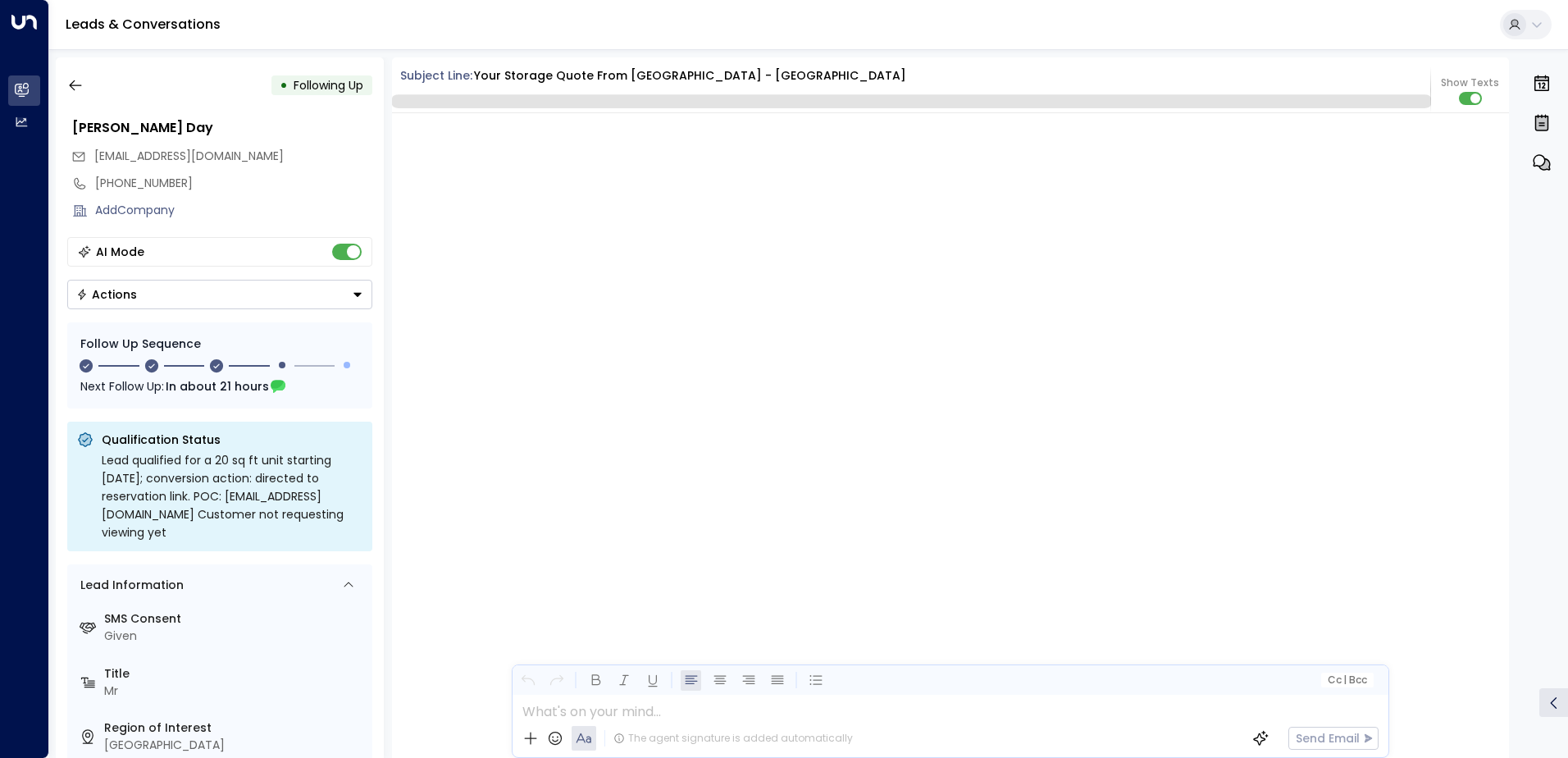
scroll to position [1806, 0]
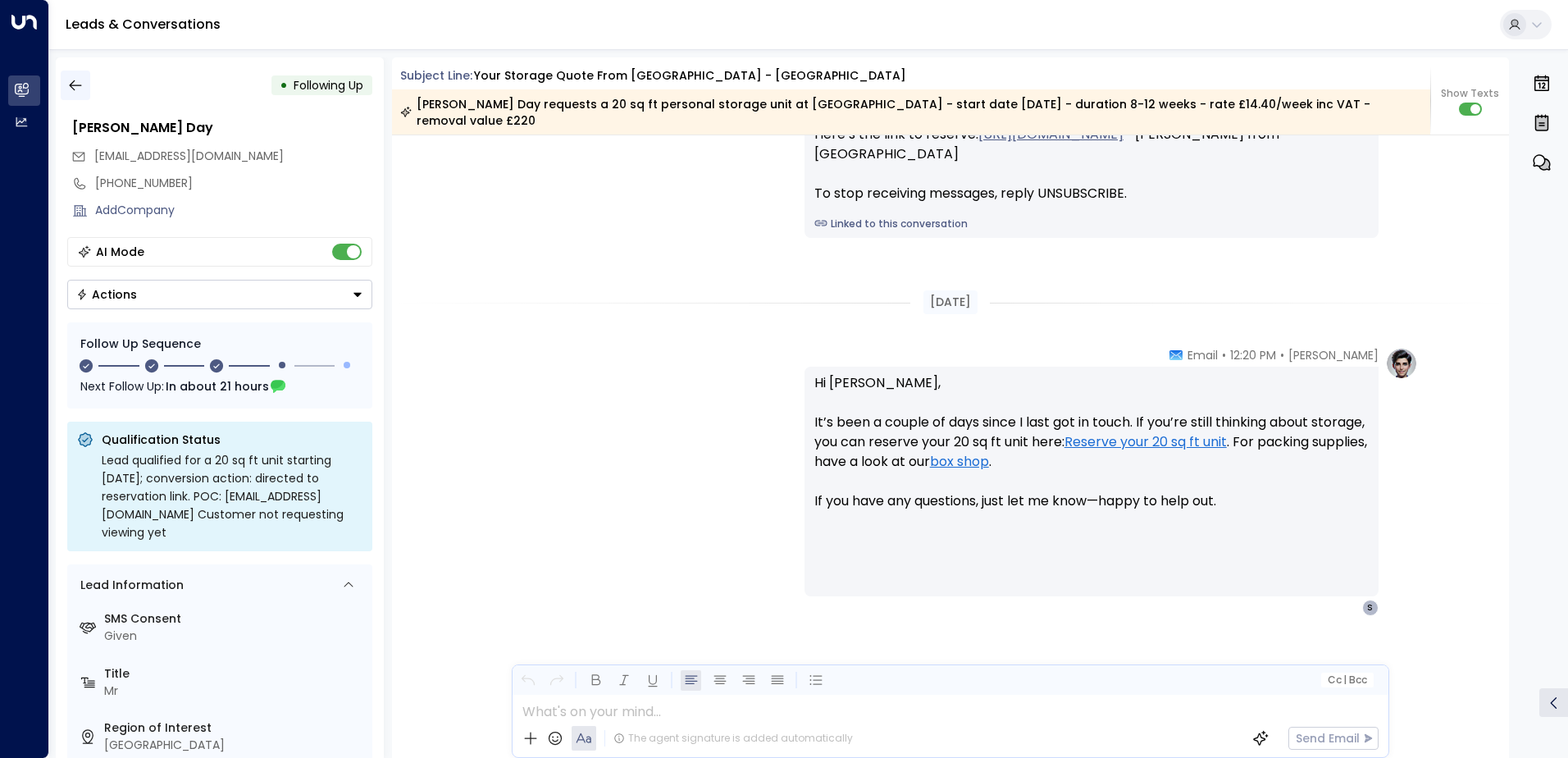
click at [79, 78] on icon "button" at bounding box center [75, 85] width 17 height 17
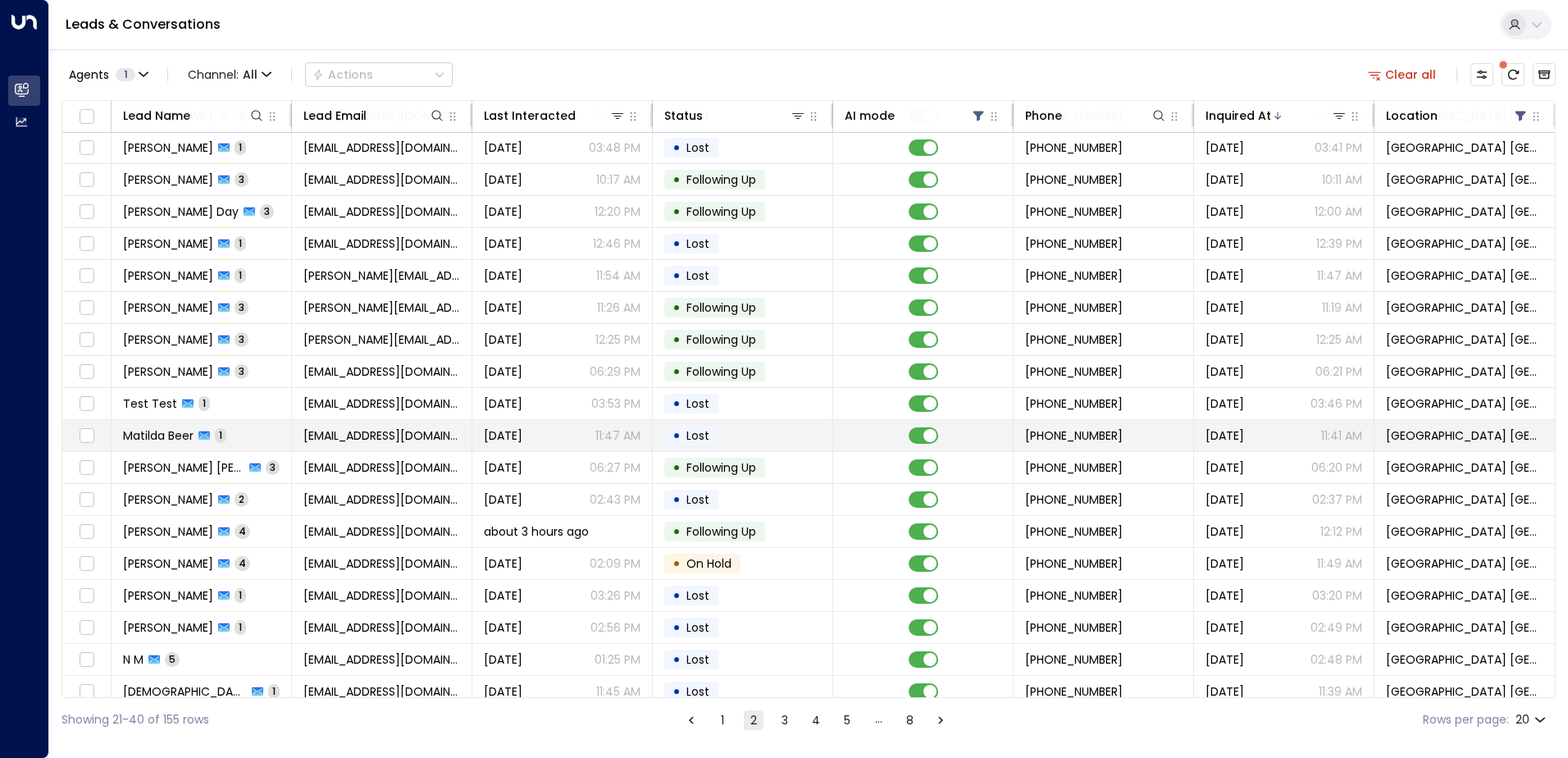
scroll to position [80, 0]
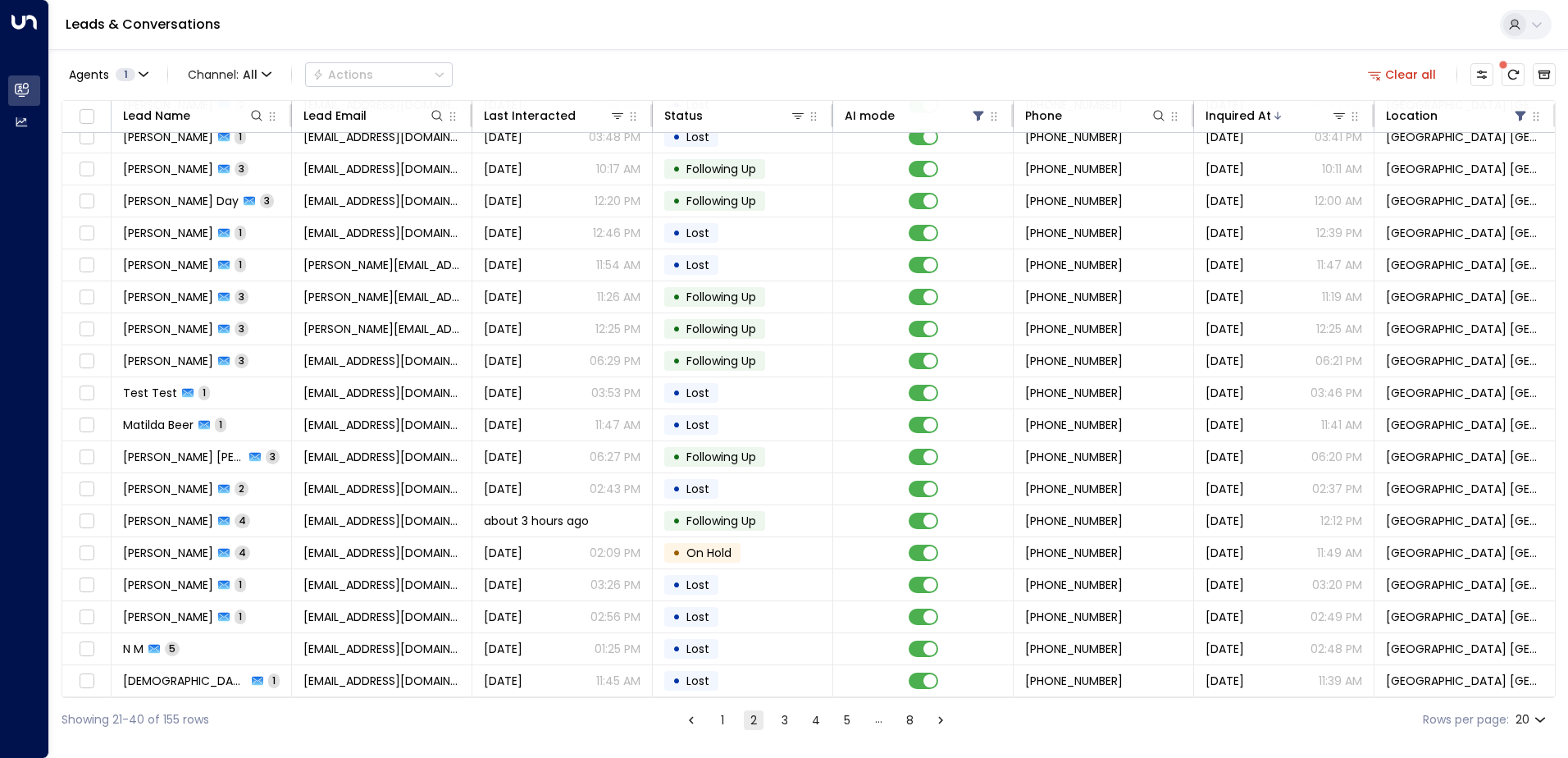
click at [787, 716] on button "3" at bounding box center [784, 720] width 19 height 19
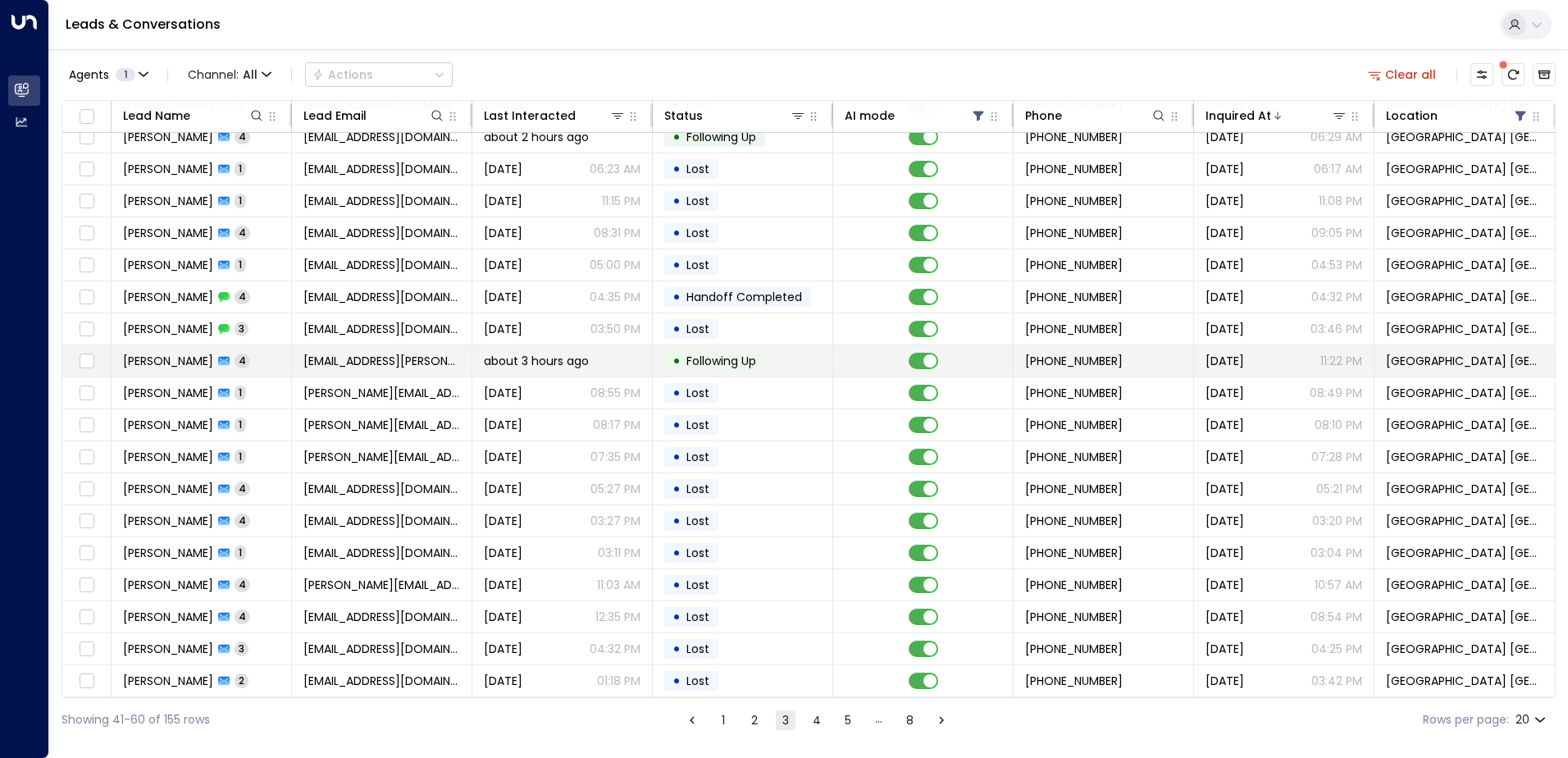
scroll to position [80, 0]
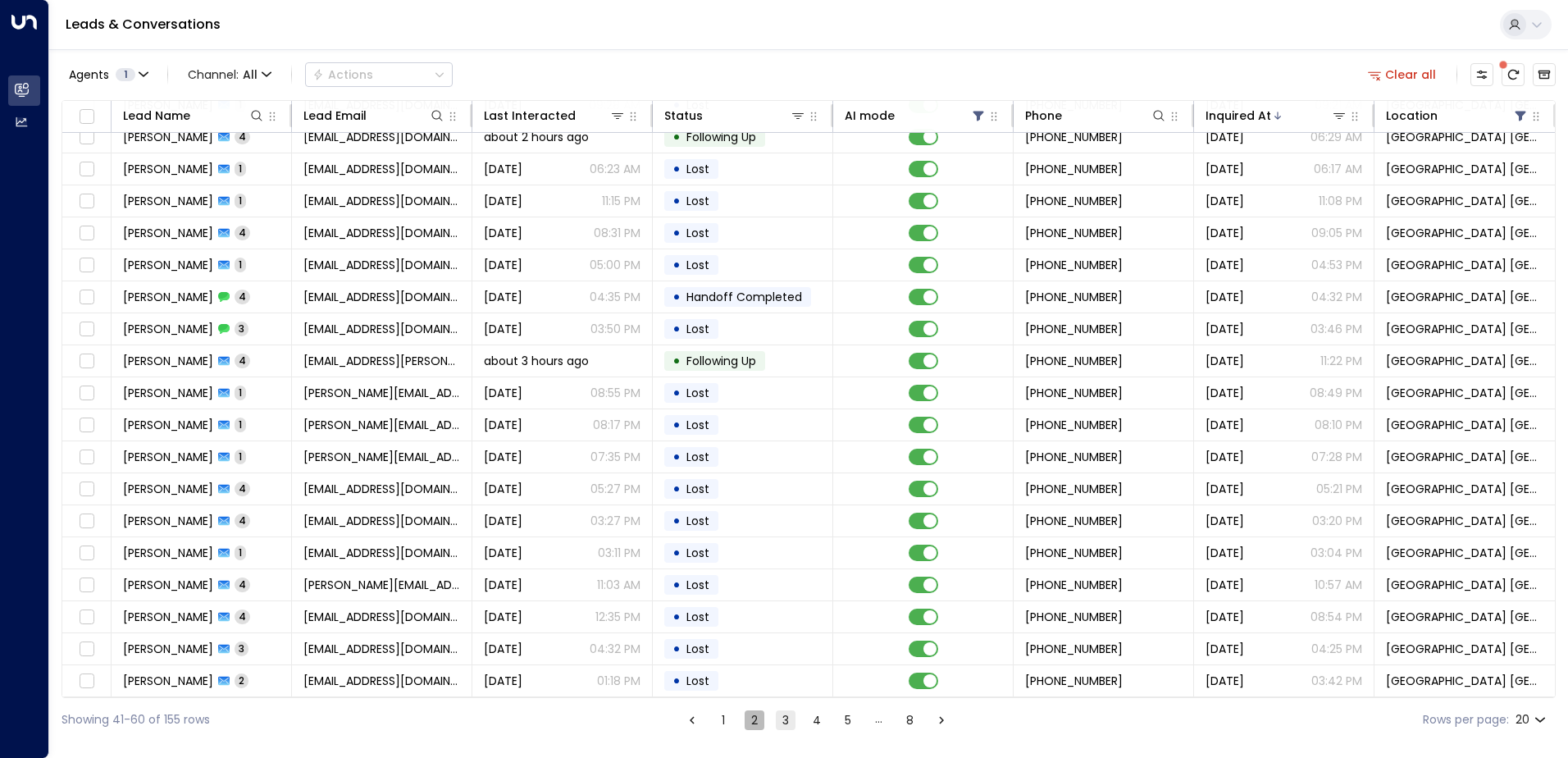
click at [747, 724] on button "2" at bounding box center [754, 720] width 19 height 19
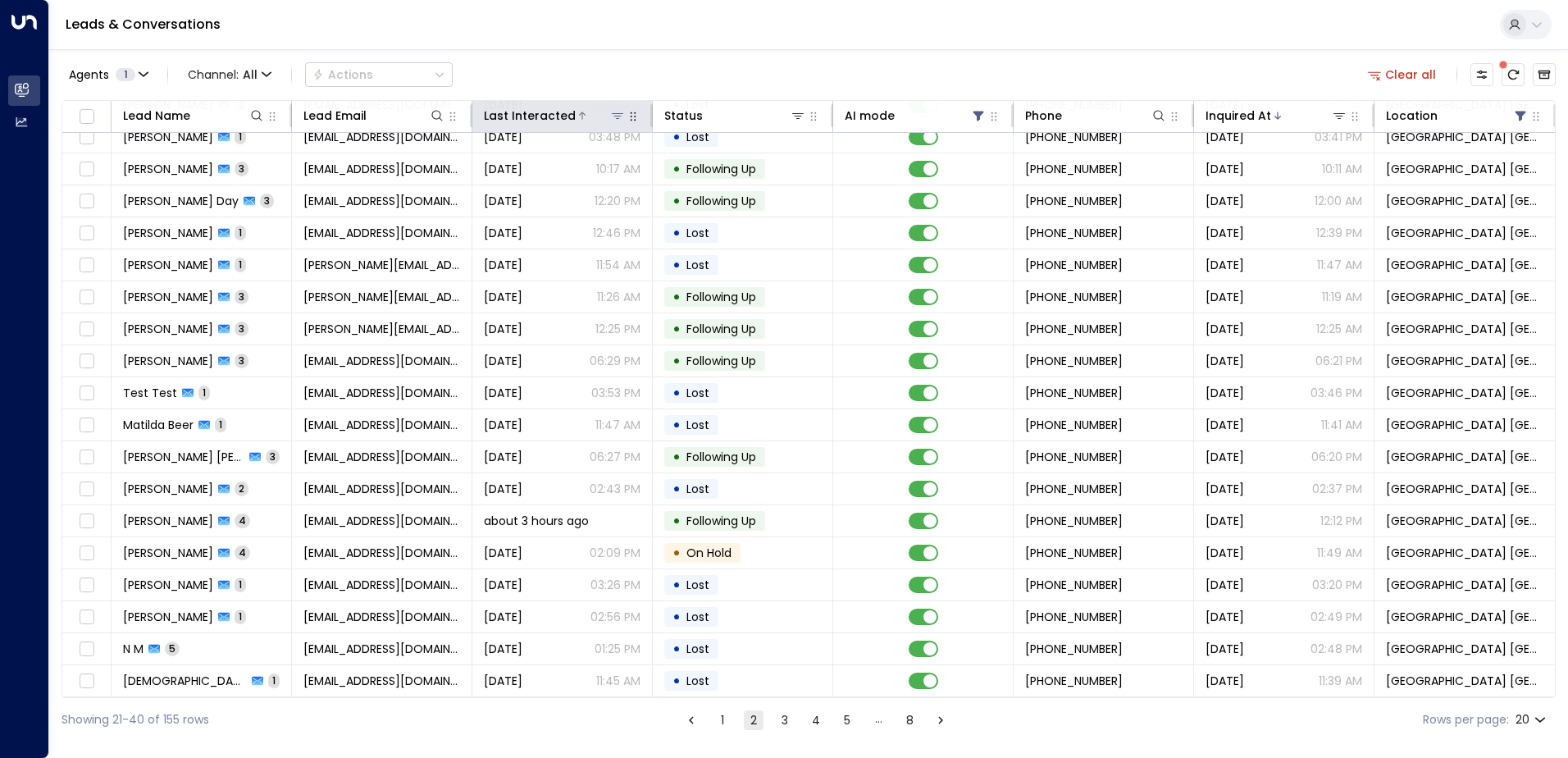
click at [575, 110] on div at bounding box center [600, 116] width 50 height 17
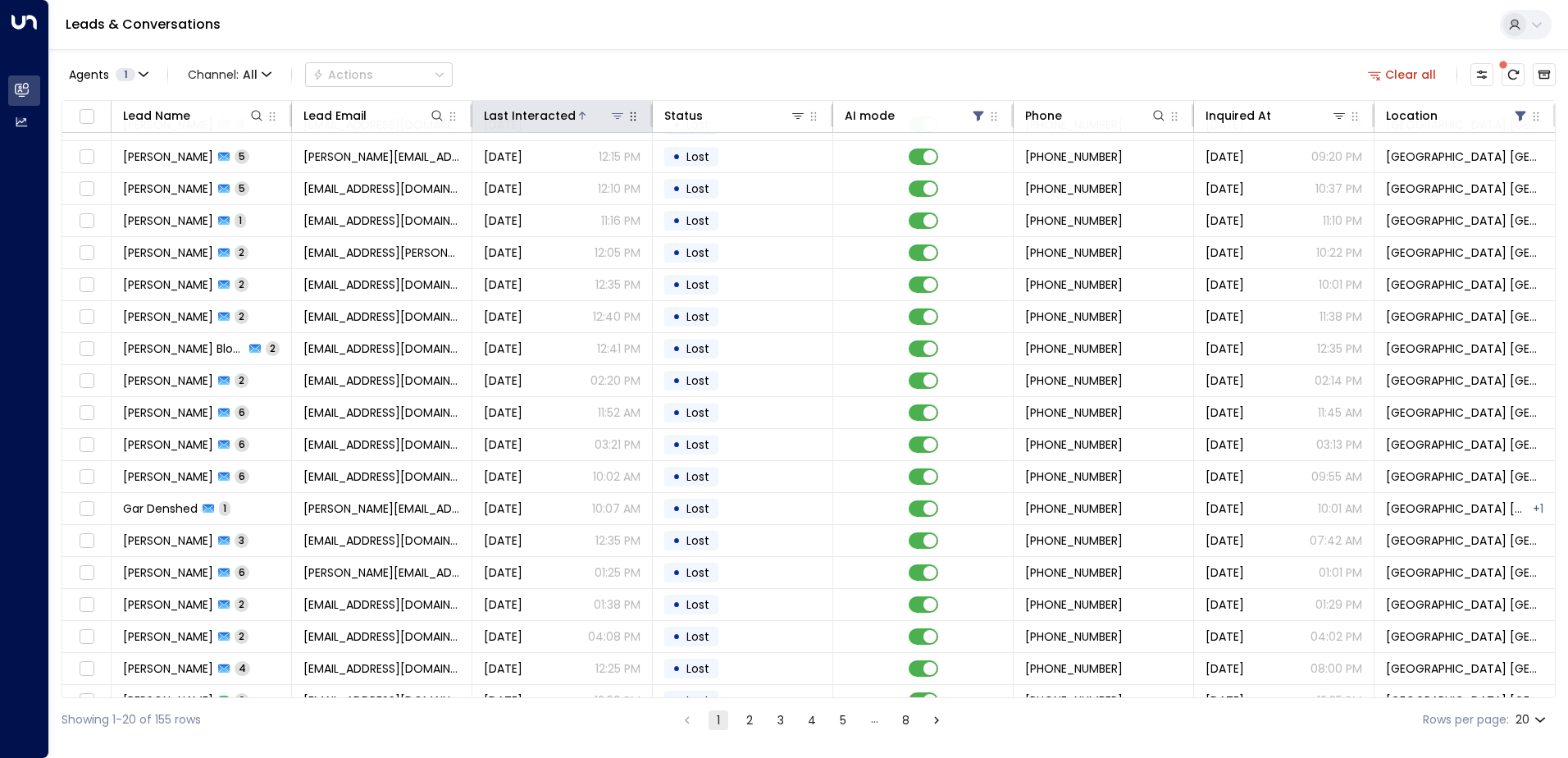
scroll to position [80, 0]
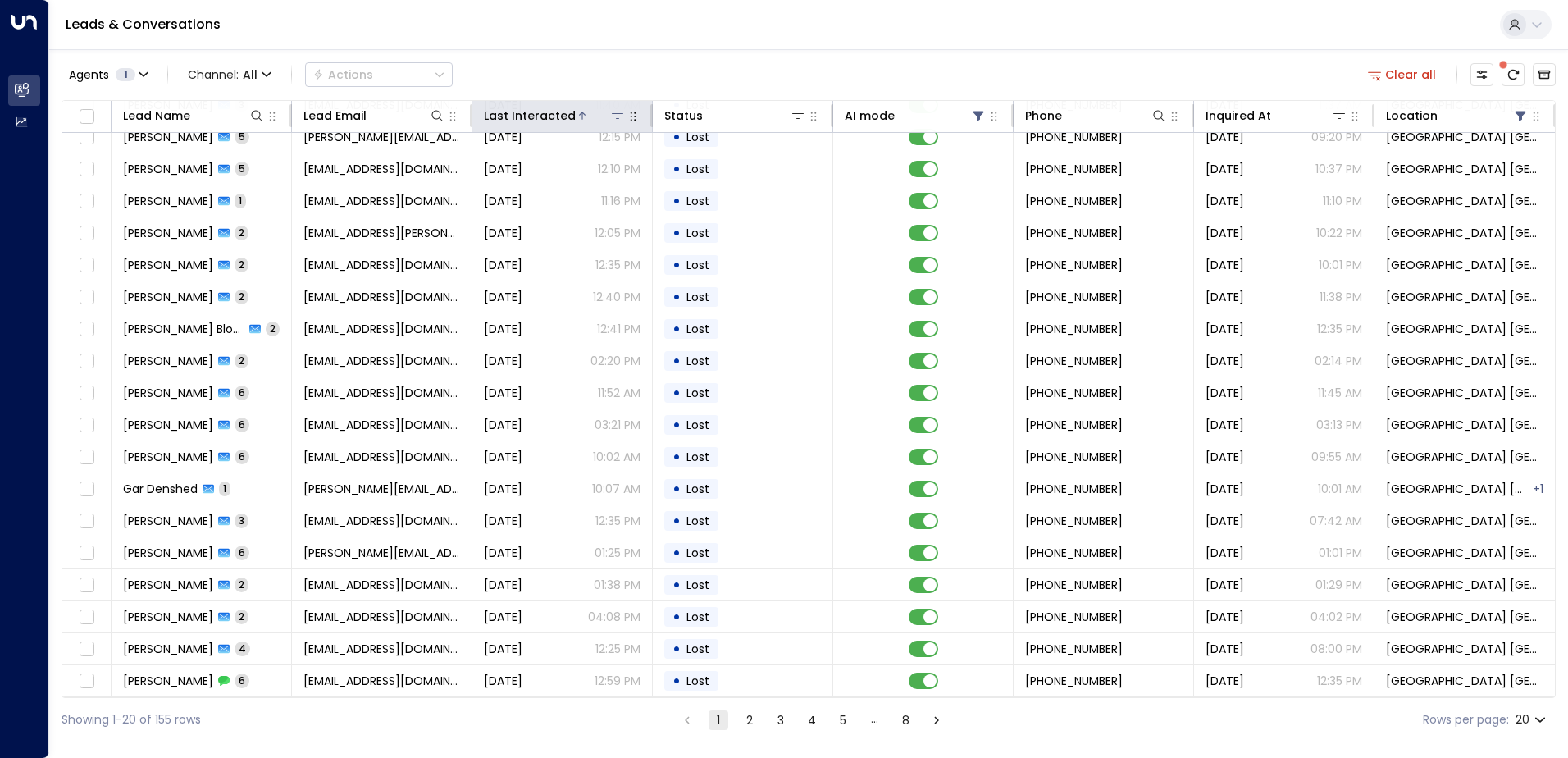
click at [577, 118] on icon at bounding box center [581, 115] width 10 height 10
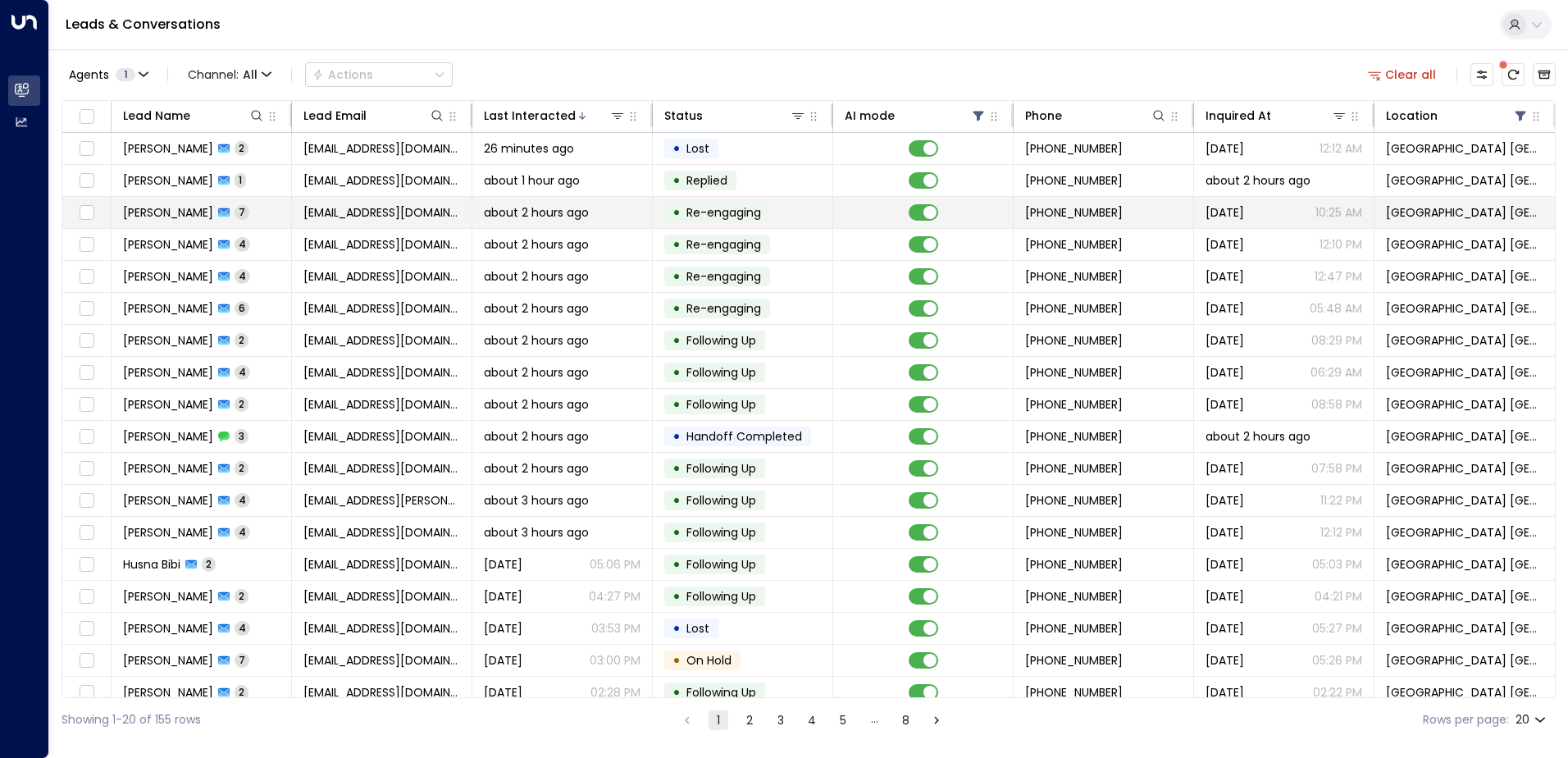
click at [517, 219] on span "about 2 hours ago" at bounding box center [536, 212] width 105 height 17
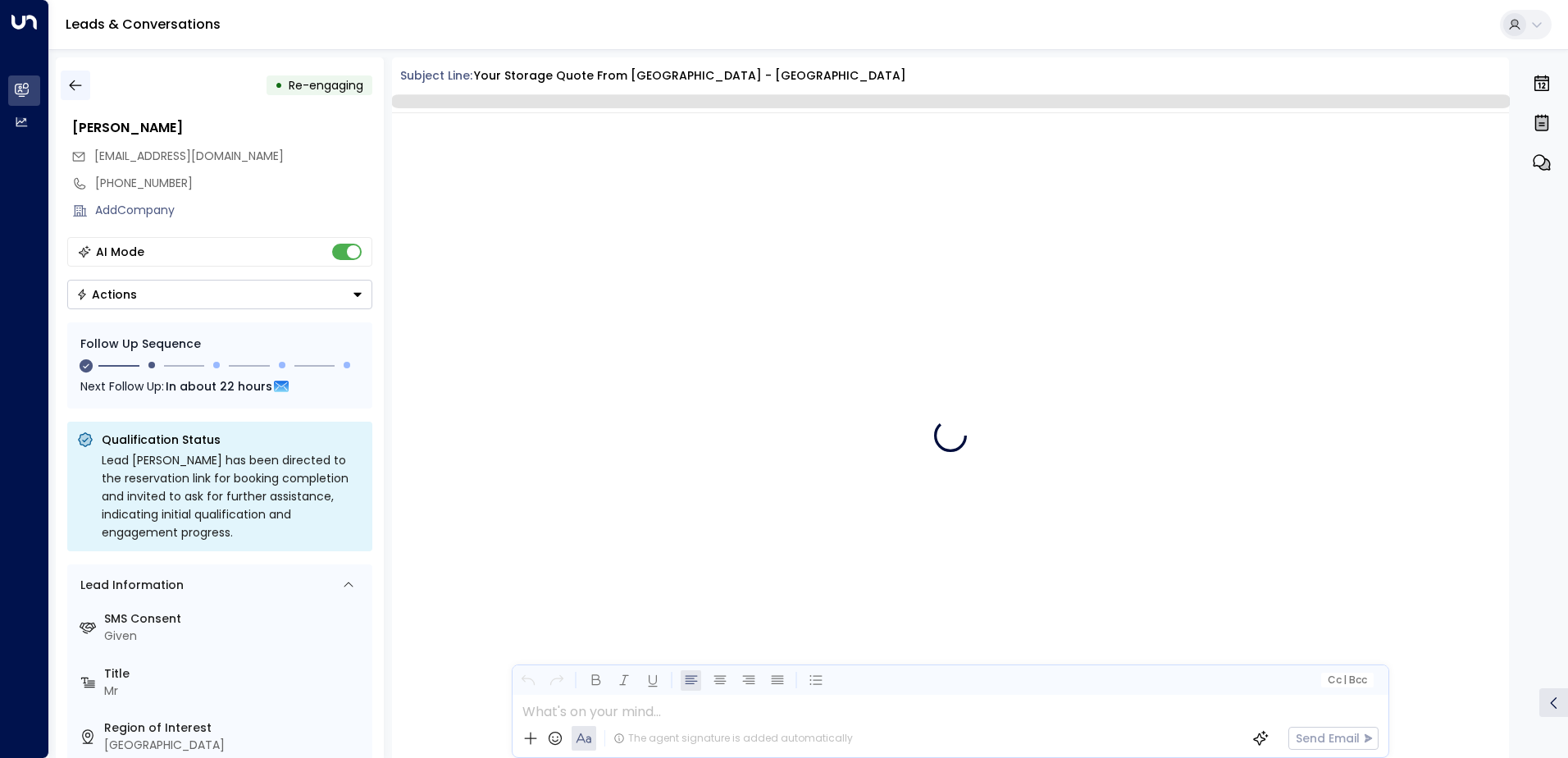
scroll to position [6141, 0]
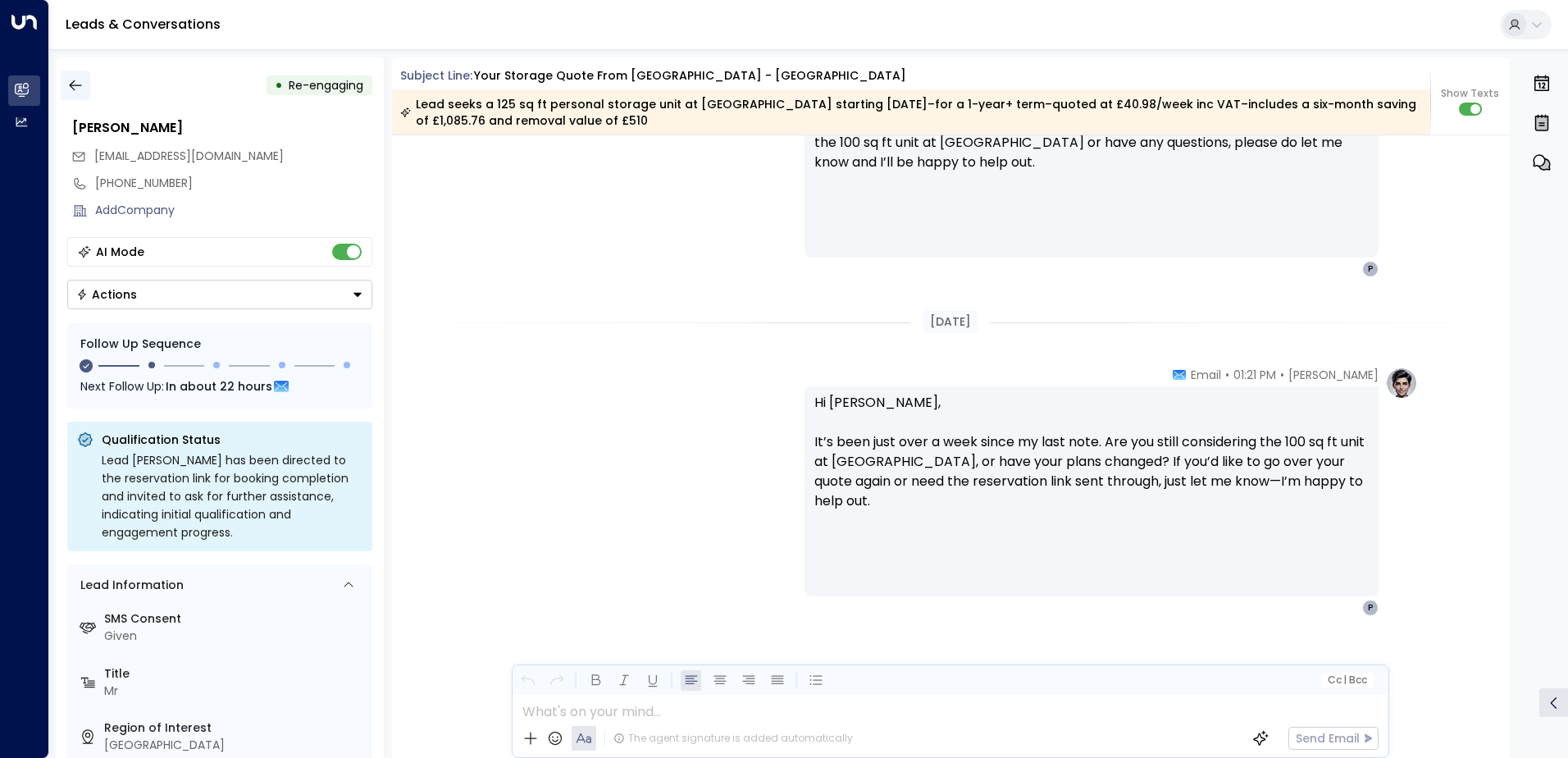
click at [74, 92] on icon "button" at bounding box center [75, 85] width 17 height 17
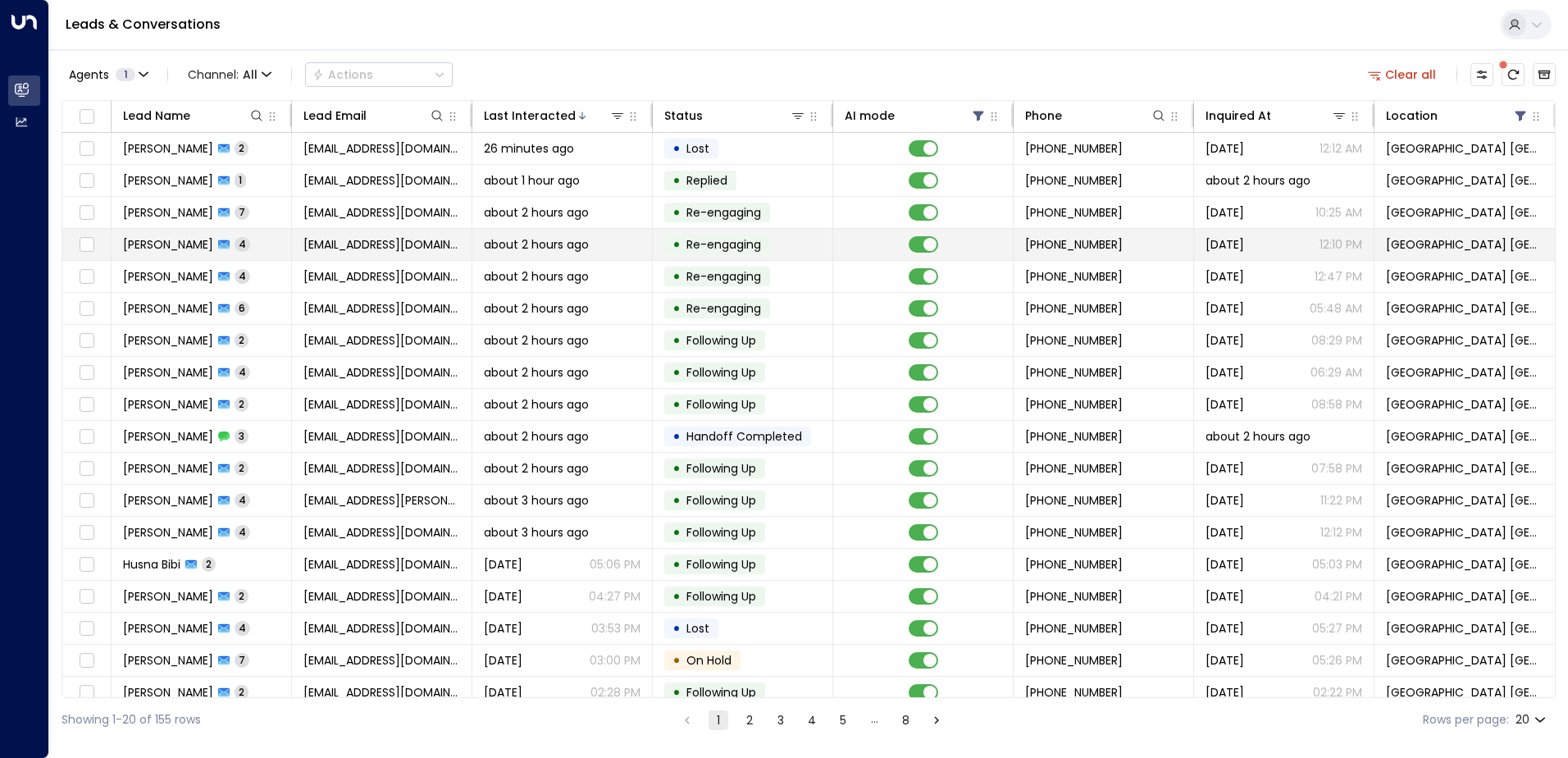
click at [353, 245] on span "[EMAIL_ADDRESS][DOMAIN_NAME]" at bounding box center [381, 244] width 156 height 17
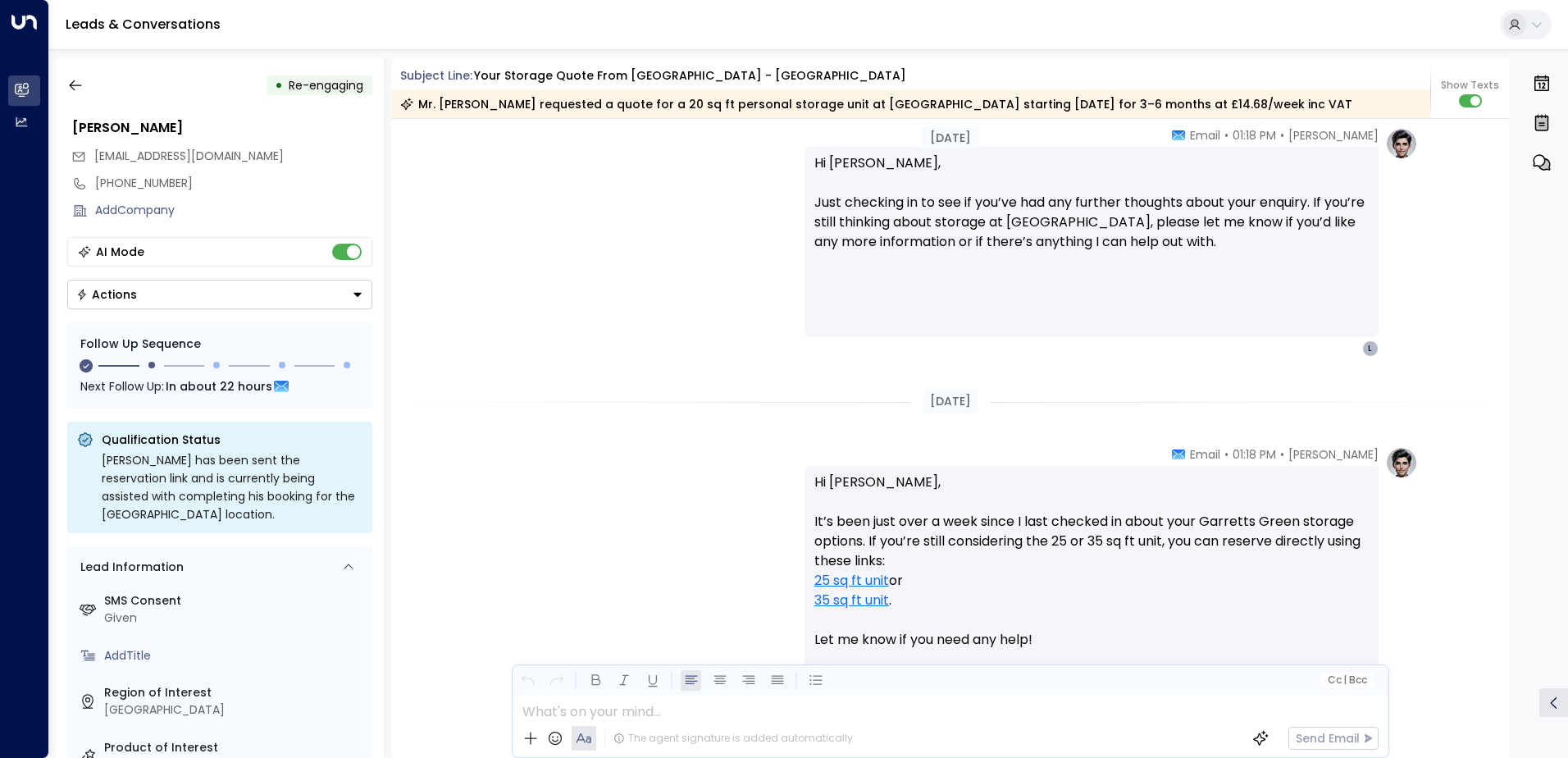
scroll to position [2851, 0]
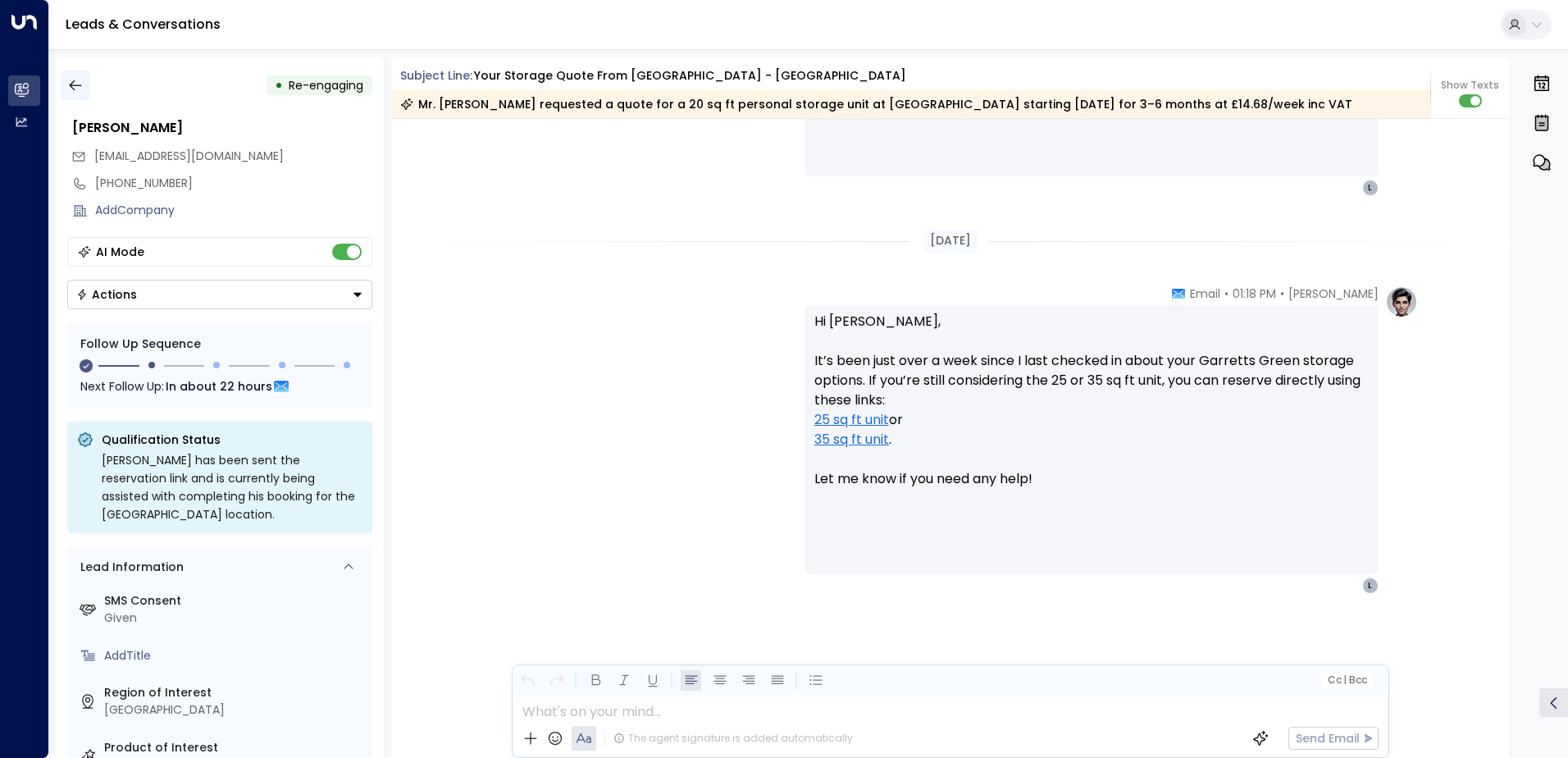
click at [79, 91] on icon "button" at bounding box center [75, 85] width 17 height 17
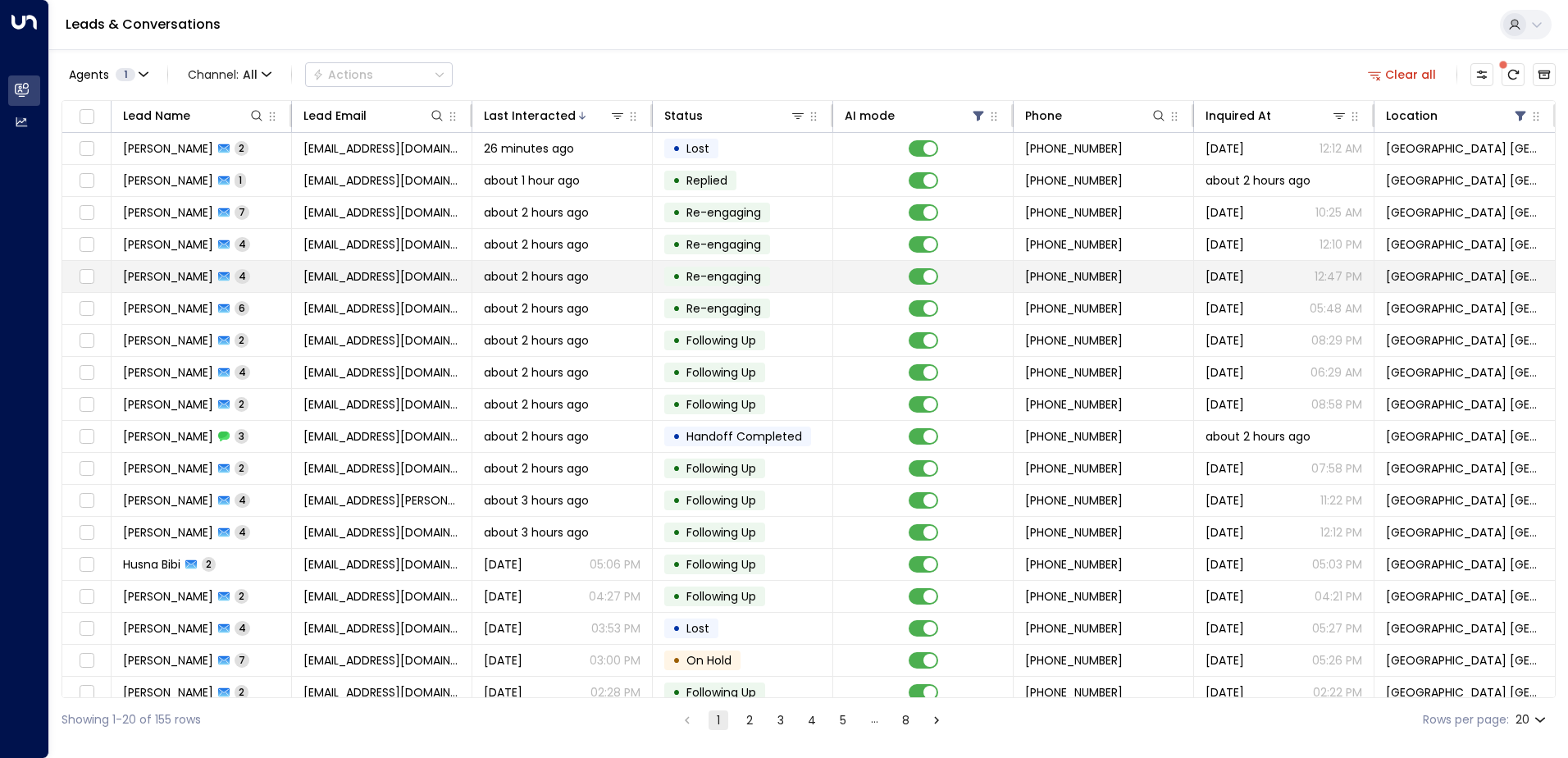
click at [350, 274] on span "[EMAIL_ADDRESS][DOMAIN_NAME]" at bounding box center [381, 276] width 156 height 17
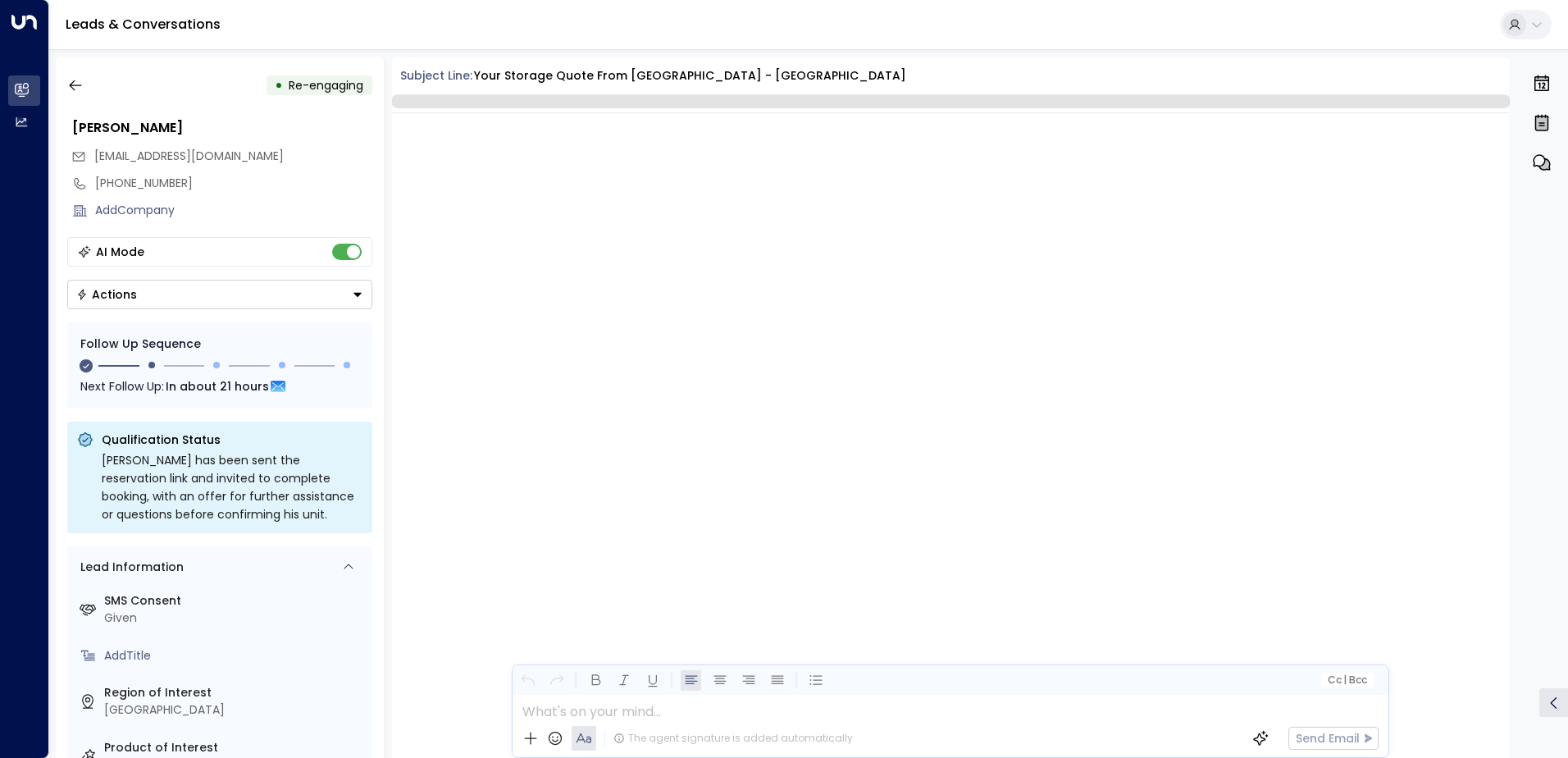
scroll to position [1759, 0]
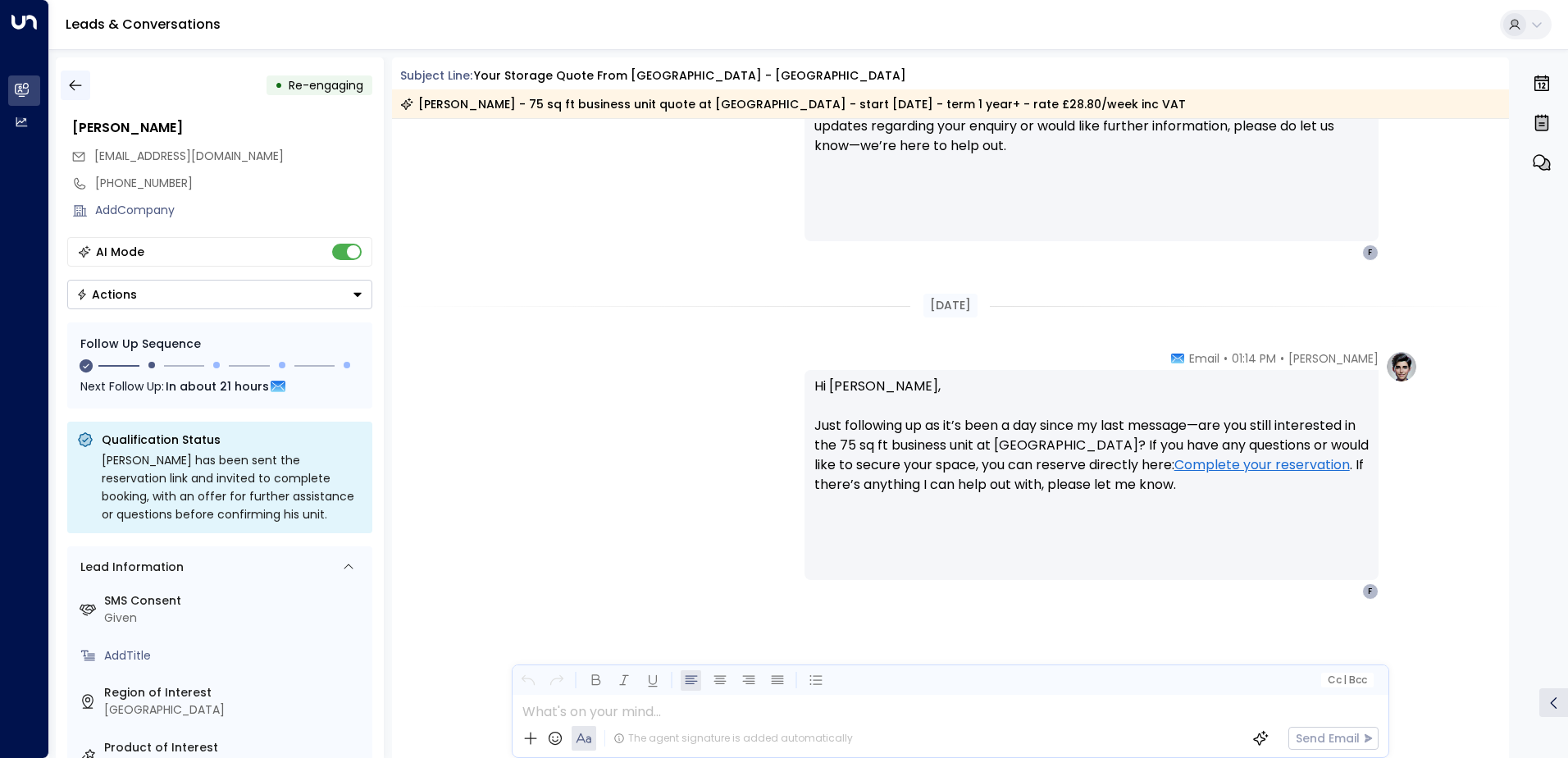
click at [75, 86] on icon "button" at bounding box center [75, 85] width 17 height 17
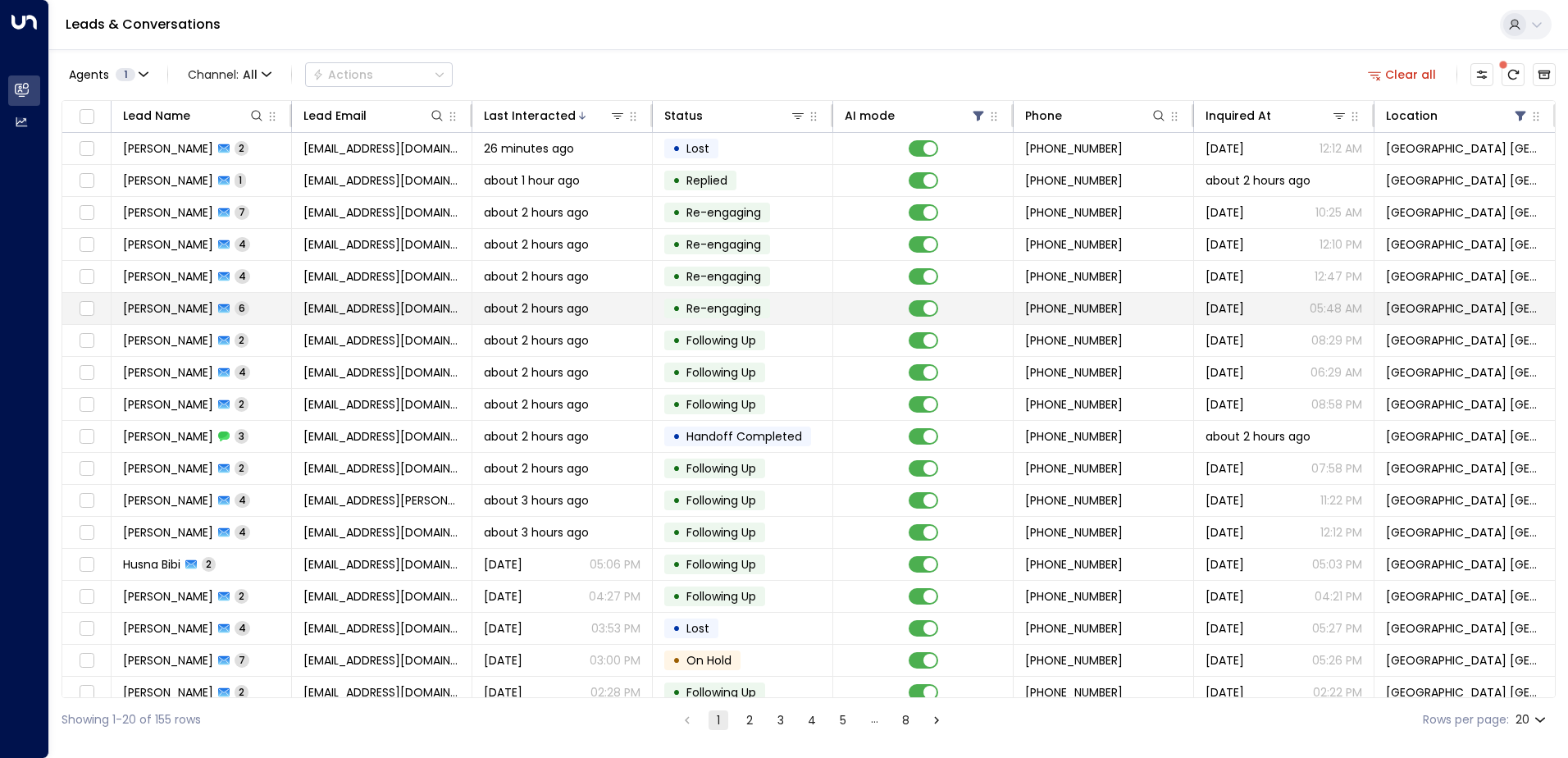
click at [344, 315] on span "[EMAIL_ADDRESS][DOMAIN_NAME]" at bounding box center [381, 308] width 156 height 17
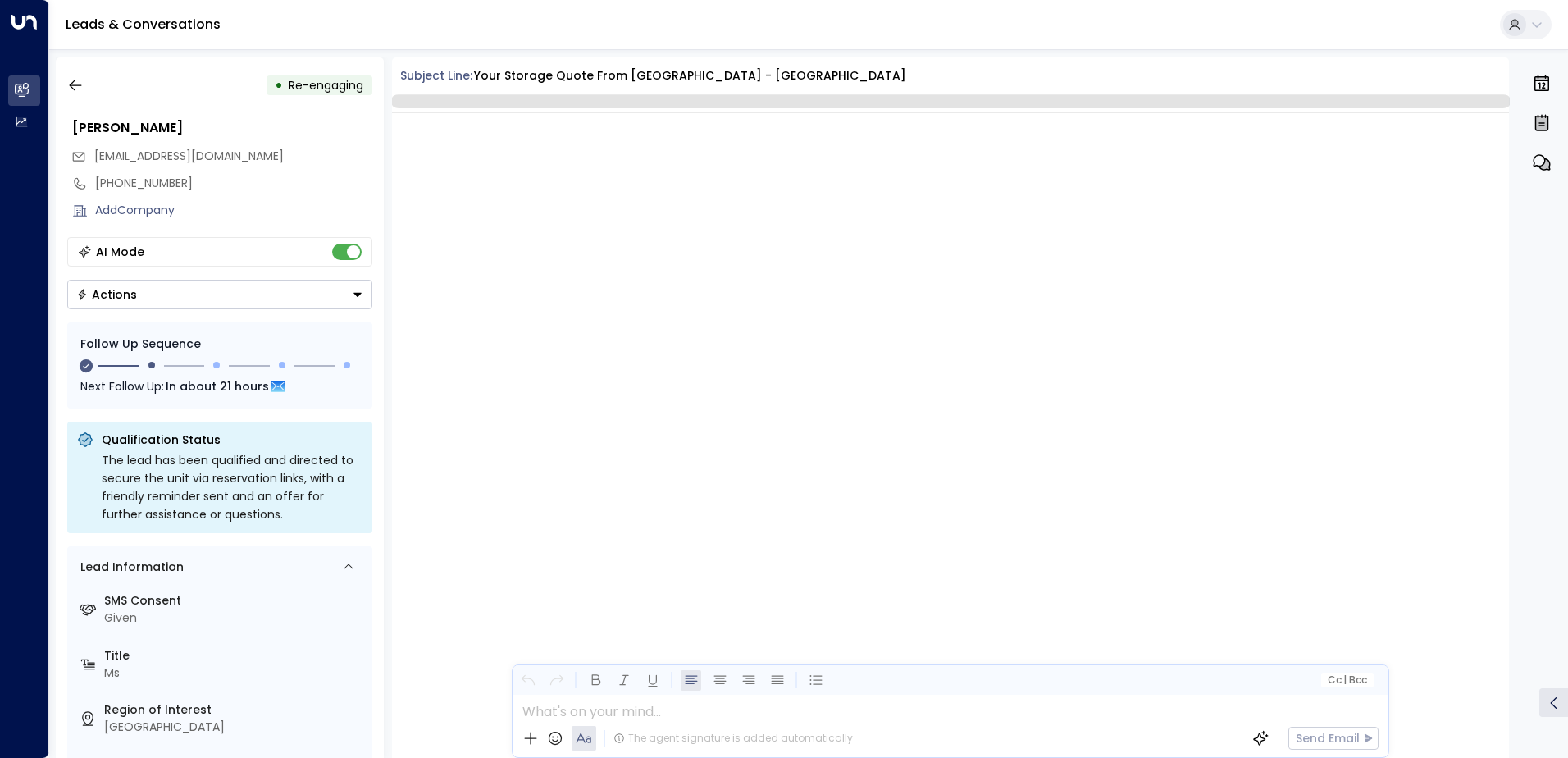
scroll to position [2513, 0]
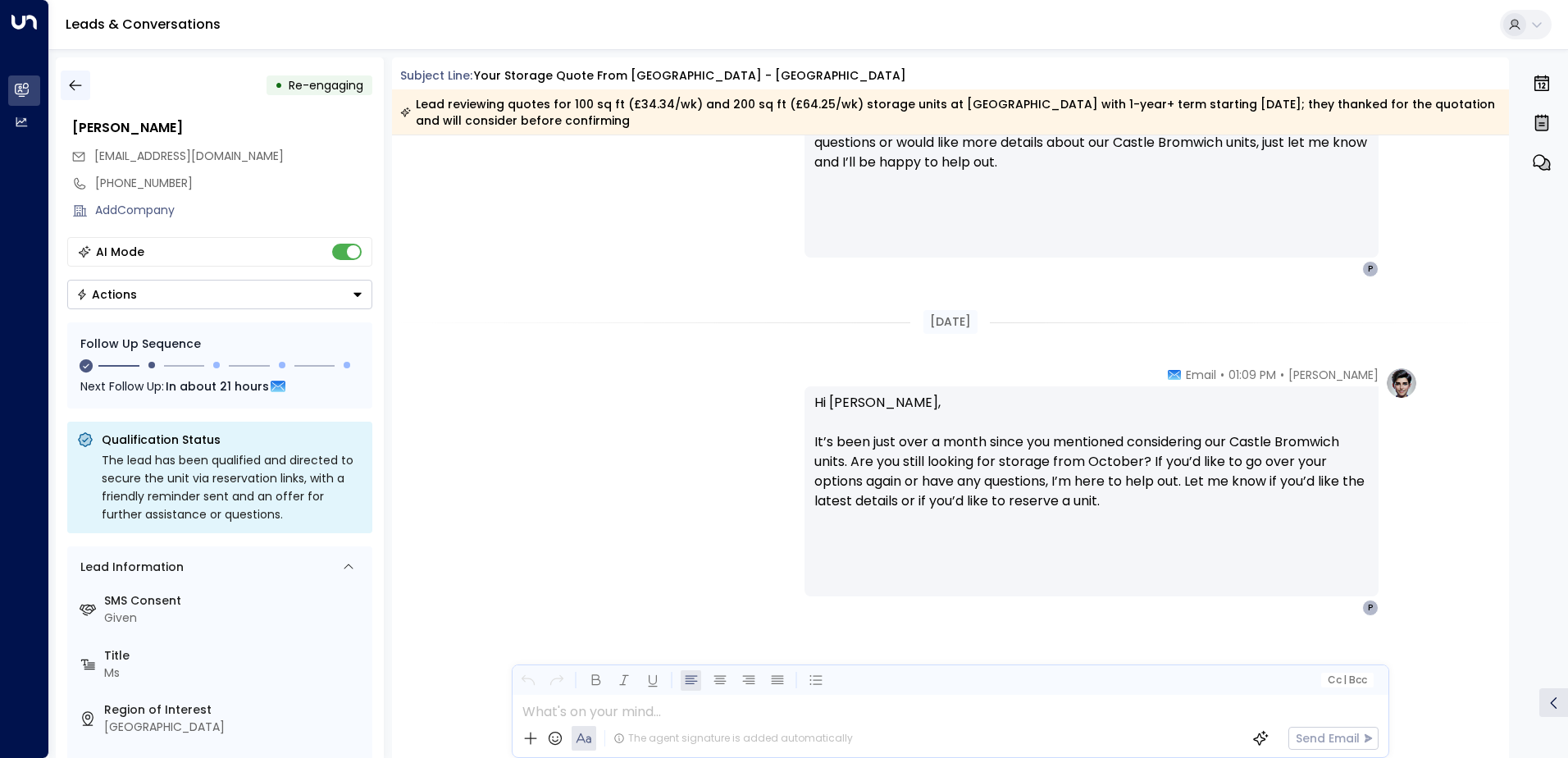
click at [77, 88] on icon "button" at bounding box center [75, 85] width 17 height 17
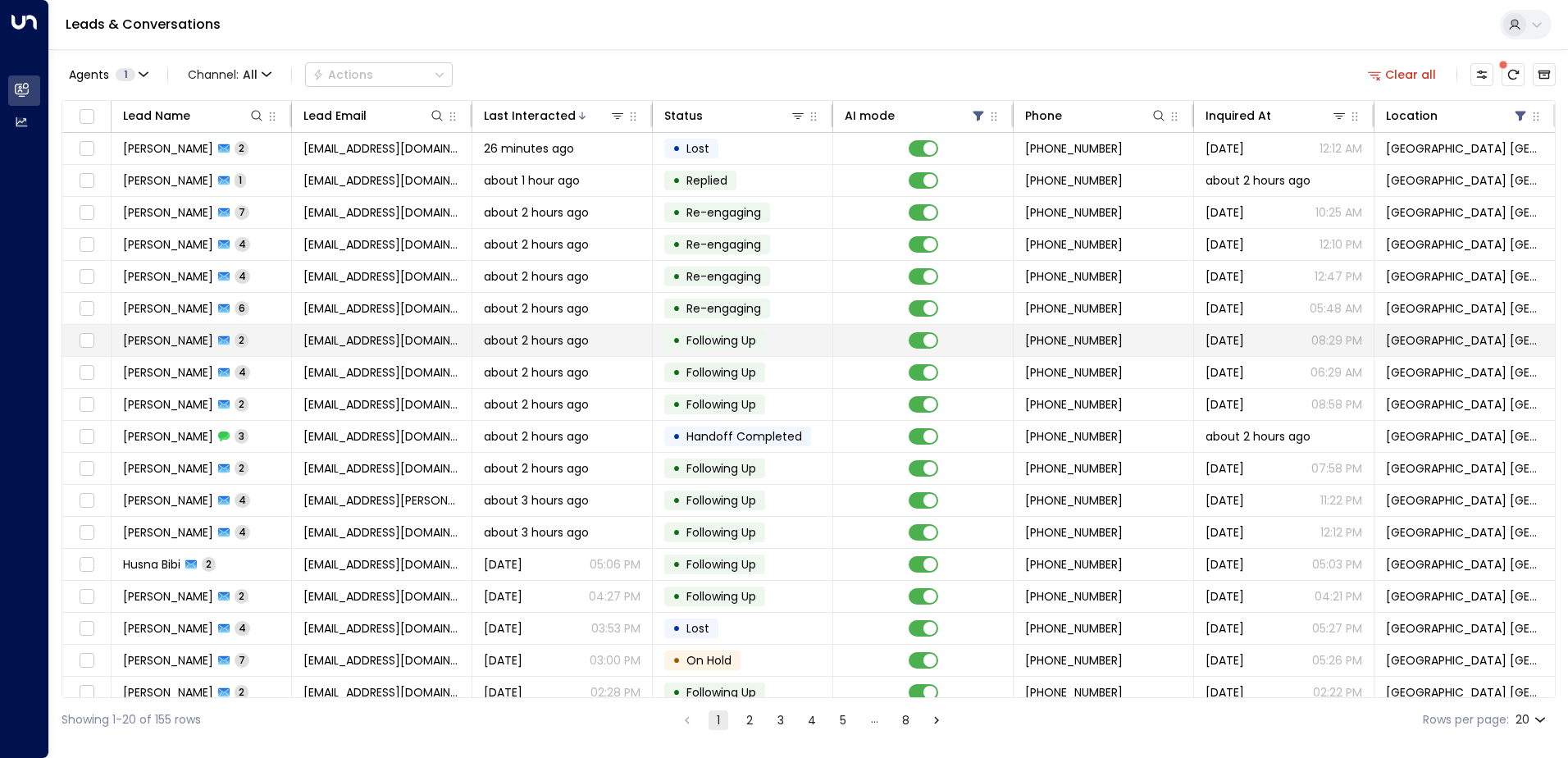
scroll to position [80, 0]
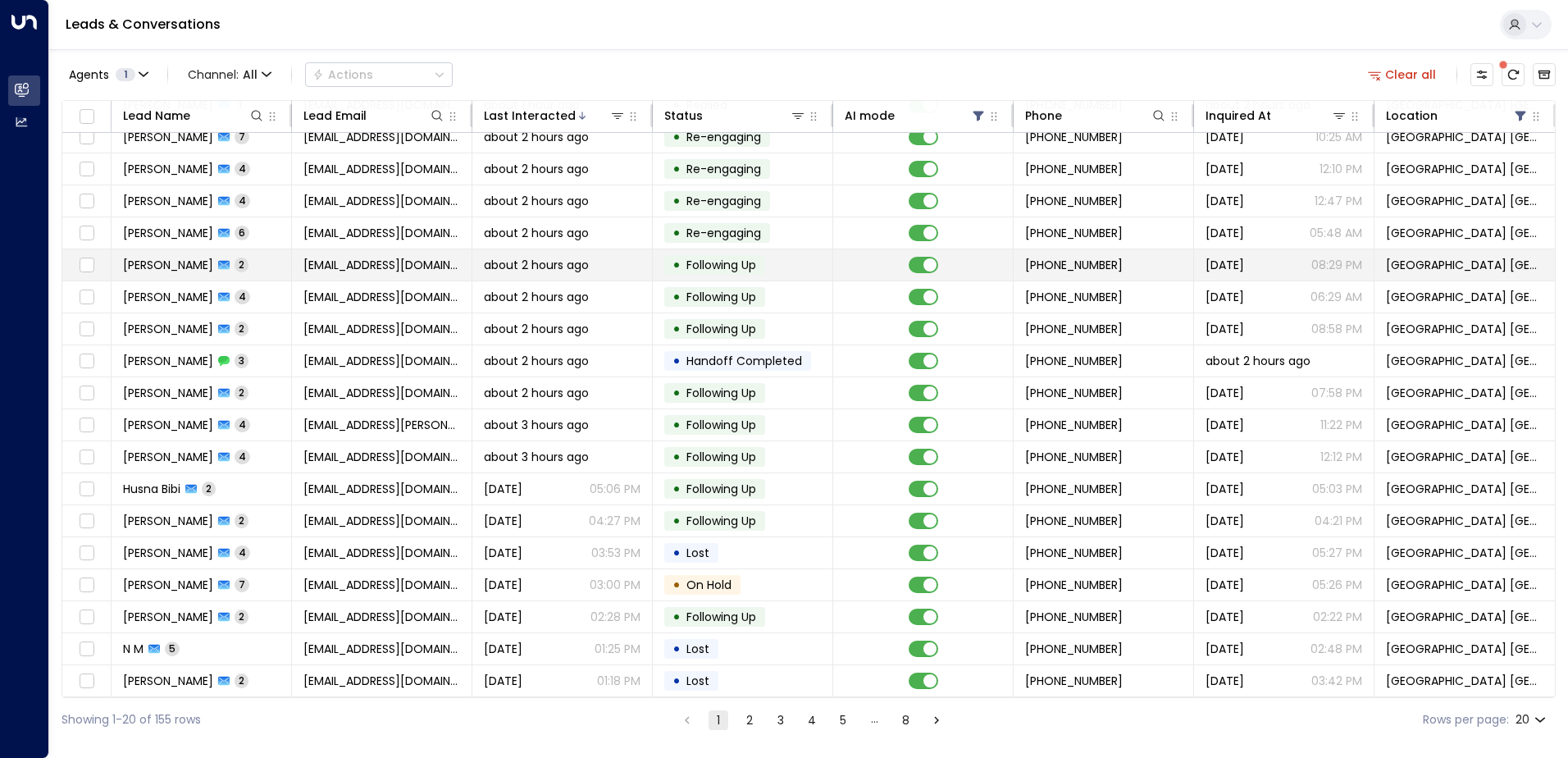
click at [358, 267] on span "[EMAIL_ADDRESS][DOMAIN_NAME]" at bounding box center [381, 265] width 156 height 17
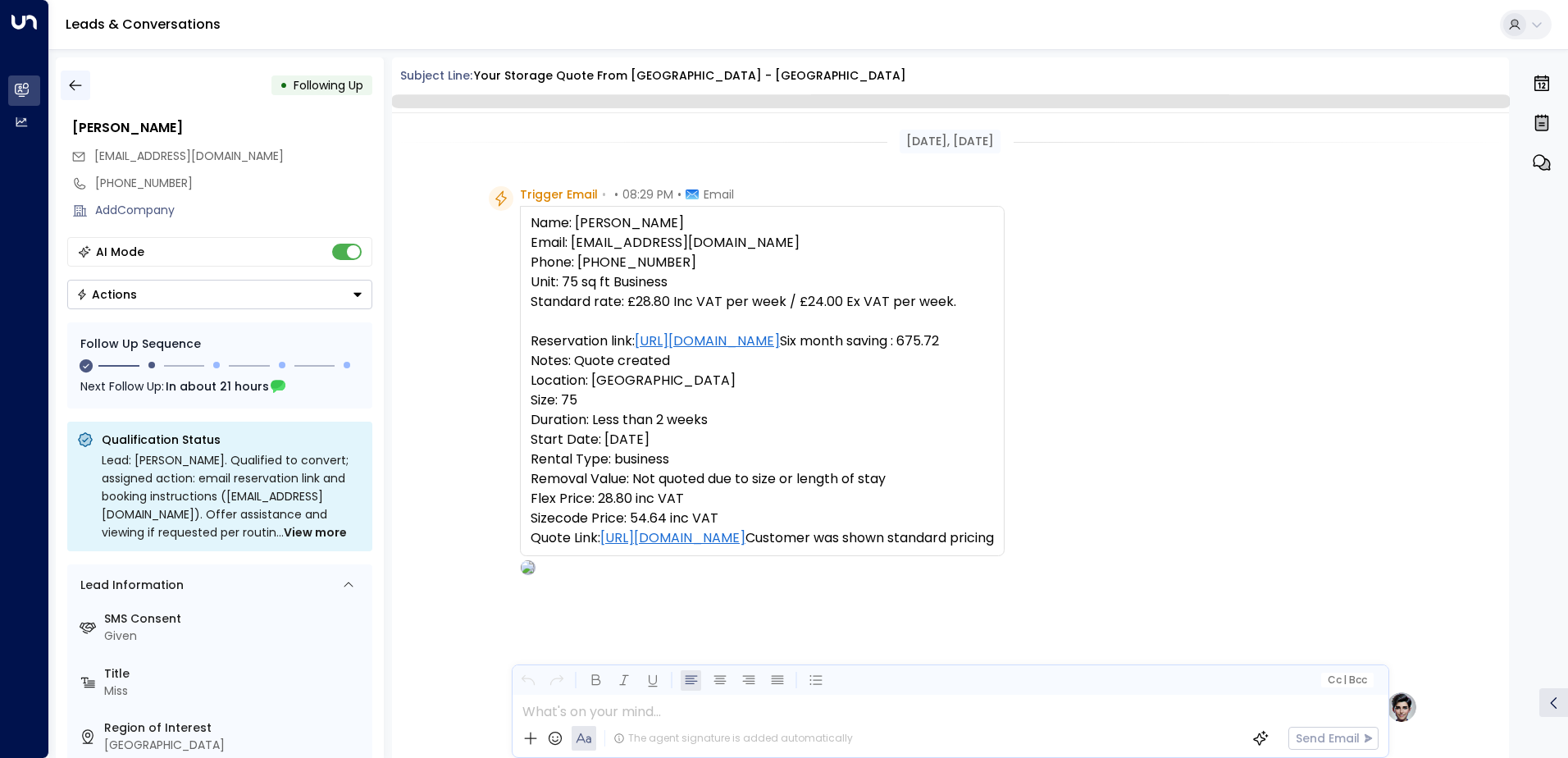
scroll to position [1059, 0]
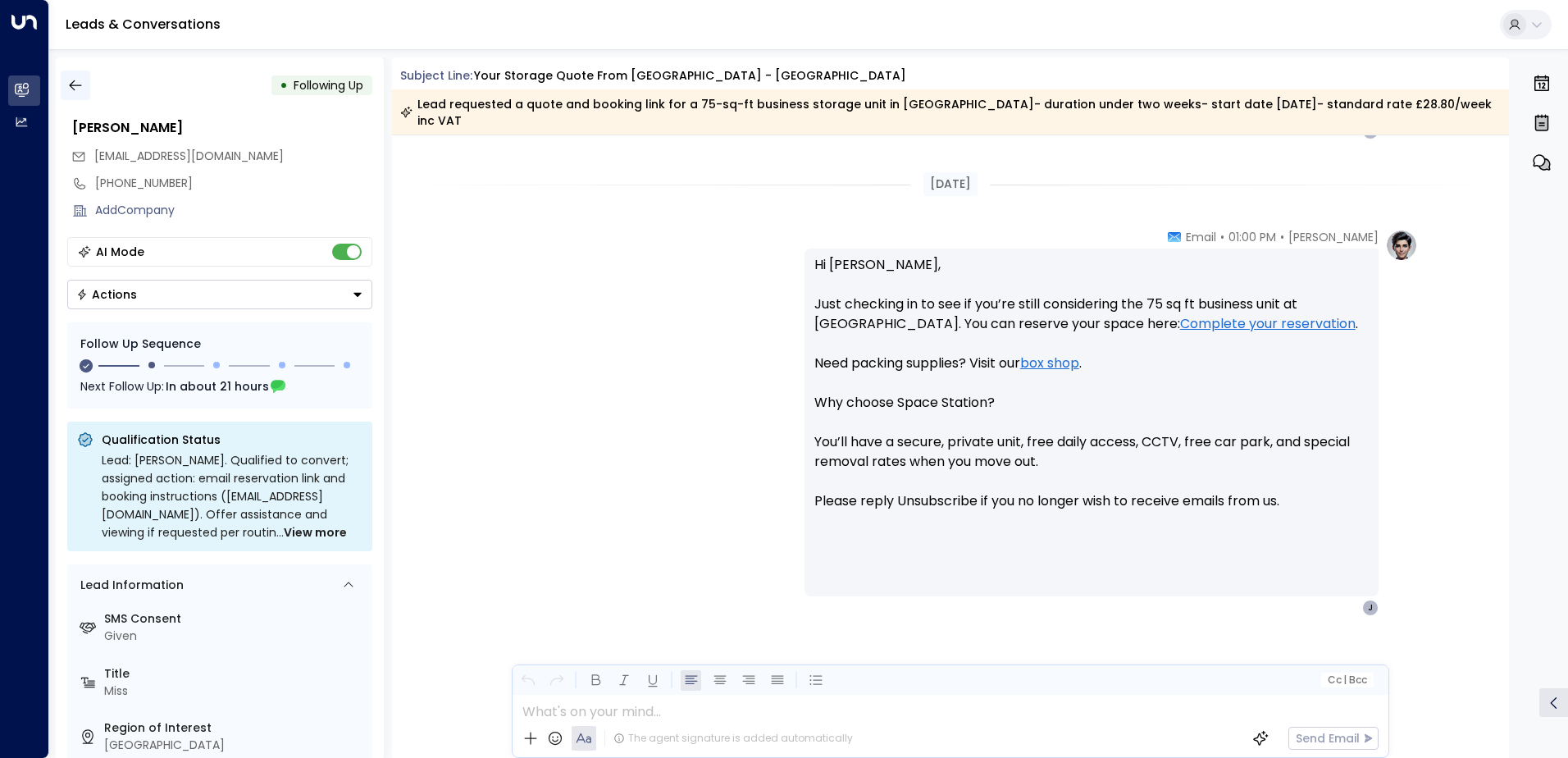
click at [74, 86] on icon "button" at bounding box center [75, 85] width 17 height 17
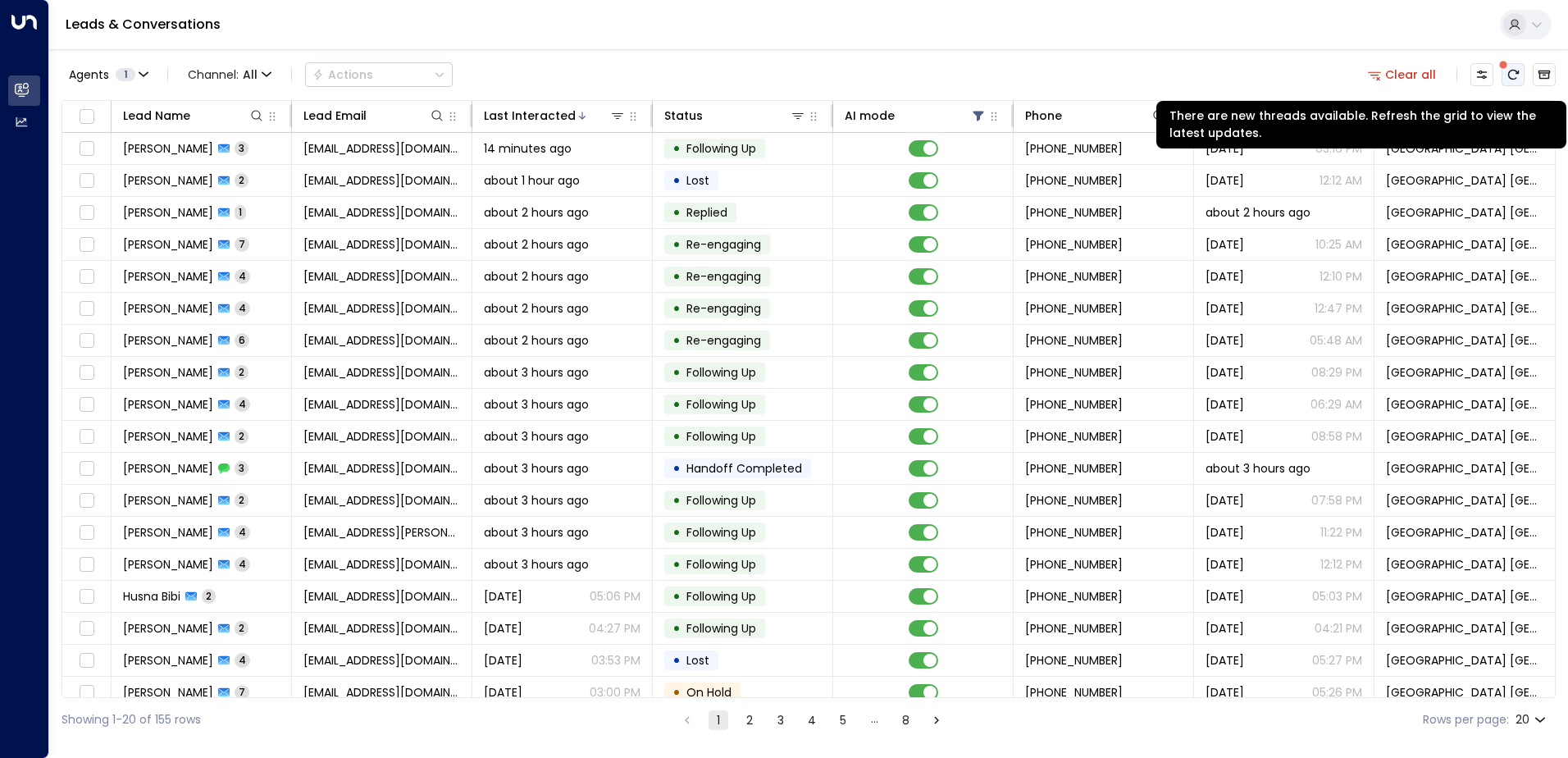
click at [1520, 67] on button "There are new threads available. Refresh the grid to view the latest updates." at bounding box center [1512, 75] width 23 height 23
